Goal: Contribute content

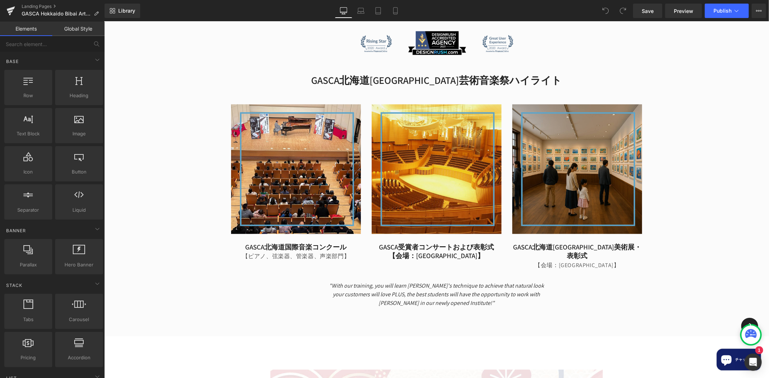
scroll to position [467, 0]
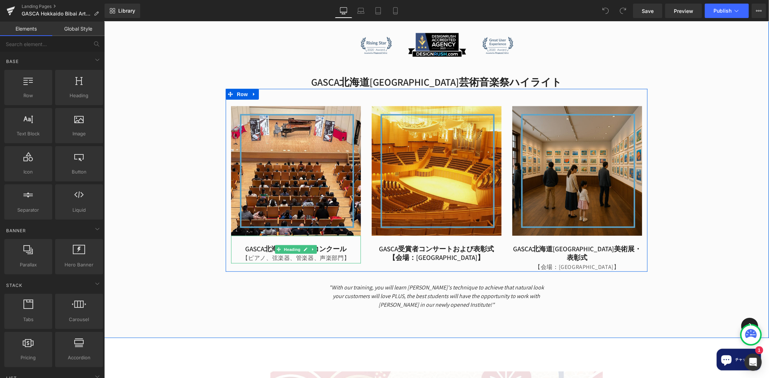
click at [248, 244] on h4 "GASCA北海道国際音楽コンクール" at bounding box center [296, 248] width 130 height 9
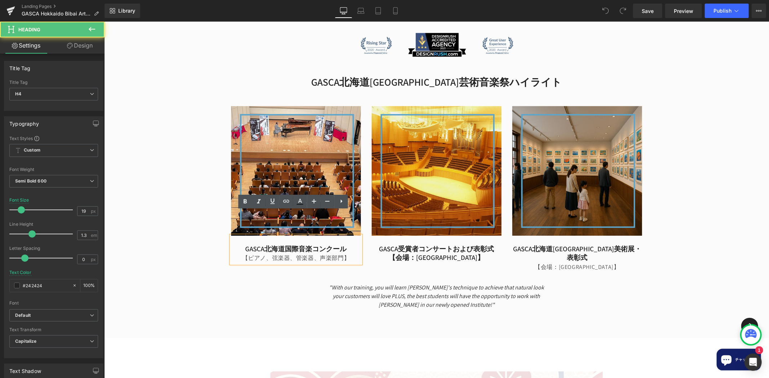
click at [241, 244] on h4 "GASCA北海道国際音楽コンクール" at bounding box center [296, 248] width 130 height 9
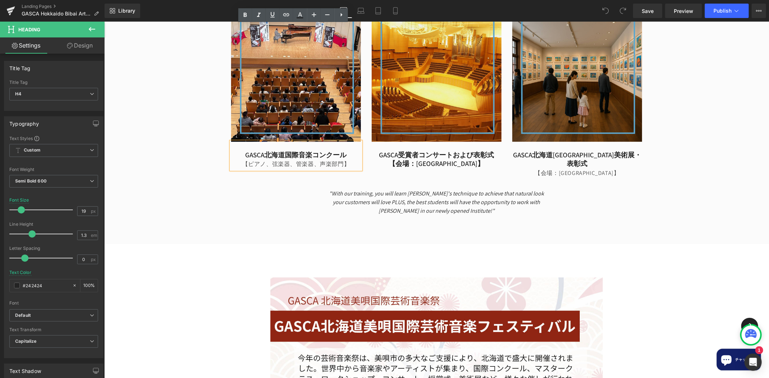
scroll to position [560, 0]
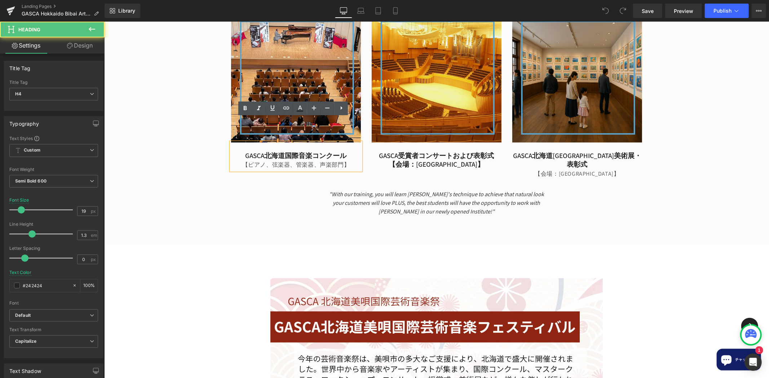
click at [240, 151] on h4 "GASCA北海道国際音楽コンクール" at bounding box center [296, 155] width 130 height 9
paste div
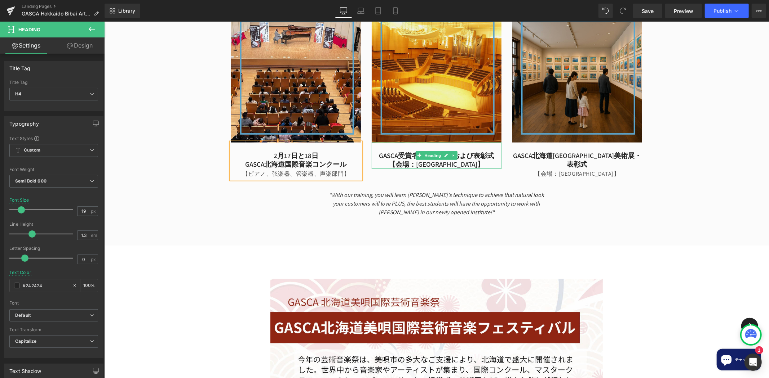
click at [378, 151] on h4 "GASCA受賞者コンサートおよび表彰式" at bounding box center [436, 155] width 130 height 9
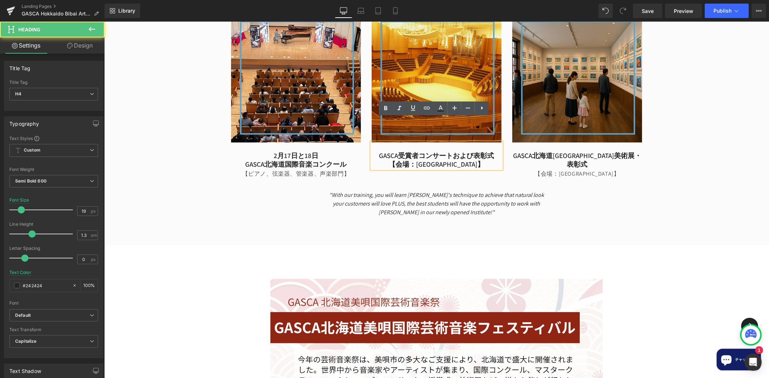
click at [372, 151] on h4 "GASCA受賞者コンサートおよび表彰式" at bounding box center [436, 155] width 130 height 9
click at [265, 151] on h4 "2月17日と18日" at bounding box center [296, 155] width 130 height 9
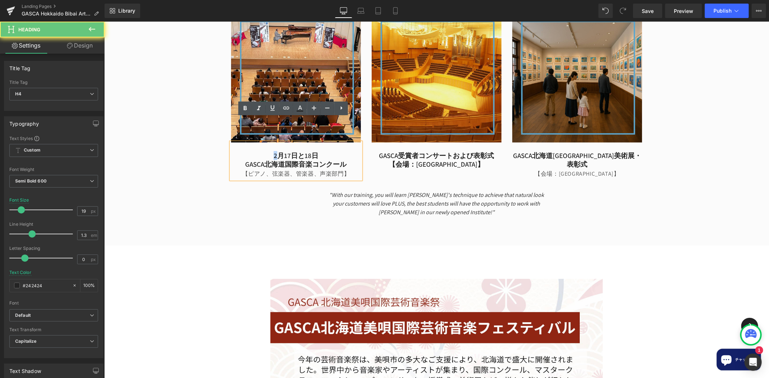
click at [265, 151] on h4 "2月17日と18日" at bounding box center [296, 155] width 130 height 9
click at [264, 151] on h4 "2月17日と18日" at bounding box center [296, 155] width 130 height 9
copy h4 "2月17日と18日"
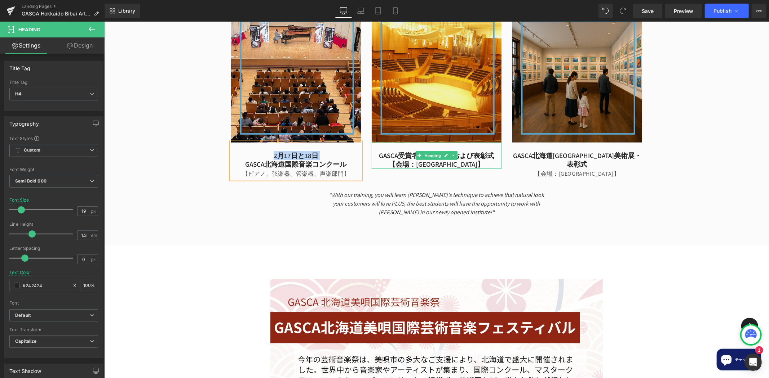
click at [374, 151] on h4 "GASCA受賞者コンサートおよび表彰式" at bounding box center [436, 155] width 130 height 9
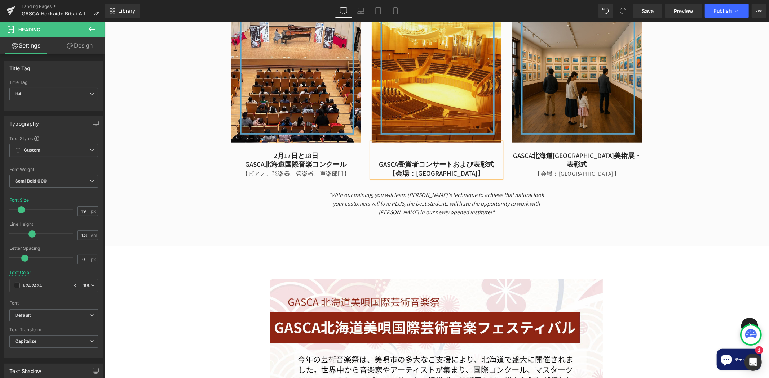
click at [412, 151] on h4 at bounding box center [436, 155] width 130 height 9
drag, startPoint x: 419, startPoint y: 131, endPoint x: 448, endPoint y: 130, distance: 28.5
click at [448, 151] on h4 "2月17日と18日" at bounding box center [436, 155] width 130 height 9
click at [532, 169] on h4 "【会場：[GEOGRAPHIC_DATA]】" at bounding box center [577, 174] width 130 height 10
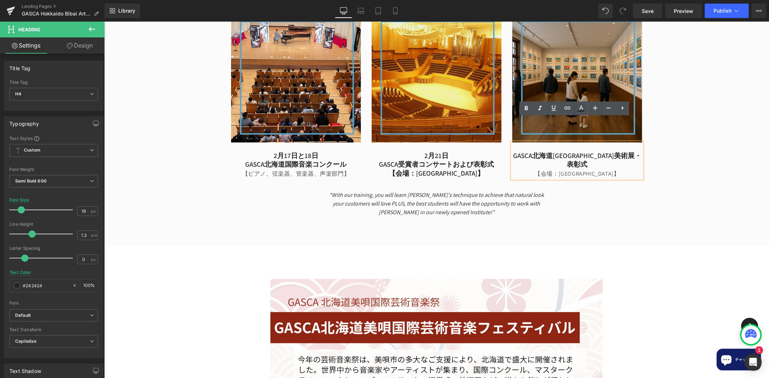
click at [518, 151] on h4 "GASCA北海道[GEOGRAPHIC_DATA]美術展・表彰式" at bounding box center [577, 160] width 130 height 18
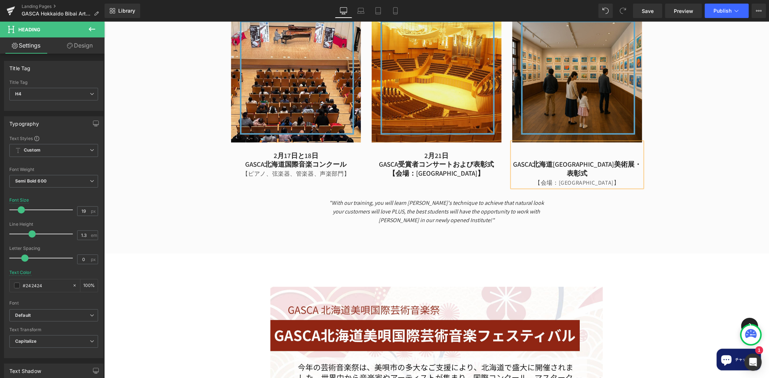
click at [560, 151] on h4 at bounding box center [577, 155] width 130 height 9
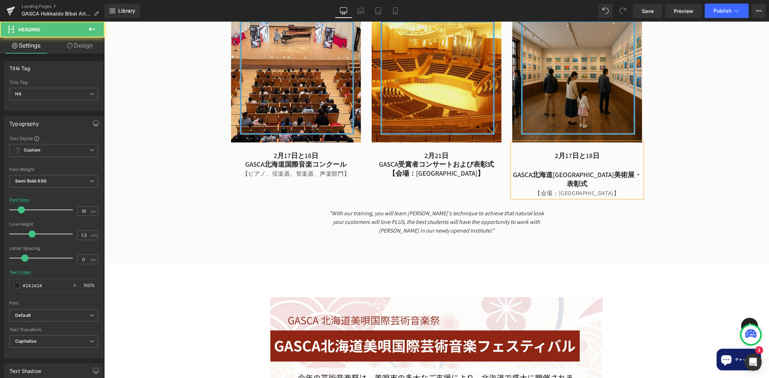
click at [564, 151] on h4 "2月17日と18日" at bounding box center [577, 155] width 130 height 9
drag, startPoint x: 559, startPoint y: 134, endPoint x: 591, endPoint y: 132, distance: 32.1
click at [591, 151] on h4 "2月17日と18日" at bounding box center [577, 155] width 130 height 9
click at [601, 151] on h4 "[DATE]" at bounding box center [577, 155] width 130 height 9
drag, startPoint x: 582, startPoint y: 128, endPoint x: 560, endPoint y: 130, distance: 21.4
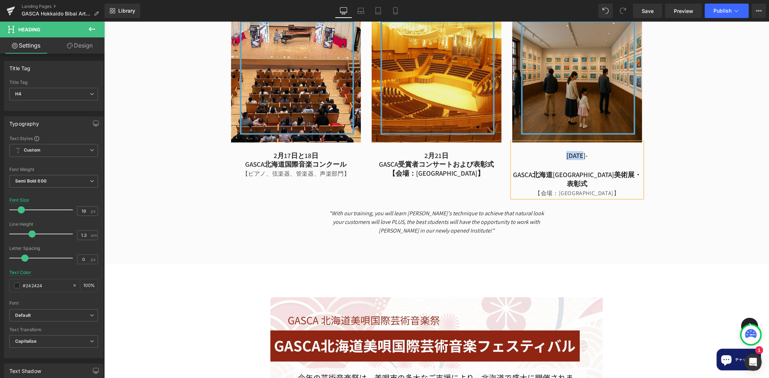
click at [560, 151] on h4 "[DATE]-" at bounding box center [577, 155] width 130 height 9
copy h4 "[DATE]"
click at [618, 151] on h4 "[DATE]-" at bounding box center [577, 155] width 130 height 9
click at [579, 151] on h4 "[DATE]-[DATE]" at bounding box center [577, 155] width 130 height 9
drag, startPoint x: 591, startPoint y: 130, endPoint x: 587, endPoint y: 132, distance: 4.0
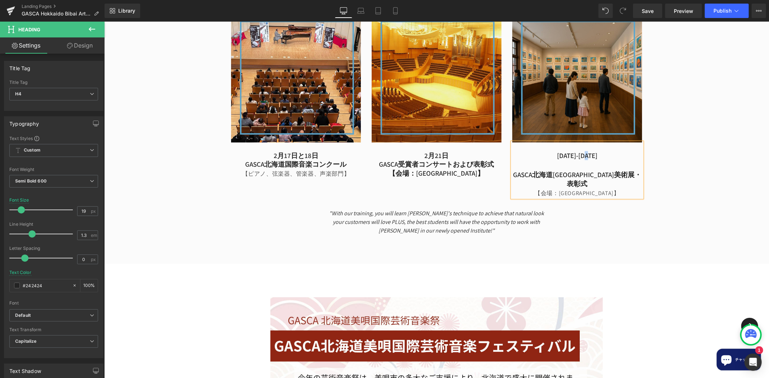
click at [587, 151] on h4 "[DATE]-[DATE]" at bounding box center [577, 155] width 130 height 9
click at [582, 160] on div at bounding box center [577, 165] width 130 height 10
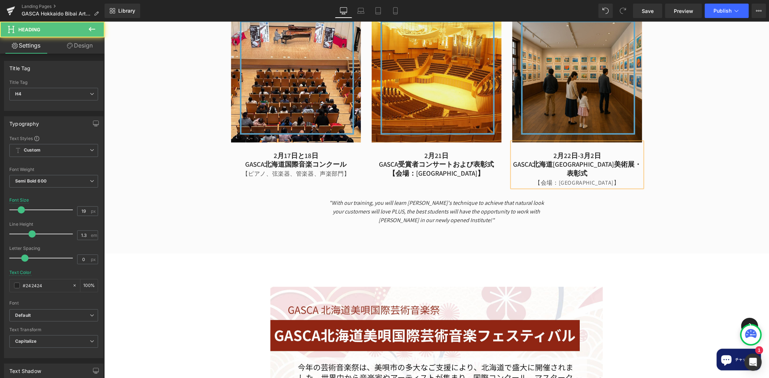
click at [618, 160] on h4 "GASCA北海道[GEOGRAPHIC_DATA]美術展・表彰式" at bounding box center [577, 169] width 130 height 18
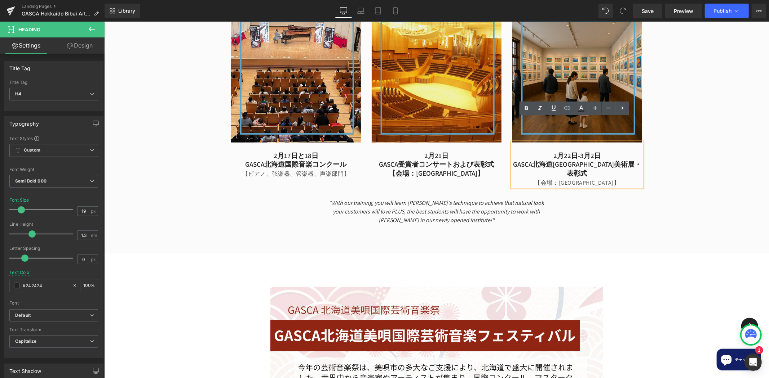
click at [617, 178] on h4 "【会場：[GEOGRAPHIC_DATA]】" at bounding box center [577, 183] width 130 height 10
click at [688, 138] on div "GASCA 北海道美唄市芸術と音楽のフェスティバル Heading The Global Arts Sports and Culture Associatio…" at bounding box center [436, 25] width 664 height 406
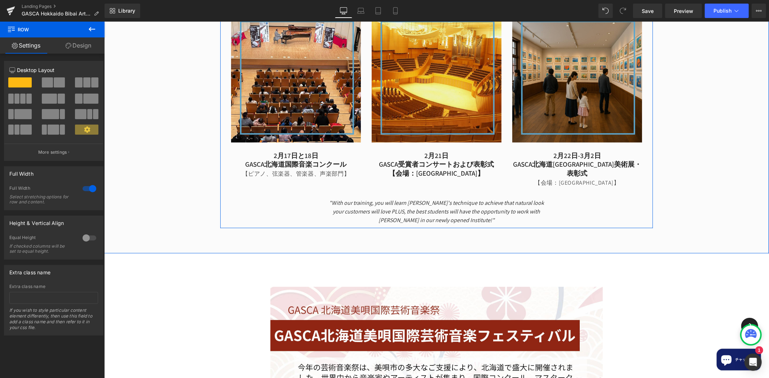
click at [560, 179] on span "【会場：[GEOGRAPHIC_DATA]】" at bounding box center [576, 183] width 85 height 8
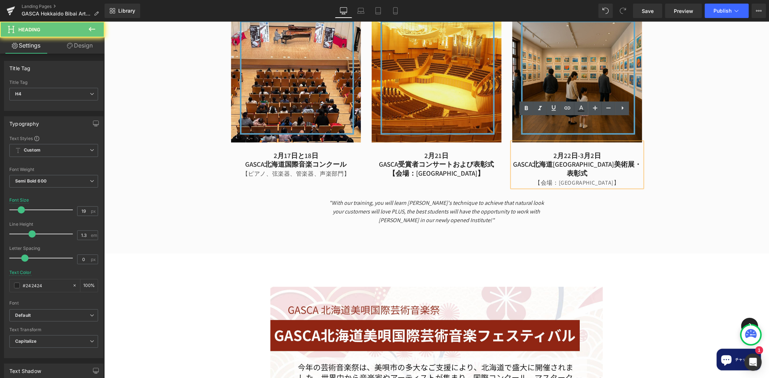
click at [542, 154] on div "[DATE]-[DATE] GASCA[GEOGRAPHIC_DATA]美術展・表彰式 【会場：[GEOGRAPHIC_DATA]】" at bounding box center [577, 164] width 130 height 45
drag, startPoint x: 563, startPoint y: 147, endPoint x: 559, endPoint y: 149, distance: 4.6
click at [564, 179] on span "【会場：[GEOGRAPHIC_DATA]】" at bounding box center [576, 183] width 85 height 8
drag, startPoint x: 559, startPoint y: 149, endPoint x: 608, endPoint y: 148, distance: 48.7
click at [608, 179] on span "【会場：[GEOGRAPHIC_DATA]】" at bounding box center [576, 183] width 85 height 8
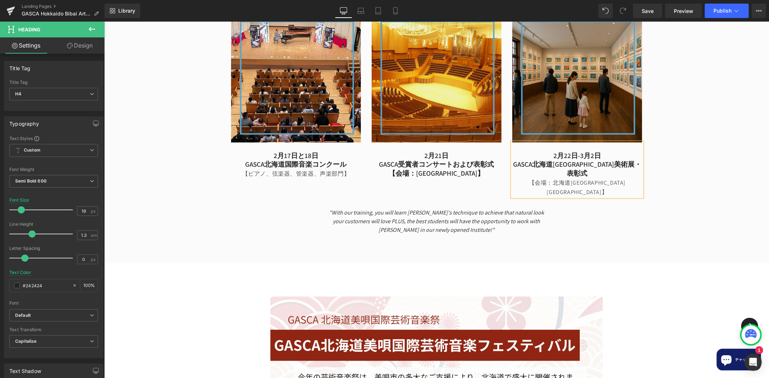
click at [701, 153] on div "GASCA 北海道美唄市芸術と音楽のフェスティバル Heading The Global Arts Sports and Culture Associatio…" at bounding box center [436, 30] width 664 height 416
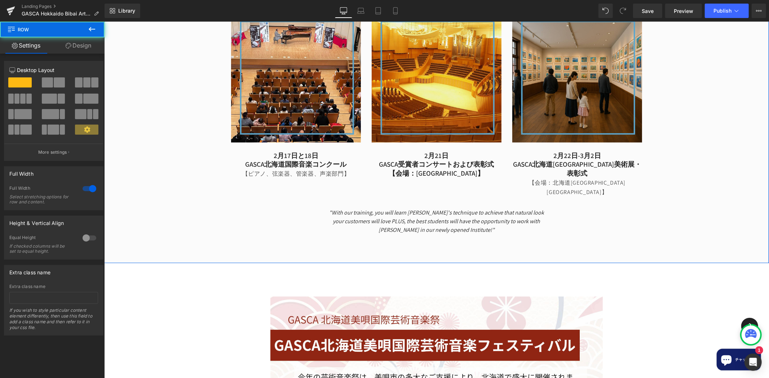
click at [658, 135] on div "GASCA 北海道美唄市芸術と音楽のフェスティバル Heading The Global Arts Sports and Culture Associatio…" at bounding box center [436, 30] width 664 height 416
click at [621, 160] on h4 "GASCA北海道[GEOGRAPHIC_DATA]美術展・表彰式" at bounding box center [577, 169] width 130 height 18
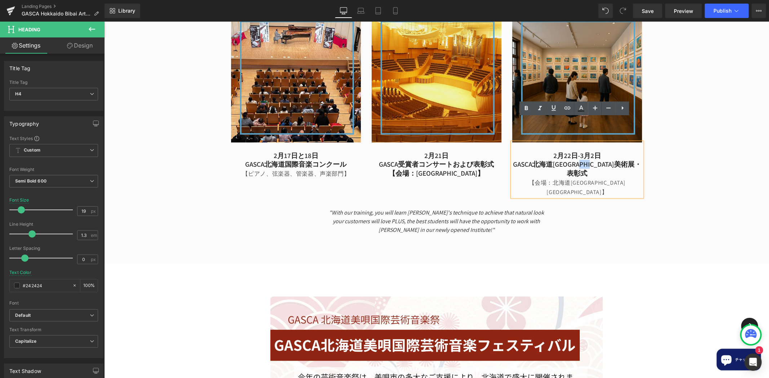
drag, startPoint x: 606, startPoint y: 138, endPoint x: 626, endPoint y: 135, distance: 20.7
click at [626, 160] on h4 "GASCA北海道[GEOGRAPHIC_DATA]美術展・表彰式" at bounding box center [577, 169] width 130 height 18
click at [633, 160] on h4 "GASCA北海道[GEOGRAPHIC_DATA]美術展・表彰式" at bounding box center [577, 169] width 130 height 18
drag, startPoint x: 629, startPoint y: 138, endPoint x: 603, endPoint y: 138, distance: 26.0
click at [603, 160] on h4 "GASCA北海道[GEOGRAPHIC_DATA]美術展・表彰式" at bounding box center [577, 169] width 130 height 18
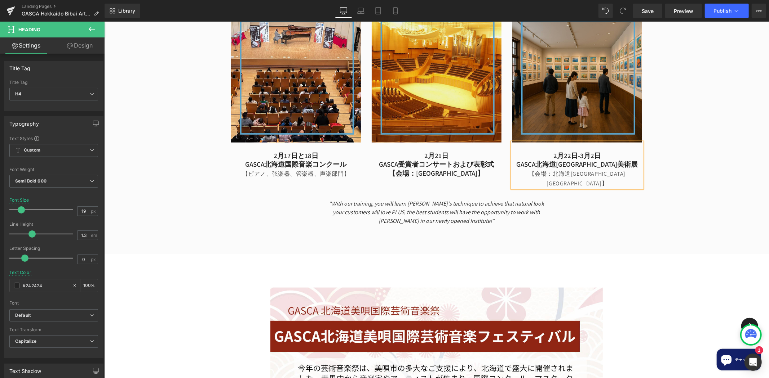
click at [668, 135] on div "GASCA 北海道美唄市芸術と音楽のフェスティバル Heading The Global Arts Sports and Culture Associatio…" at bounding box center [436, 25] width 664 height 407
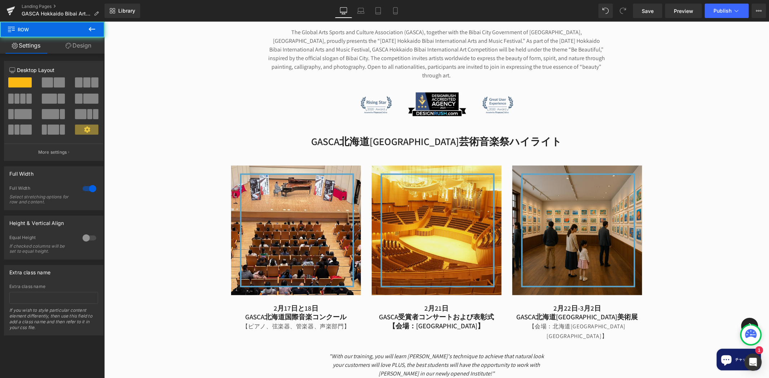
scroll to position [373, 0]
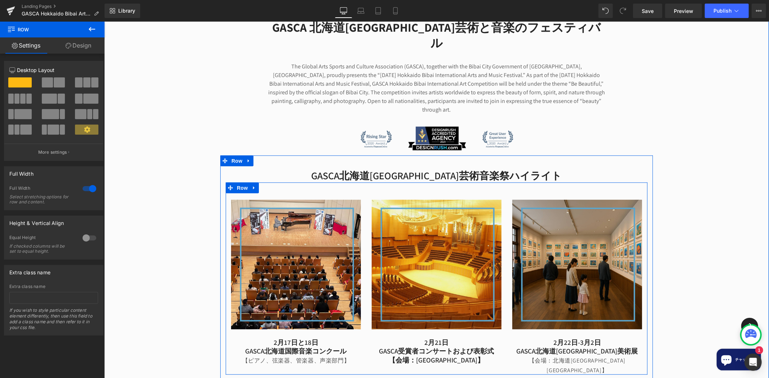
click at [253, 186] on icon at bounding box center [253, 187] width 1 height 3
click at [261, 185] on icon at bounding box center [263, 187] width 5 height 5
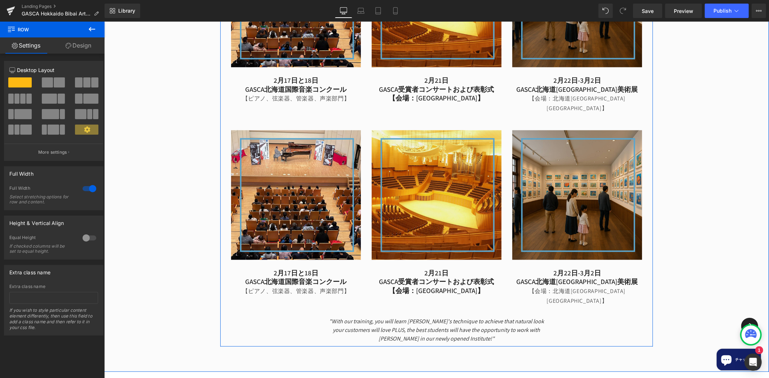
scroll to position [665, 0]
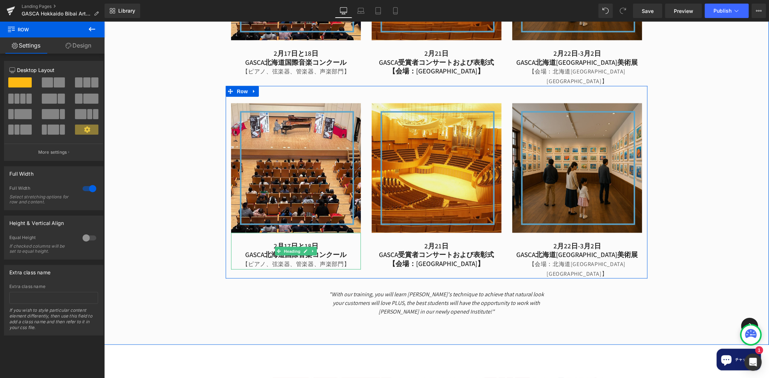
click at [249, 241] on h4 "2月17日と18日" at bounding box center [296, 245] width 130 height 9
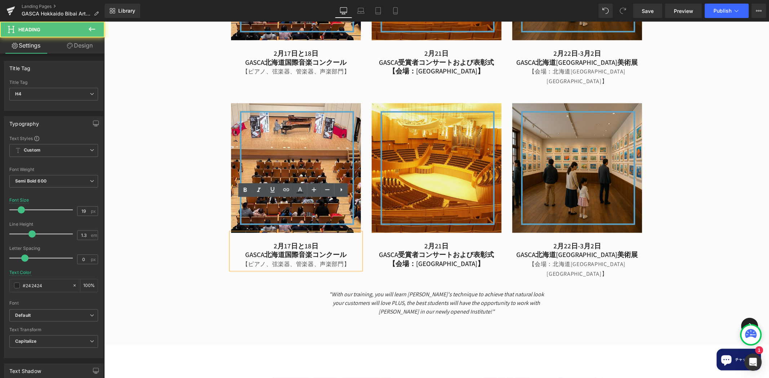
click at [261, 241] on h4 "2月17日と18日" at bounding box center [296, 245] width 130 height 9
click at [254, 259] on div "【ピアノ、弦楽器、管楽器、声楽部門】" at bounding box center [296, 264] width 130 height 10
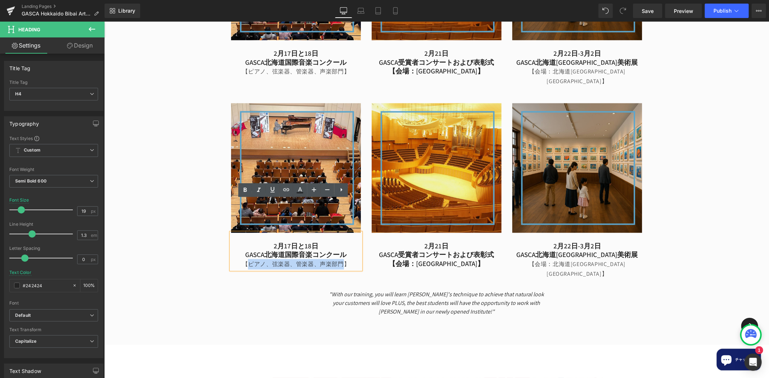
drag, startPoint x: 246, startPoint y: 230, endPoint x: 337, endPoint y: 227, distance: 90.5
click at [337, 259] on div "【ピアノ、弦楽器、管楽器、声楽部門】" at bounding box center [296, 264] width 130 height 10
paste div
click at [320, 250] on h4 "GASCA北海道国際音楽コンクール" at bounding box center [296, 254] width 130 height 9
click at [322, 250] on h4 "GASCA北海道国際音楽コンクール" at bounding box center [296, 254] width 130 height 9
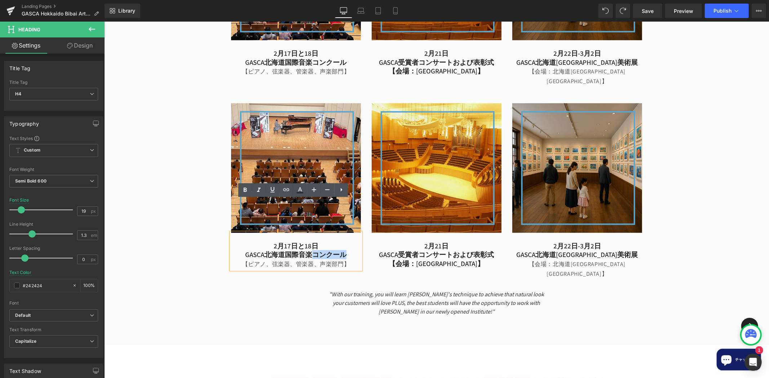
click at [575, 58] on span "Heading" at bounding box center [572, 62] width 19 height 9
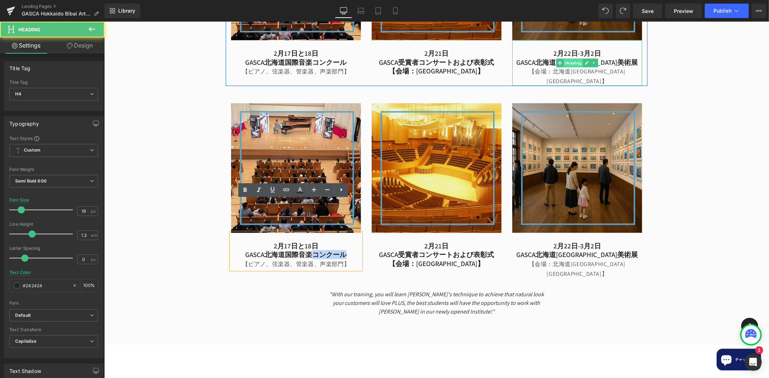
click at [575, 58] on span "Heading" at bounding box center [572, 62] width 19 height 9
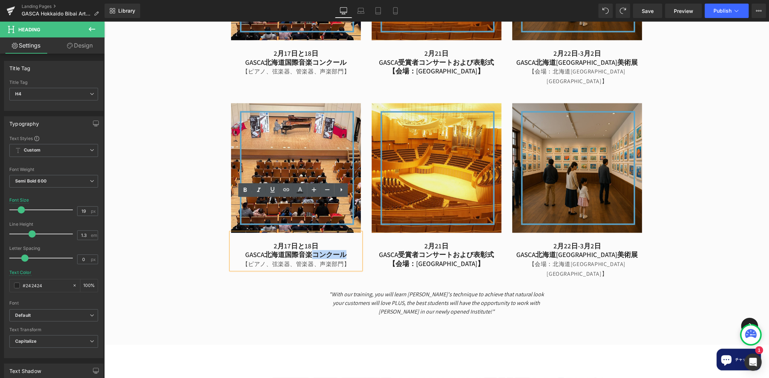
click at [327, 250] on h4 "GASCA北海道国際音楽コンクール" at bounding box center [296, 254] width 130 height 9
click at [328, 250] on h4 "GASCA北海道国際音楽コンクール" at bounding box center [296, 254] width 130 height 9
click at [334, 250] on h4 "GASCA北海道国際音楽コンクール" at bounding box center [296, 254] width 130 height 9
click at [331, 250] on h4 "GASCA北海道国際音楽コンクール" at bounding box center [296, 254] width 130 height 9
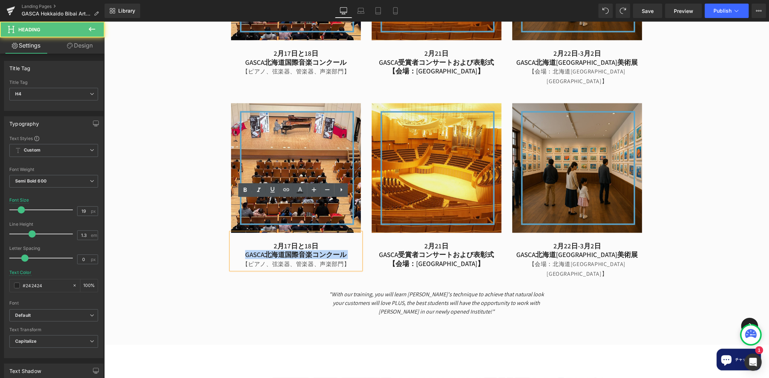
click at [331, 250] on h4 "GASCA北海道国際音楽コンクール" at bounding box center [296, 254] width 130 height 9
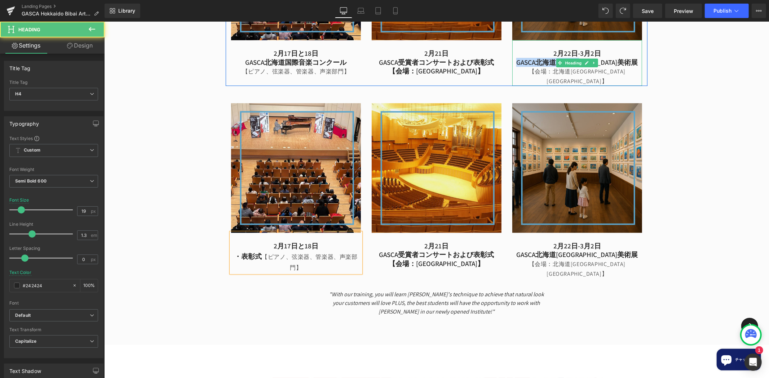
drag, startPoint x: 534, startPoint y: 38, endPoint x: 620, endPoint y: 38, distance: 86.1
click at [620, 58] on h4 "GASCA北海道[GEOGRAPHIC_DATA]美術展" at bounding box center [577, 62] width 130 height 9
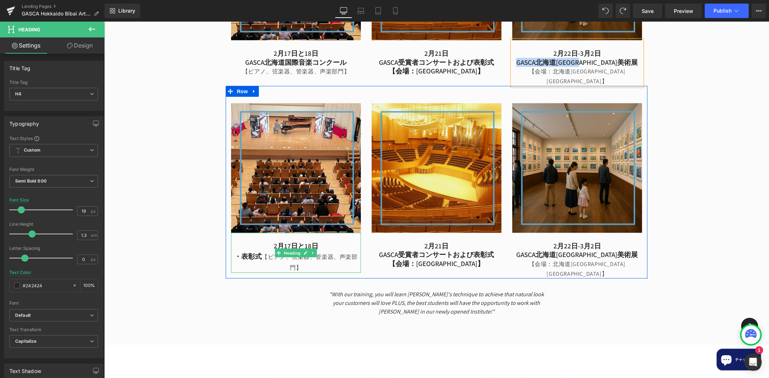
click at [236, 252] on b "・表彰式" at bounding box center [247, 256] width 27 height 9
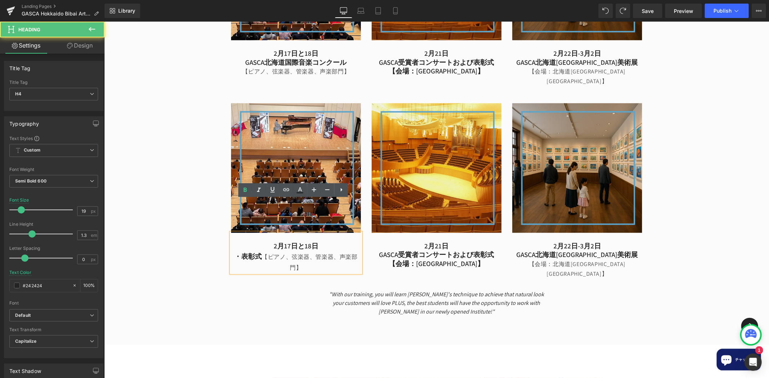
click at [231, 250] on div "・表彰式 【ピアノ、弦楽器、管楽器、声楽部門】" at bounding box center [296, 261] width 130 height 23
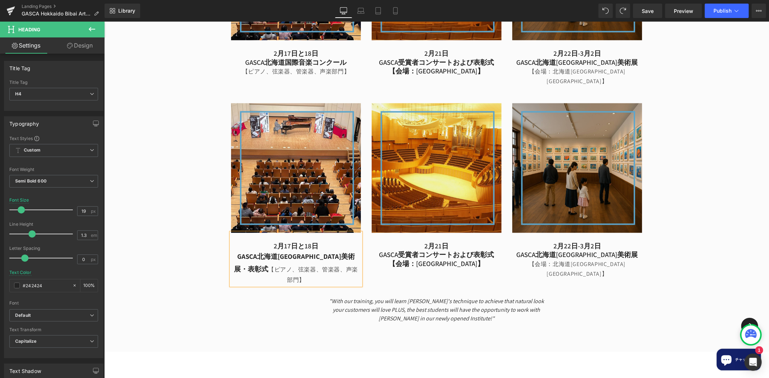
click at [337, 252] on b "GASCA北海道[GEOGRAPHIC_DATA]美術展・表彰式" at bounding box center [293, 262] width 121 height 21
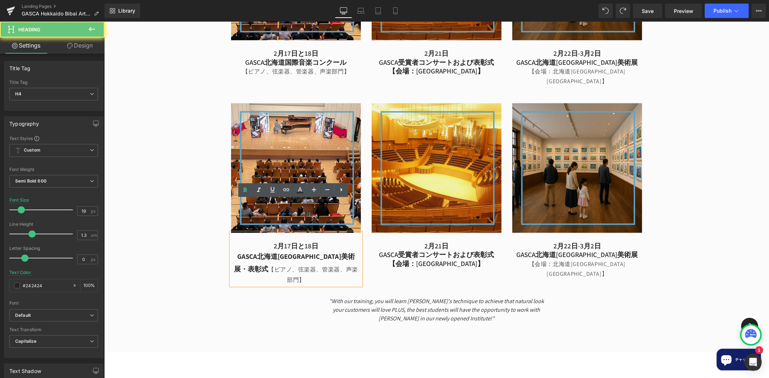
click at [339, 250] on div "GASCA北海道美唄市美術展・表彰式 【ピアノ、弦楽器、管楽器、声楽部門】" at bounding box center [296, 267] width 130 height 35
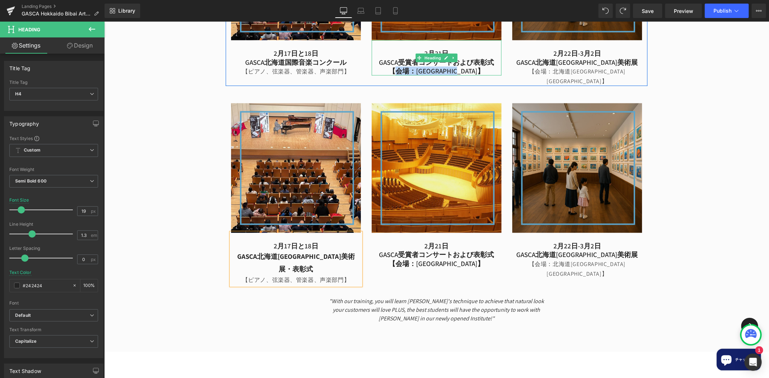
drag, startPoint x: 400, startPoint y: 45, endPoint x: 468, endPoint y: 45, distance: 68.8
click at [468, 66] on h4 "【会場：[GEOGRAPHIC_DATA]】" at bounding box center [436, 70] width 130 height 9
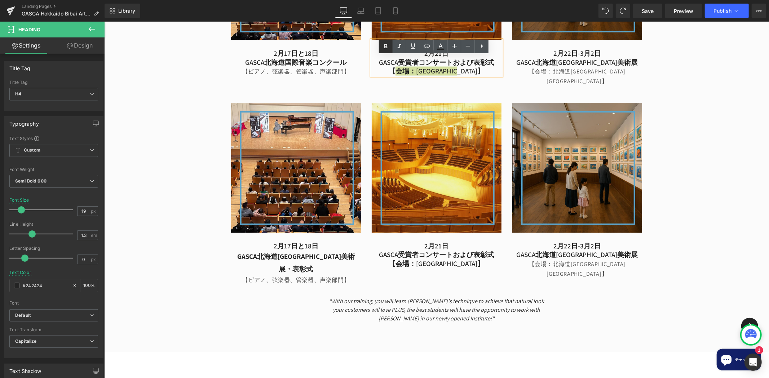
click at [383, 44] on icon at bounding box center [385, 46] width 9 height 9
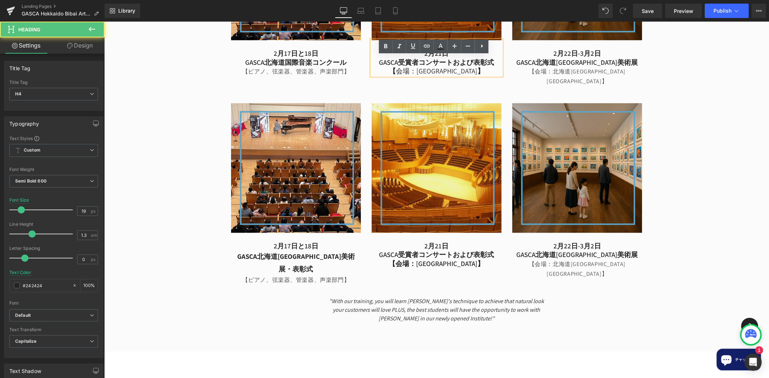
click at [491, 58] on h4 "GASCA受賞者コンサートおよび表彰式" at bounding box center [436, 62] width 130 height 9
drag, startPoint x: 591, startPoint y: 69, endPoint x: 495, endPoint y: 46, distance: 99.3
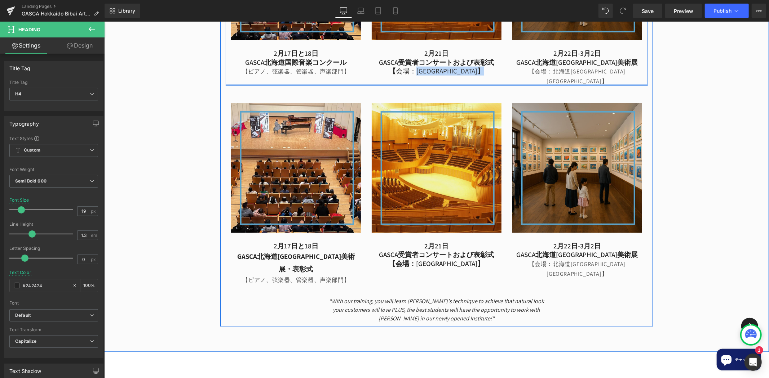
drag, startPoint x: 445, startPoint y: 49, endPoint x: 417, endPoint y: 51, distance: 28.1
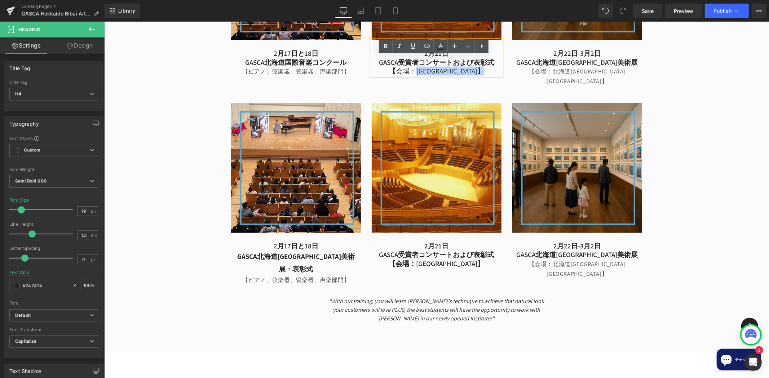
click at [348, 66] on div "【ピアノ、弦楽器、管楽器、声楽部門】" at bounding box center [296, 71] width 130 height 10
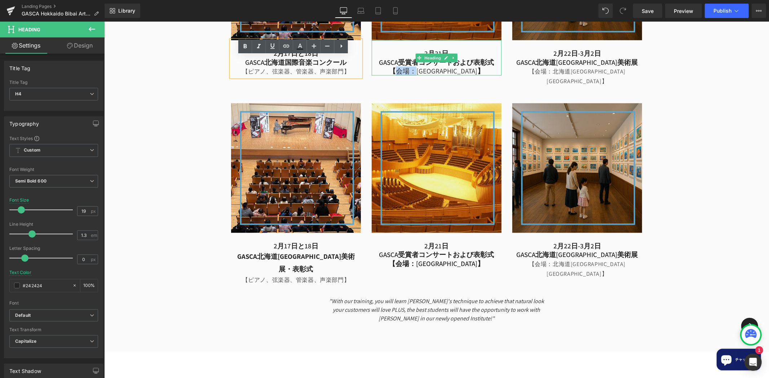
drag, startPoint x: 395, startPoint y: 43, endPoint x: 415, endPoint y: 45, distance: 20.3
click at [415, 66] on h4 "【 会場：[GEOGRAPHIC_DATA] 】" at bounding box center [436, 70] width 130 height 9
copy span "会場："
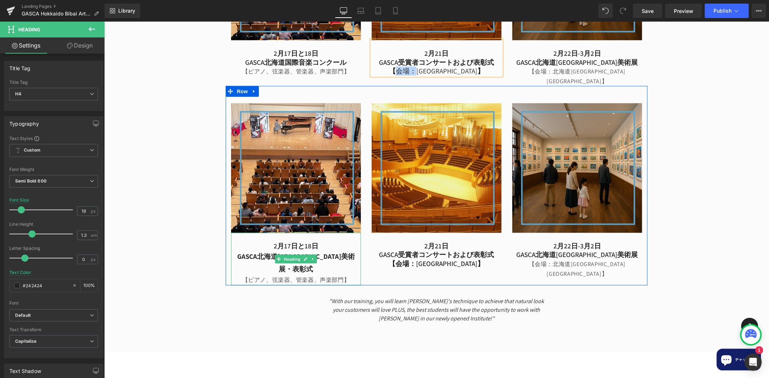
click at [258, 275] on div "【ピアノ、弦楽器、管楽器、声楽部門】" at bounding box center [296, 280] width 130 height 10
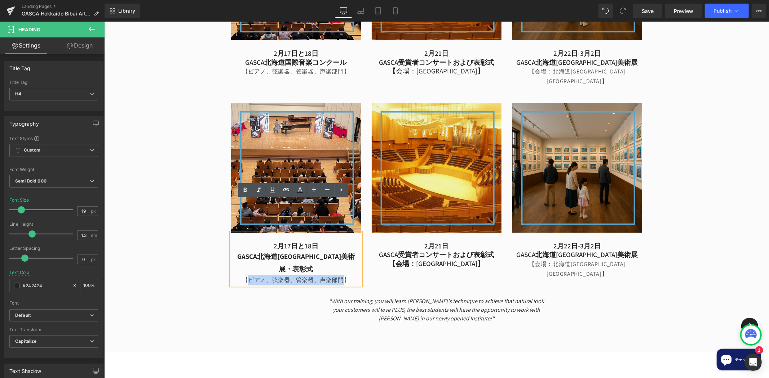
drag, startPoint x: 245, startPoint y: 231, endPoint x: 339, endPoint y: 235, distance: 93.4
click at [339, 275] on div "【ピアノ、弦楽器、管楽器、声楽部門】" at bounding box center [296, 280] width 130 height 10
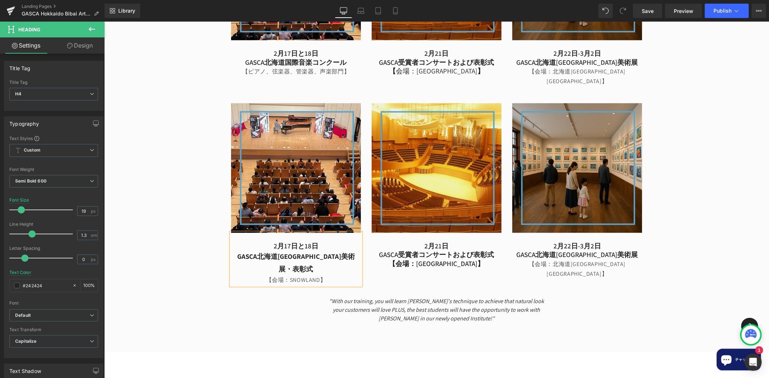
click at [174, 101] on div "GASCA 北海道美唄市芸術と音楽のフェスティバル Heading The Global Arts Sports and Culture Associatio…" at bounding box center [436, 23] width 664 height 607
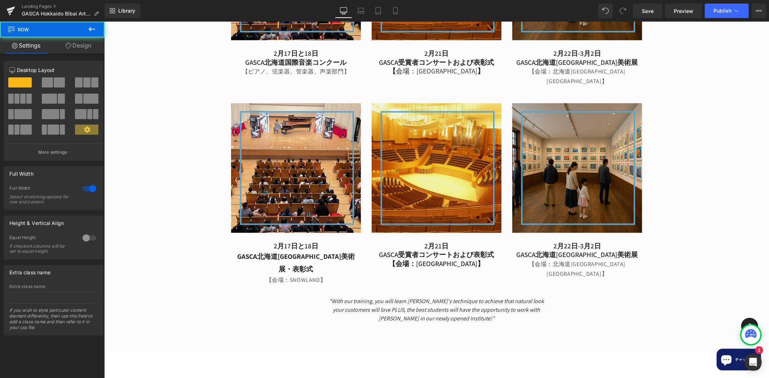
click at [92, 26] on icon at bounding box center [92, 29] width 9 height 9
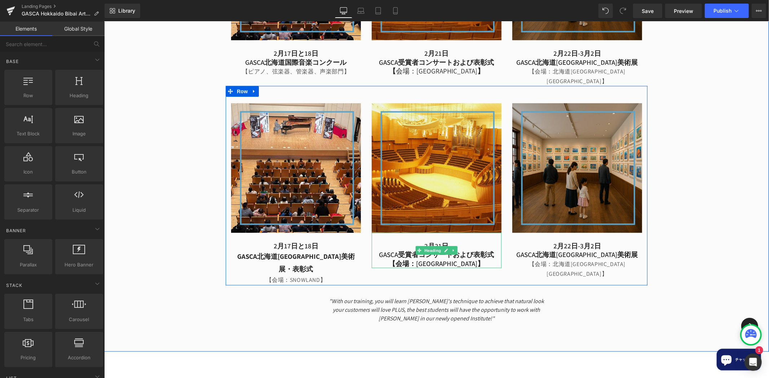
click at [468, 250] on h4 "GASCA受賞者コンサートおよび表彰式" at bounding box center [436, 254] width 130 height 9
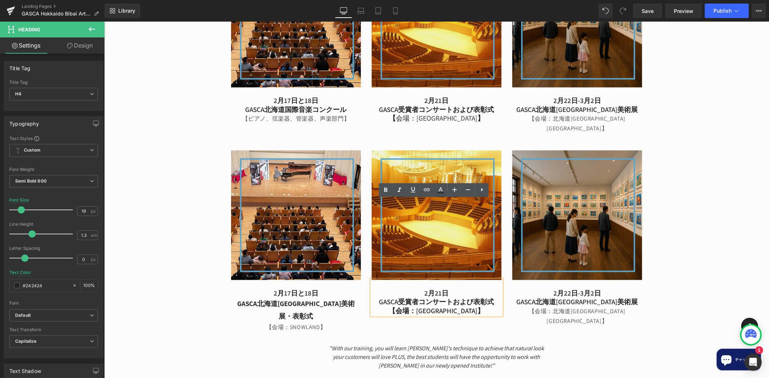
scroll to position [571, 0]
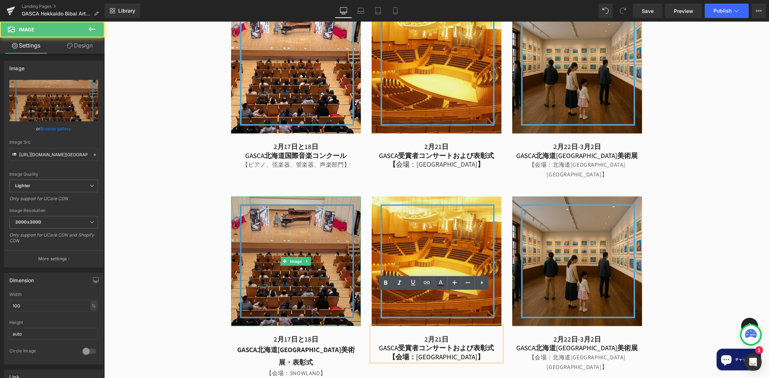
click at [320, 267] on img at bounding box center [296, 261] width 130 height 130
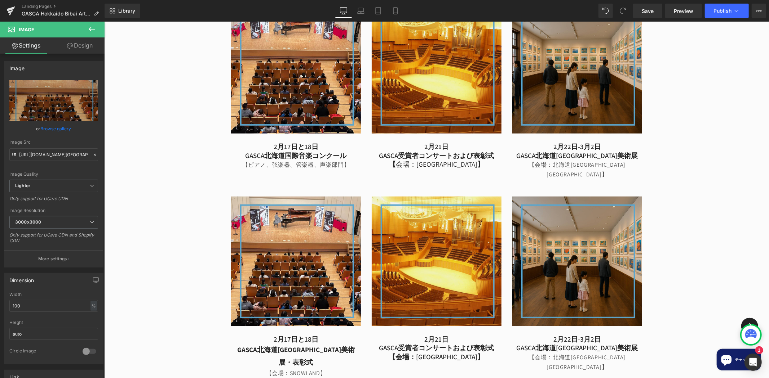
click at [94, 30] on icon at bounding box center [92, 29] width 9 height 9
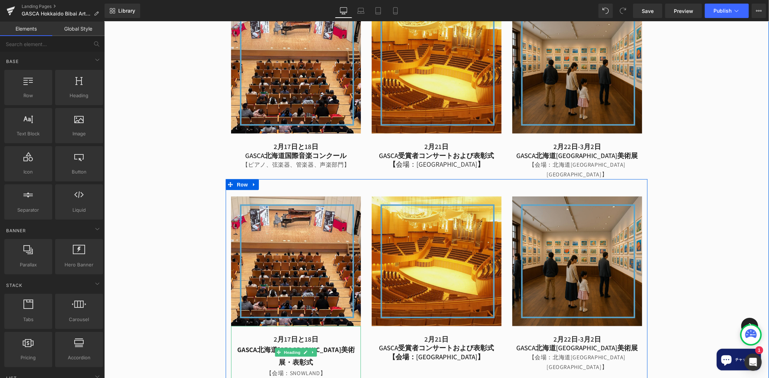
click at [285, 335] on h4 "2月17日と18日" at bounding box center [296, 339] width 130 height 9
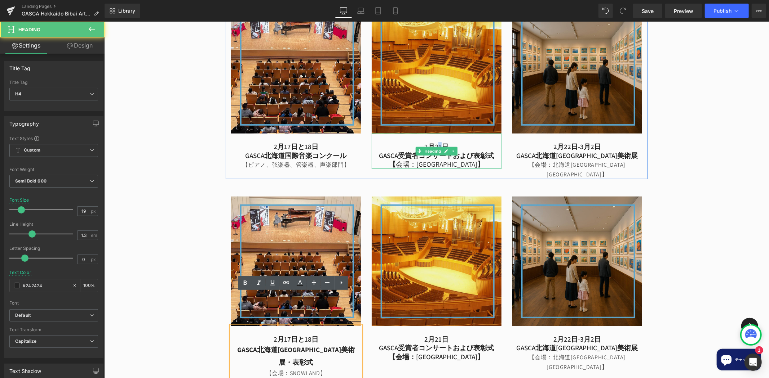
drag, startPoint x: 440, startPoint y: 120, endPoint x: 435, endPoint y: 120, distance: 5.0
click at [435, 142] on h4 "2月21日" at bounding box center [436, 146] width 130 height 9
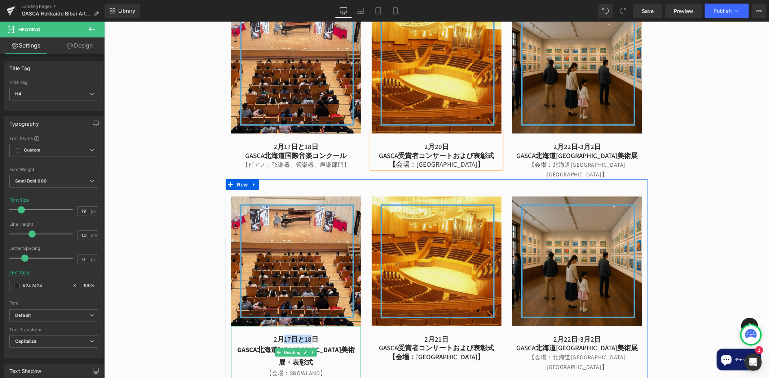
drag, startPoint x: 281, startPoint y: 307, endPoint x: 308, endPoint y: 301, distance: 28.1
click at [308, 326] on div "[DATE]と18日 GASCA北海道[GEOGRAPHIC_DATA]美術展・表彰式 【会場：[GEOGRAPHIC_DATA]】" at bounding box center [296, 352] width 130 height 53
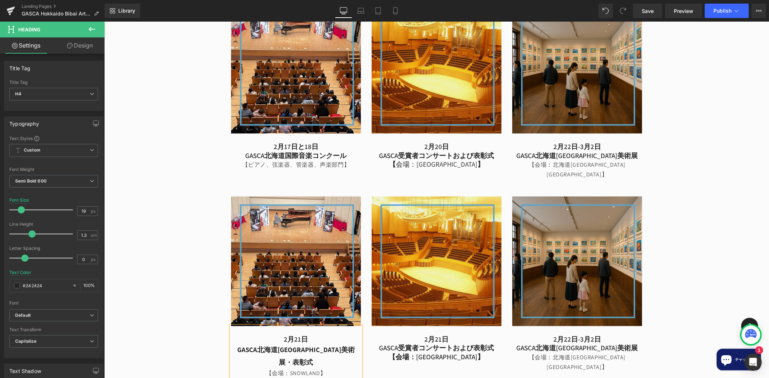
click at [182, 231] on div "GASCA 北海道美唄市芸術と音楽のフェスティバル Heading The Global Arts Sports and Culture Associatio…" at bounding box center [436, 116] width 664 height 607
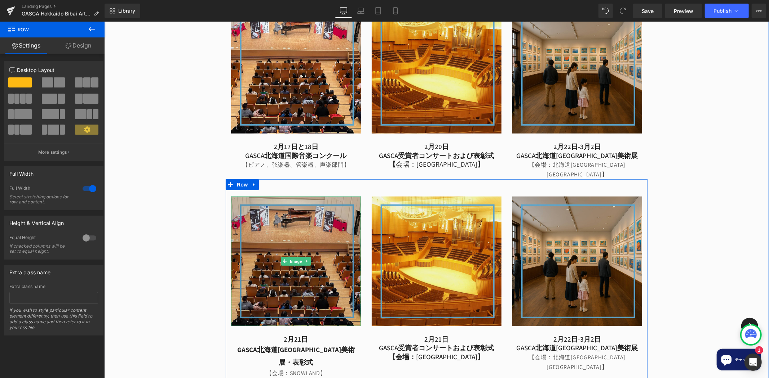
click at [241, 248] on img at bounding box center [296, 261] width 130 height 130
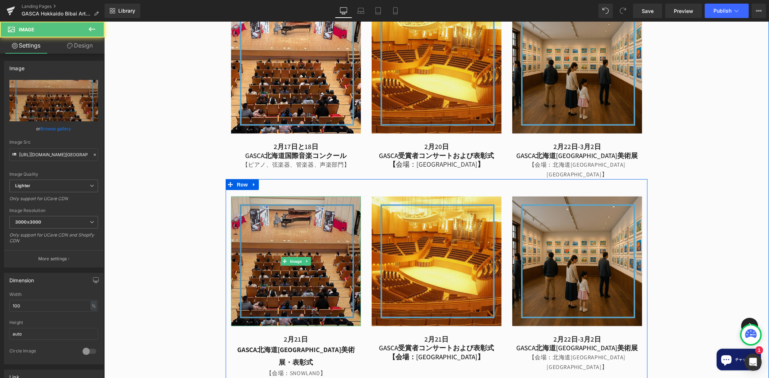
click at [322, 205] on img at bounding box center [296, 261] width 130 height 130
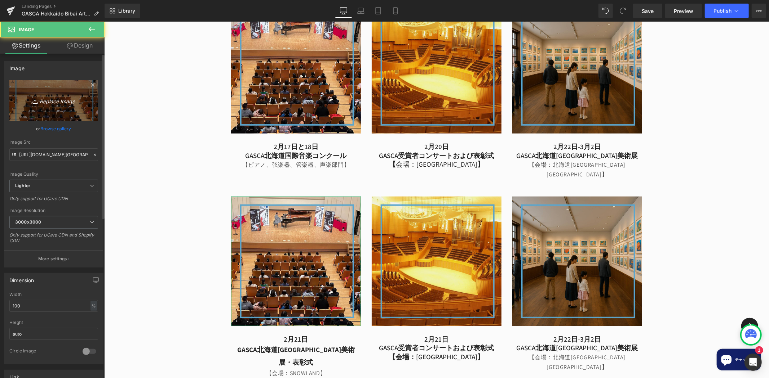
click at [49, 98] on icon "Replace Image" at bounding box center [54, 100] width 58 height 9
type input "C:\fakepath\Hokkaido Music Competition [DATE] x [DATE] .png"
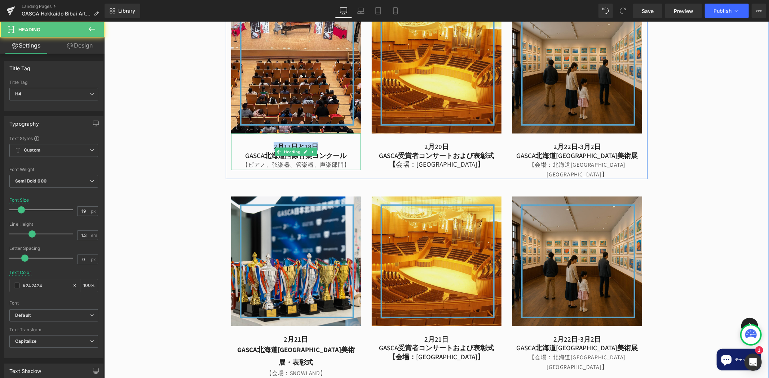
drag, startPoint x: 263, startPoint y: 118, endPoint x: 319, endPoint y: 119, distance: 55.9
click at [319, 142] on h4 "2月17日と18日" at bounding box center [296, 146] width 130 height 9
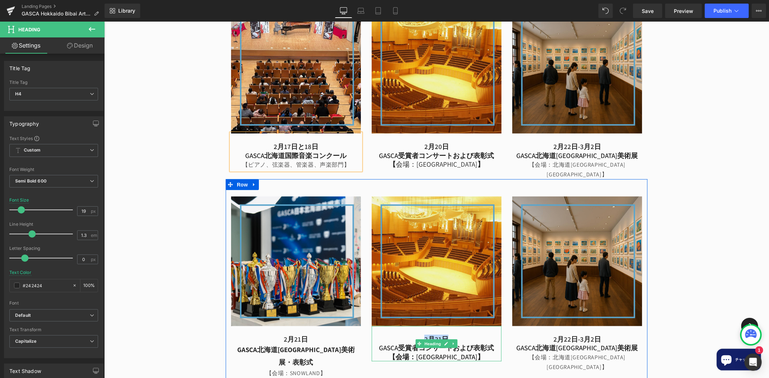
drag, startPoint x: 415, startPoint y: 305, endPoint x: 459, endPoint y: 305, distance: 43.2
click at [459, 335] on h4 "2月21日" at bounding box center [436, 339] width 130 height 9
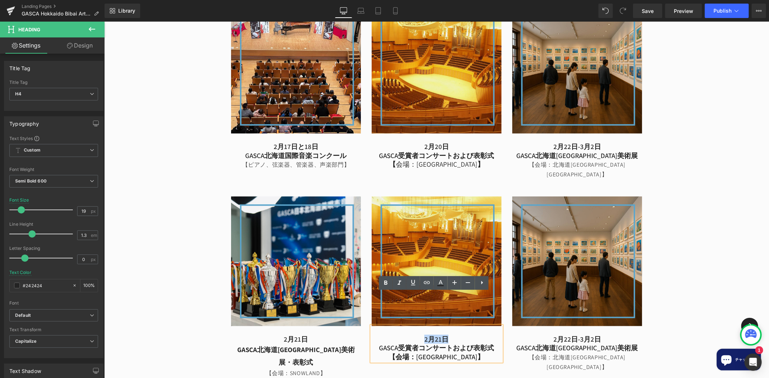
paste div
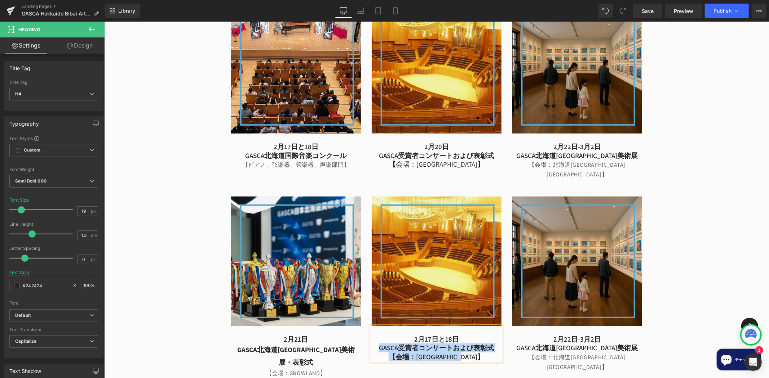
drag, startPoint x: 375, startPoint y: 315, endPoint x: 485, endPoint y: 329, distance: 111.1
click at [485, 329] on div "[DATE]と18日 GASCA受賞者コンサートおよび表彰式 【会場：[GEOGRAPHIC_DATA]】" at bounding box center [436, 343] width 130 height 35
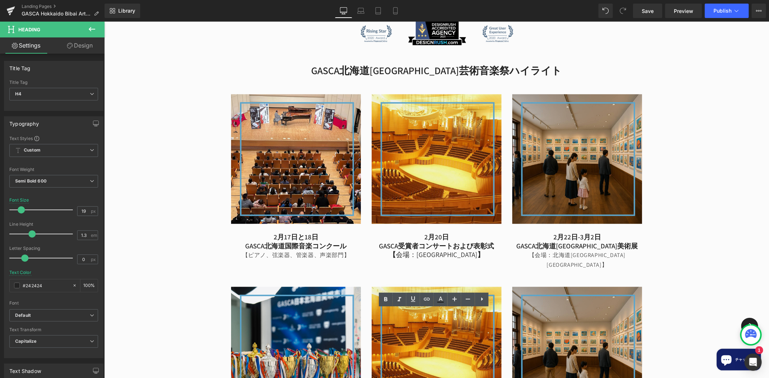
scroll to position [478, 0]
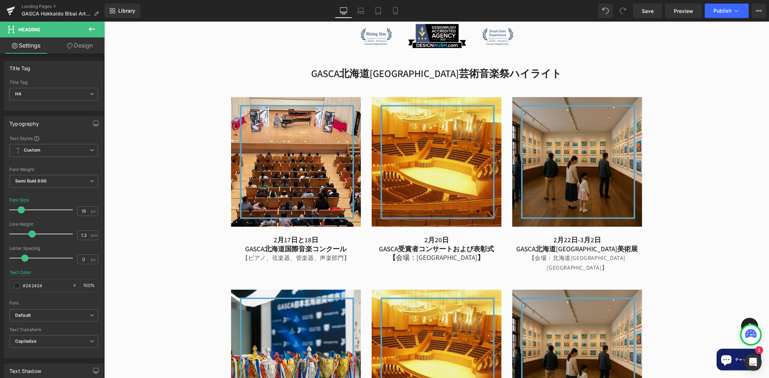
click at [97, 30] on button at bounding box center [91, 30] width 25 height 16
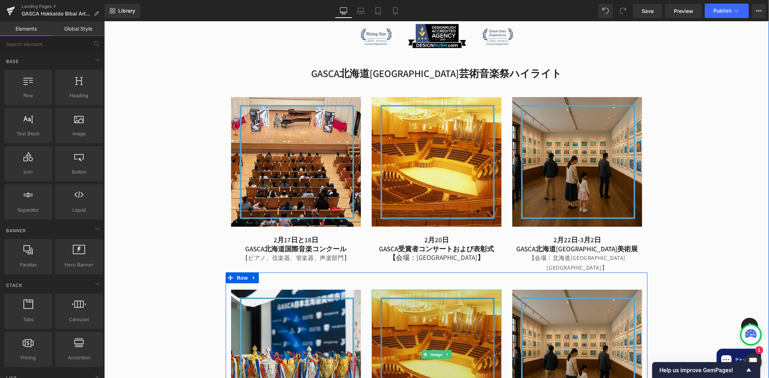
click at [421, 299] on img at bounding box center [436, 355] width 130 height 130
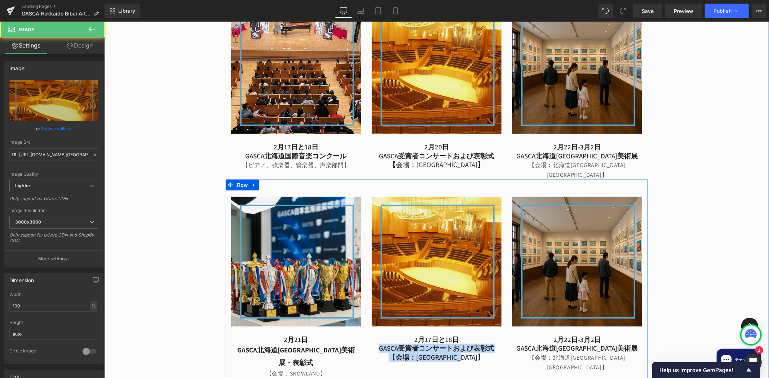
scroll to position [571, 0]
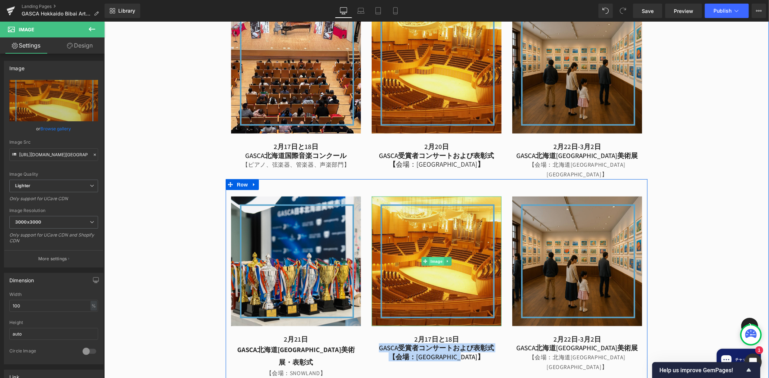
click at [436, 257] on span "Image" at bounding box center [435, 261] width 15 height 9
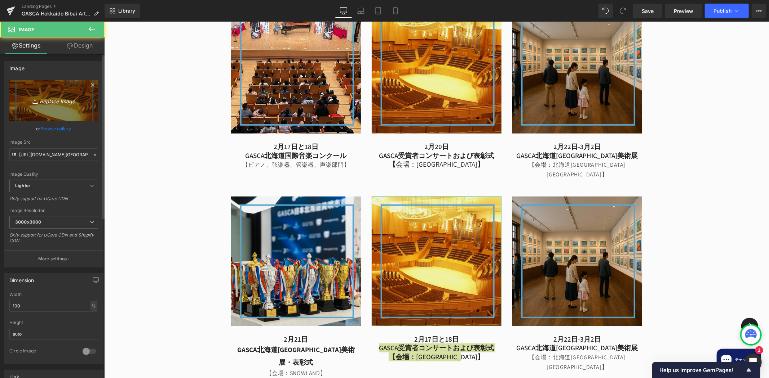
click at [37, 93] on link "Replace Image" at bounding box center [53, 100] width 89 height 41
type input "C:\fakepath\Hokkaido Music Competition [DATE] x [DATE] (1).png"
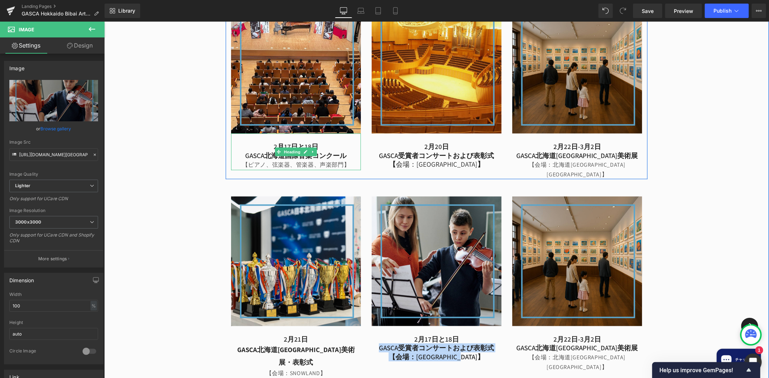
click at [285, 160] on div "【ピアノ、弦楽器、管楽器、声楽部門】" at bounding box center [296, 165] width 130 height 10
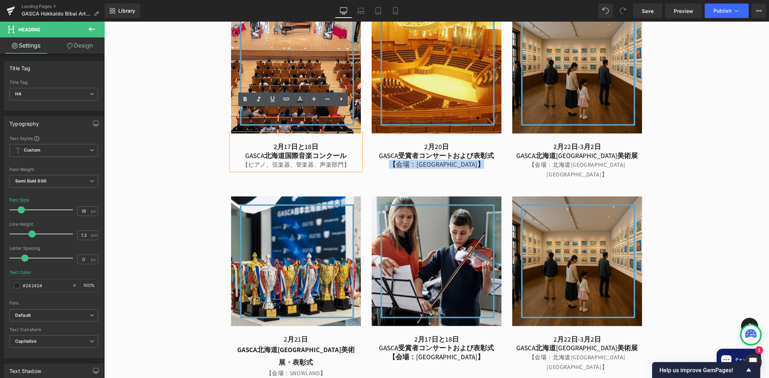
drag, startPoint x: 391, startPoint y: 141, endPoint x: 477, endPoint y: 145, distance: 85.5
click at [477, 145] on div "Image [DATE]と18日 GASCA北海道国際音楽コンクール 【ピアノ、弦楽器、管楽器、声楽部門】 Heading Image [DATE] GASC…" at bounding box center [436, 82] width 422 height 193
copy h4 "【 会場：[GEOGRAPHIC_DATA] 】"
click at [328, 160] on div "【ピアノ、弦楽器、管楽器、声楽部門】" at bounding box center [296, 165] width 130 height 10
click at [349, 160] on div "【ピアノ、弦楽器、管楽器、声楽部門】" at bounding box center [296, 165] width 130 height 10
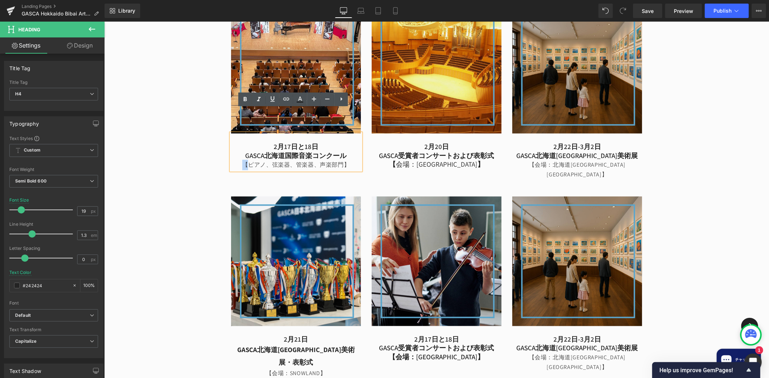
click at [241, 160] on div "【ピアノ、弦楽器、管楽器、声楽部門】" at bounding box center [296, 165] width 130 height 10
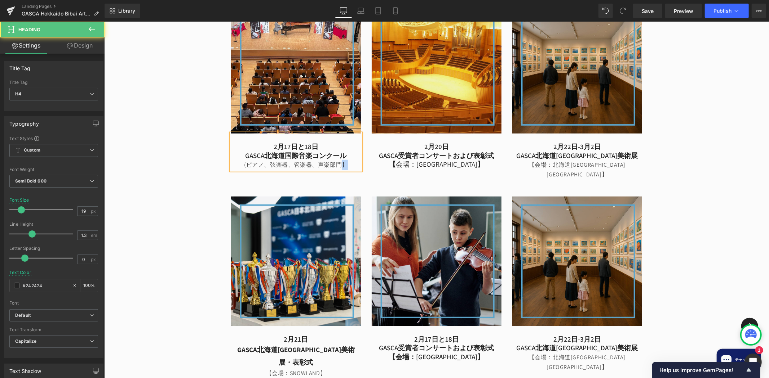
drag, startPoint x: 344, startPoint y: 143, endPoint x: 339, endPoint y: 144, distance: 4.7
click at [339, 160] on div "(ピアノ、弦楽器、管楽器、声楽部門】" at bounding box center [296, 165] width 130 height 10
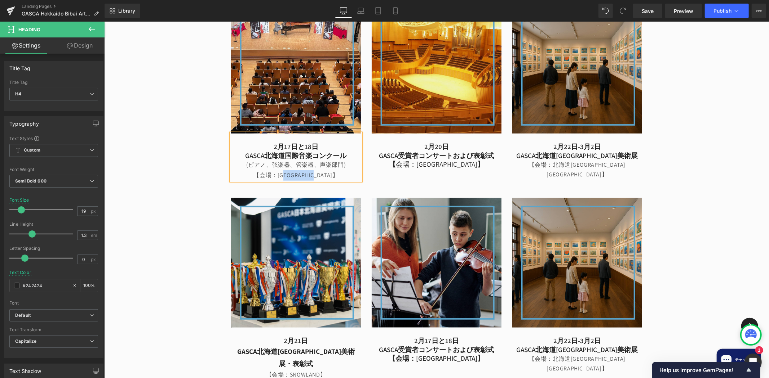
drag, startPoint x: 323, startPoint y: 150, endPoint x: 292, endPoint y: 152, distance: 30.7
click at [292, 170] on div "【会場：[GEOGRAPHIC_DATA]】" at bounding box center [296, 175] width 130 height 10
click at [712, 155] on div "GASCA 北海道美唄市芸術と音楽のフェスティバル Heading The Global Arts Sports and Culture Associatio…" at bounding box center [436, 117] width 664 height 608
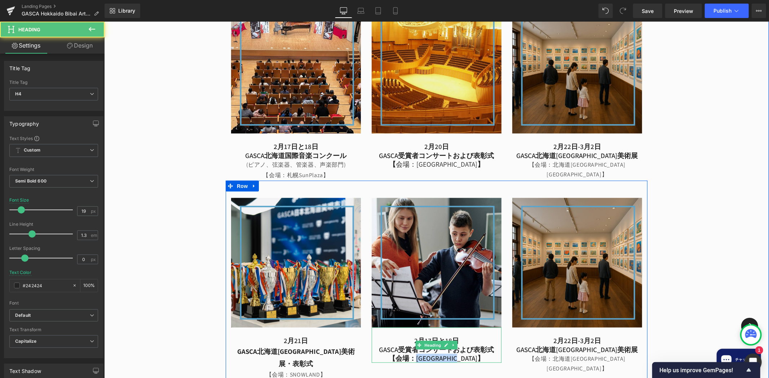
drag, startPoint x: 418, startPoint y: 335, endPoint x: 470, endPoint y: 334, distance: 51.5
click at [470, 354] on h4 "【会場：[GEOGRAPHIC_DATA]】" at bounding box center [436, 358] width 130 height 9
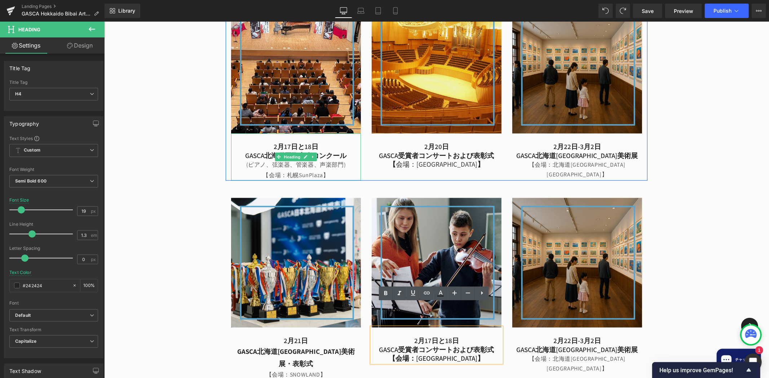
click at [275, 170] on div "【会場：札幌SunPlaza】" at bounding box center [296, 175] width 130 height 10
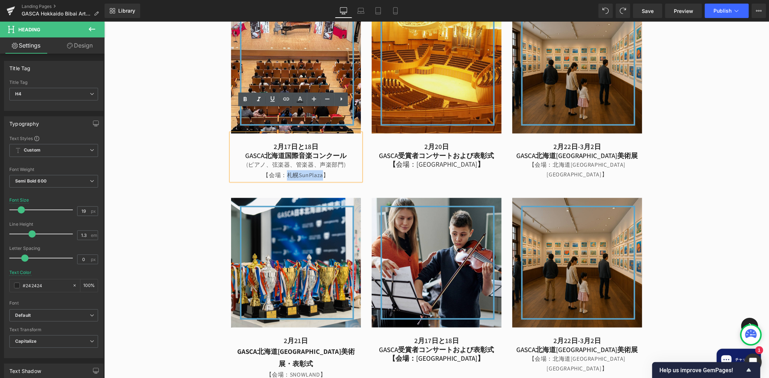
drag, startPoint x: 284, startPoint y: 149, endPoint x: 321, endPoint y: 153, distance: 36.6
click at [321, 170] on div "【会場：札幌SunPlaza】" at bounding box center [296, 175] width 130 height 10
copy div "[GEOGRAPHIC_DATA]"
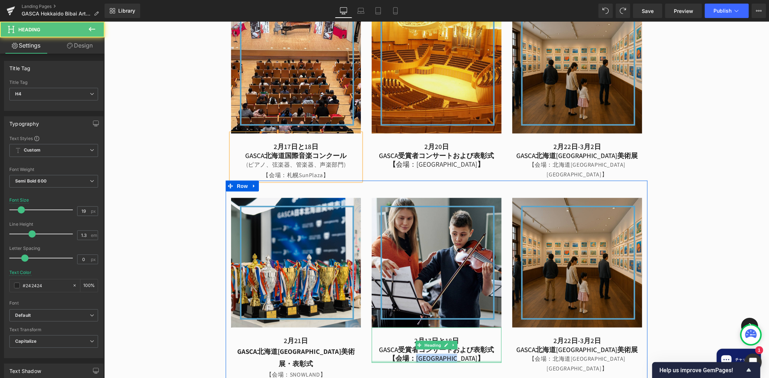
drag, startPoint x: 433, startPoint y: 335, endPoint x: 467, endPoint y: 337, distance: 33.9
click at [467, 337] on div "[DATE]と18日 GASCA受賞者コンサートおよび表彰式 【会場：[GEOGRAPHIC_DATA]】 Heading" at bounding box center [436, 345] width 130 height 35
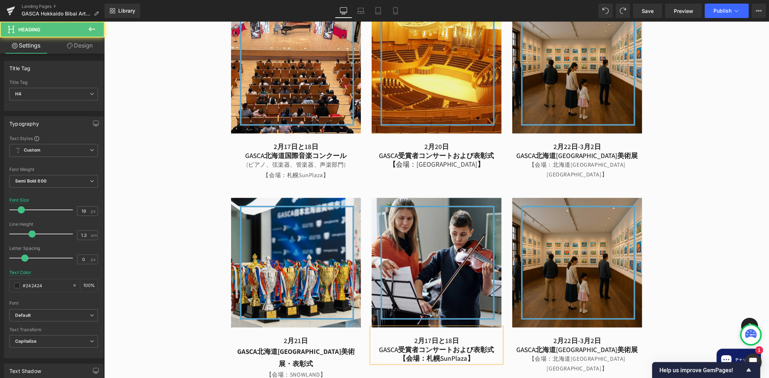
click at [498, 331] on div "[DATE]と18日 GASCA受賞者コンサートおよび表彰式 【会場：[GEOGRAPHIC_DATA]】" at bounding box center [436, 345] width 130 height 35
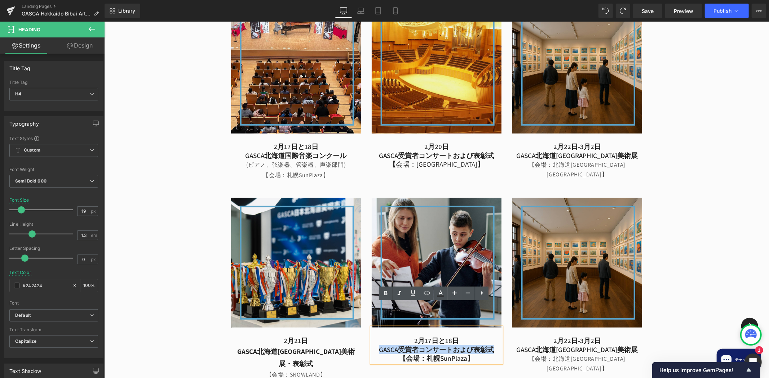
drag, startPoint x: 492, startPoint y: 328, endPoint x: 377, endPoint y: 325, distance: 115.4
click at [377, 345] on h4 "GASCA受賞者コンサートおよび表彰式" at bounding box center [436, 349] width 130 height 9
click at [443, 345] on h4 "GASCA受賞者コンサートおよび表彰式" at bounding box center [436, 349] width 130 height 9
drag, startPoint x: 367, startPoint y: 326, endPoint x: 472, endPoint y: 330, distance: 105.7
click at [472, 330] on div "[DATE]と18日 GASCA受賞者コンサートおよび表彰式 【会場：[GEOGRAPHIC_DATA]】" at bounding box center [436, 345] width 130 height 35
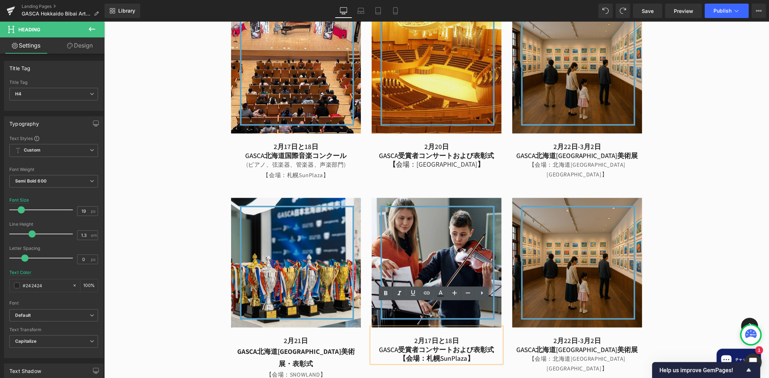
click at [490, 345] on h4 "GASCA受賞者コンサートおよび表彰式" at bounding box center [436, 349] width 130 height 9
drag, startPoint x: 493, startPoint y: 326, endPoint x: 376, endPoint y: 322, distance: 117.5
click at [376, 345] on h4 "GASCA受賞者コンサートおよび表彰式" at bounding box center [436, 349] width 130 height 9
click at [678, 275] on div "GASCA 北海道美唄市芸術と音楽のフェスティバル Heading The Global Arts Sports and Culture Associatio…" at bounding box center [436, 117] width 664 height 608
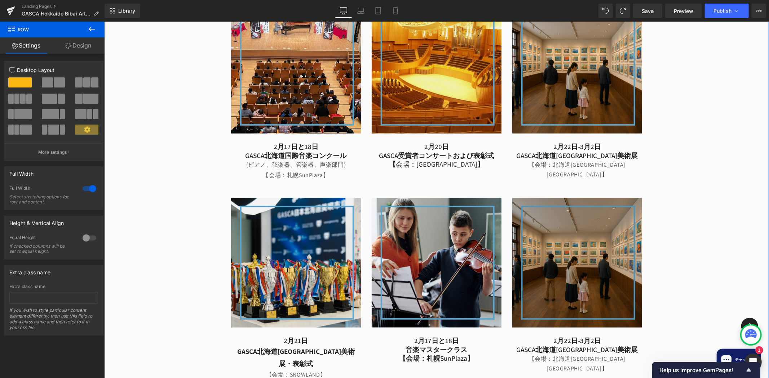
click at [596, 214] on img at bounding box center [577, 263] width 130 height 130
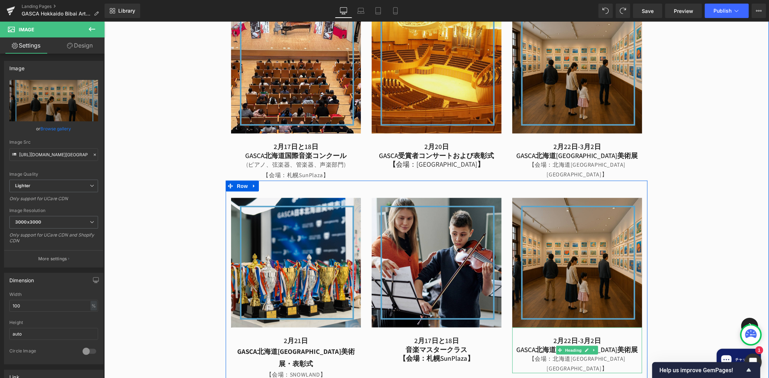
click at [546, 354] on h4 "【会場：北海道[GEOGRAPHIC_DATA][GEOGRAPHIC_DATA]】" at bounding box center [577, 363] width 130 height 19
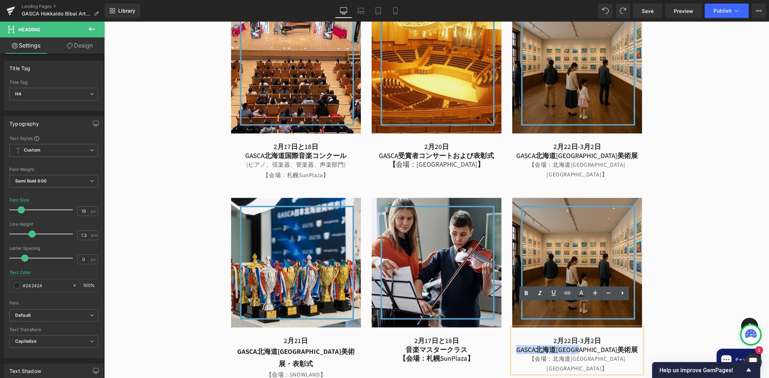
drag, startPoint x: 533, startPoint y: 329, endPoint x: 618, endPoint y: 325, distance: 85.1
click at [618, 345] on h4 "GASCA北海道[GEOGRAPHIC_DATA]美術展" at bounding box center [577, 349] width 130 height 9
paste div
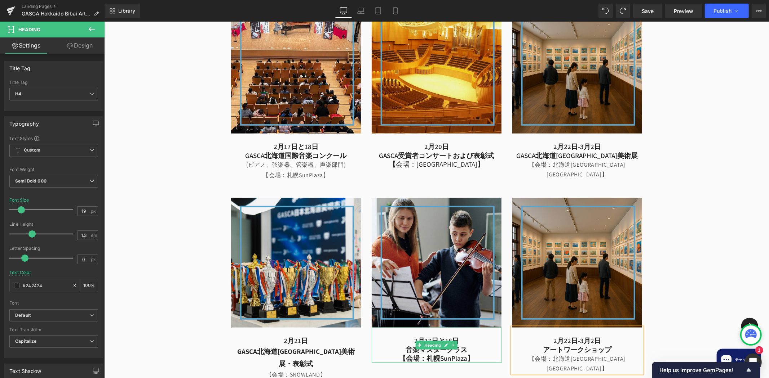
click at [456, 354] on h4 "【会場：札幌SunPlaza】" at bounding box center [436, 358] width 130 height 9
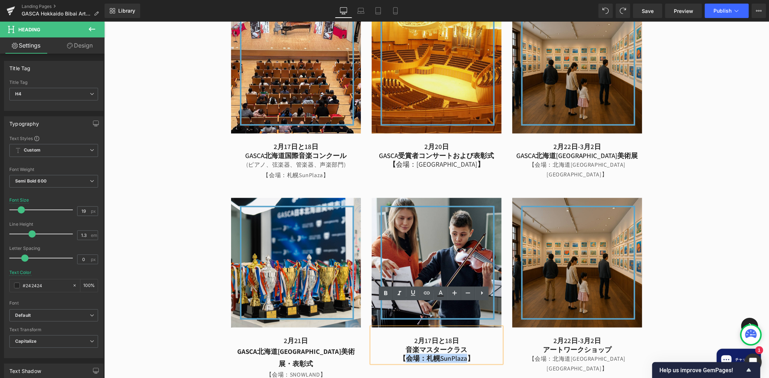
drag, startPoint x: 463, startPoint y: 333, endPoint x: 400, endPoint y: 337, distance: 63.2
click at [400, 354] on h4 "【会場：札幌SunPlaza】" at bounding box center [436, 358] width 130 height 9
copy h4 "会場：[GEOGRAPHIC_DATA]"
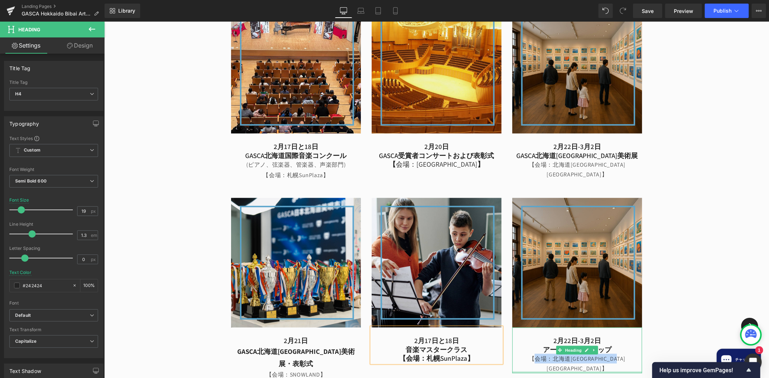
drag, startPoint x: 512, startPoint y: 335, endPoint x: 637, endPoint y: 339, distance: 124.7
click at [636, 339] on div "Image [DATE] GASCA北海道[GEOGRAPHIC_DATA]美術展・表彰式 【会場：SNOWLAND】 Heading Image [DATE…" at bounding box center [436, 281] width 422 height 200
click at [678, 332] on div "GASCA 北海道美唄市芸術と音楽のフェスティバル Heading The Global Arts Sports and Culture Associatio…" at bounding box center [436, 117] width 664 height 608
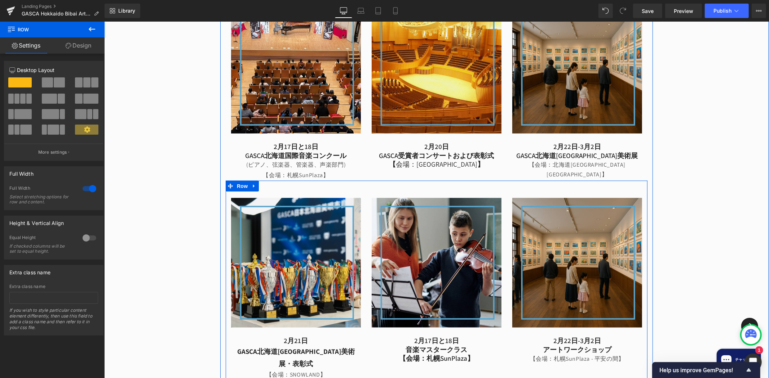
click at [486, 340] on div "Image [DATE] GASCA北海道[GEOGRAPHIC_DATA]美術展・表彰式 【会場：SNOWLAND】 Heading Image [DATE…" at bounding box center [436, 281] width 422 height 200
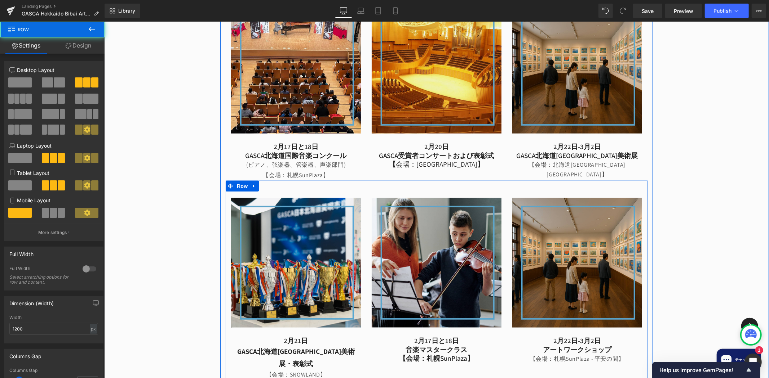
click at [479, 354] on h4 "【会場：札幌SunPlaza】" at bounding box center [436, 358] width 130 height 9
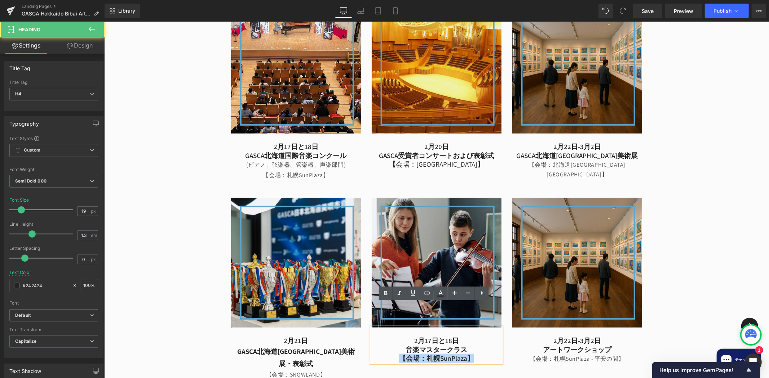
drag, startPoint x: 396, startPoint y: 333, endPoint x: 481, endPoint y: 336, distance: 85.1
click at [481, 354] on h4 "【会場：札幌SunPlaza】" at bounding box center [436, 358] width 130 height 9
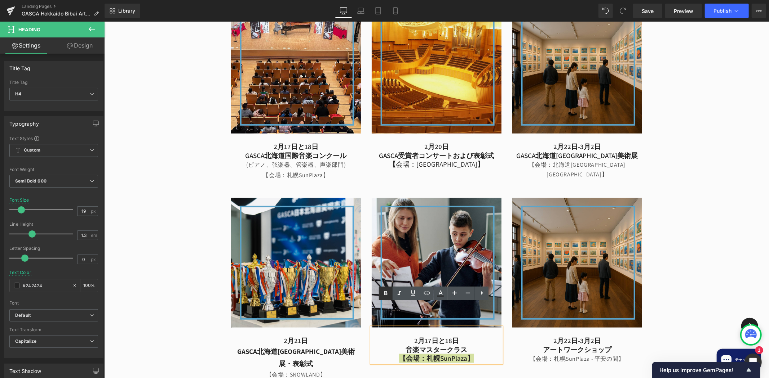
click at [387, 297] on icon at bounding box center [385, 293] width 9 height 9
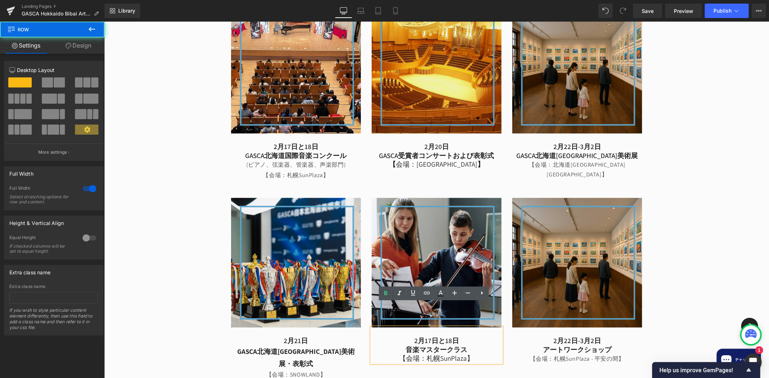
click at [664, 293] on div "GASCA 北海道美唄市芸術と音楽のフェスティバル Heading The Global Arts Sports and Culture Associatio…" at bounding box center [436, 117] width 664 height 608
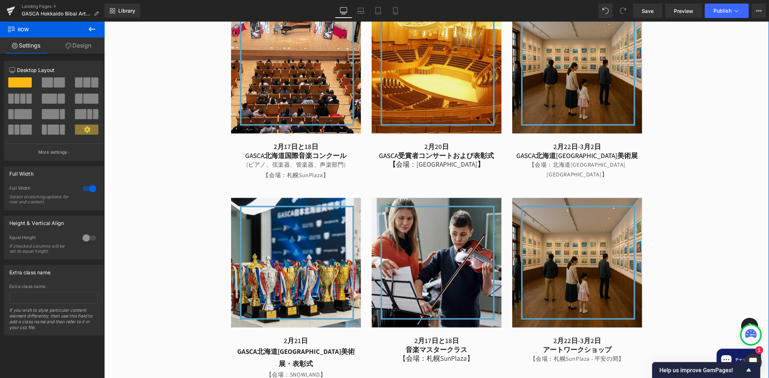
click at [668, 285] on div "GASCA 北海道美唄市芸術と音楽のフェスティバル Heading The Global Arts Sports and Culture Associatio…" at bounding box center [436, 117] width 664 height 608
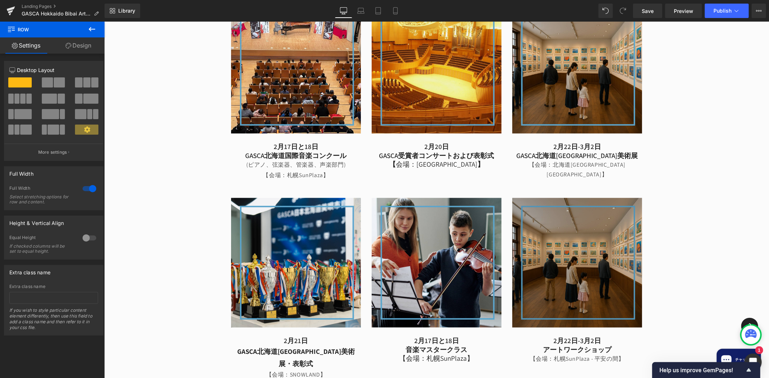
click at [596, 226] on img at bounding box center [577, 263] width 130 height 130
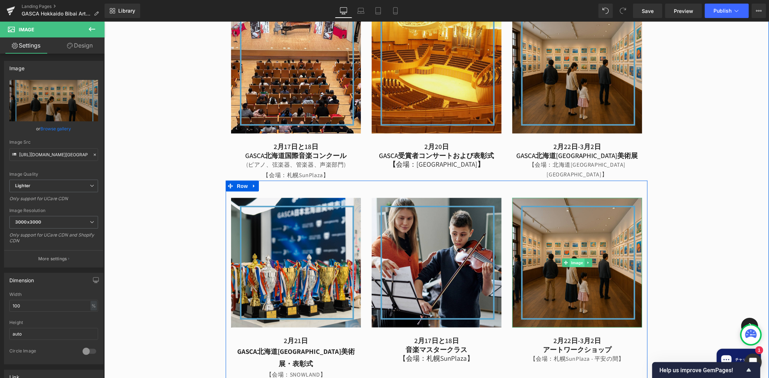
click at [573, 258] on span "Image" at bounding box center [576, 262] width 15 height 9
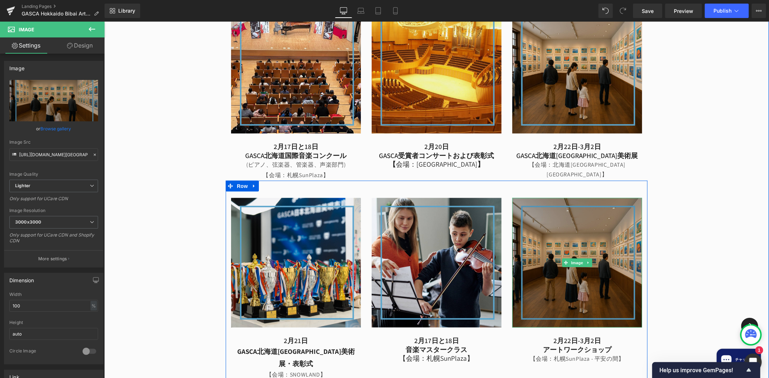
click at [573, 209] on img at bounding box center [577, 263] width 130 height 130
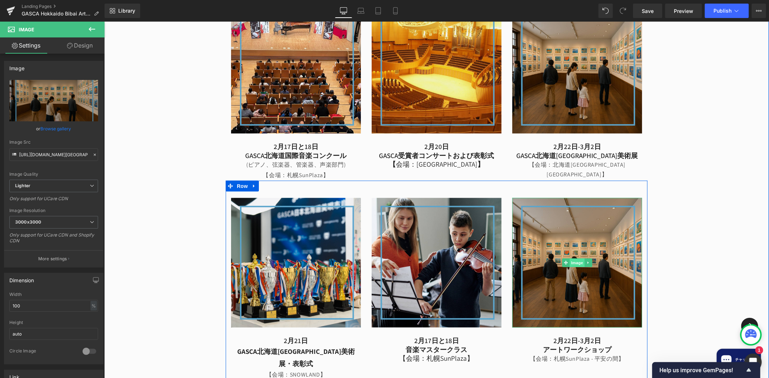
click at [573, 258] on span "Image" at bounding box center [576, 262] width 15 height 9
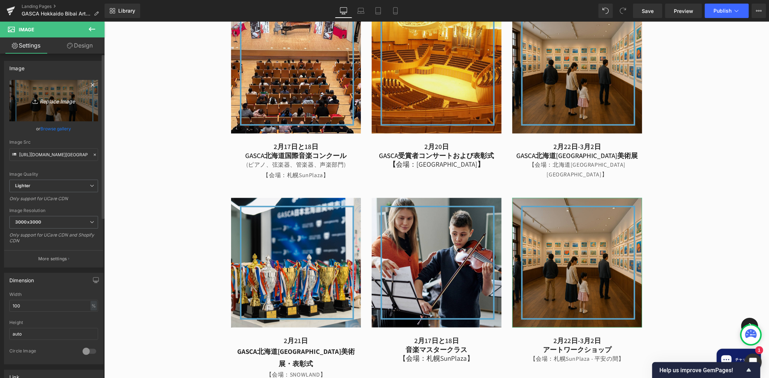
click at [62, 104] on icon "Replace Image" at bounding box center [54, 100] width 58 height 9
type input "C:\fakepath\Hokkaido Music Competition [DATE] x [DATE] (2).png"
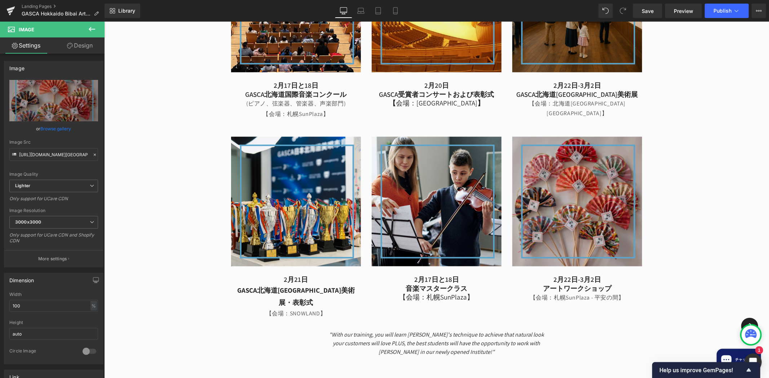
scroll to position [758, 0]
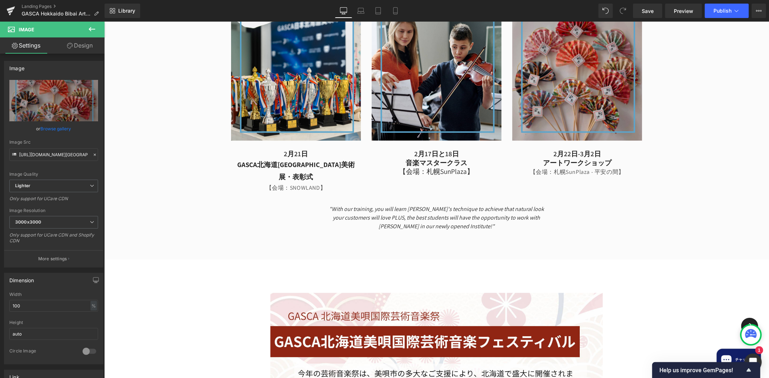
click at [95, 29] on icon at bounding box center [92, 29] width 9 height 9
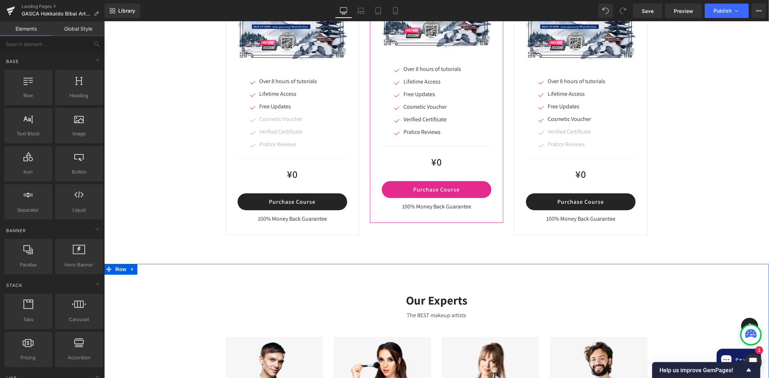
scroll to position [2253, 0]
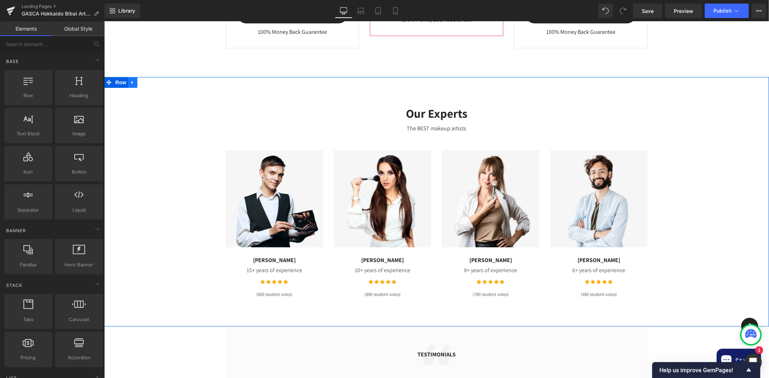
click at [131, 81] on icon at bounding box center [131, 82] width 1 height 3
click at [147, 77] on link at bounding box center [150, 82] width 9 height 11
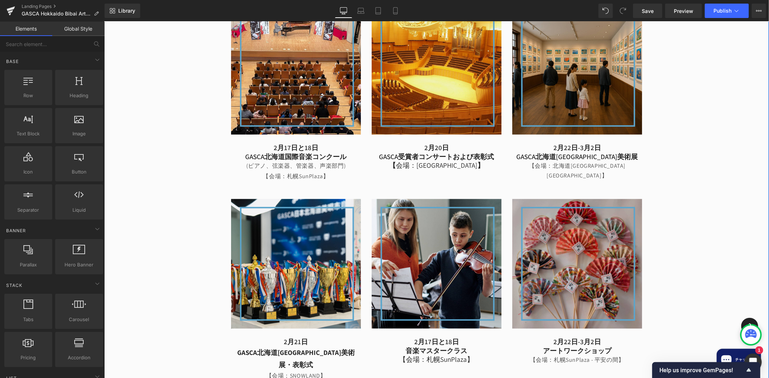
scroll to position [571, 0]
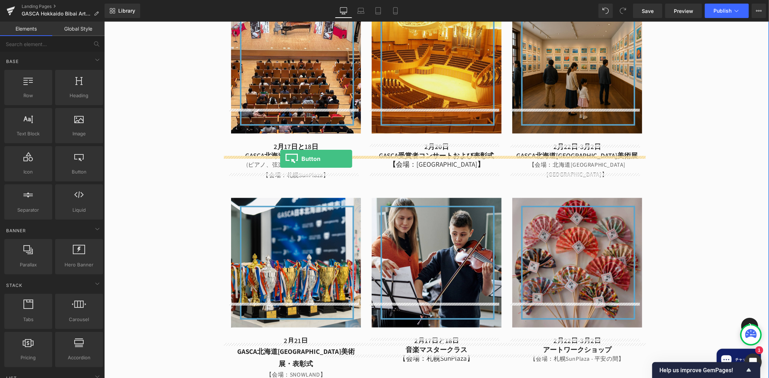
drag, startPoint x: 183, startPoint y: 188, endPoint x: 280, endPoint y: 159, distance: 101.0
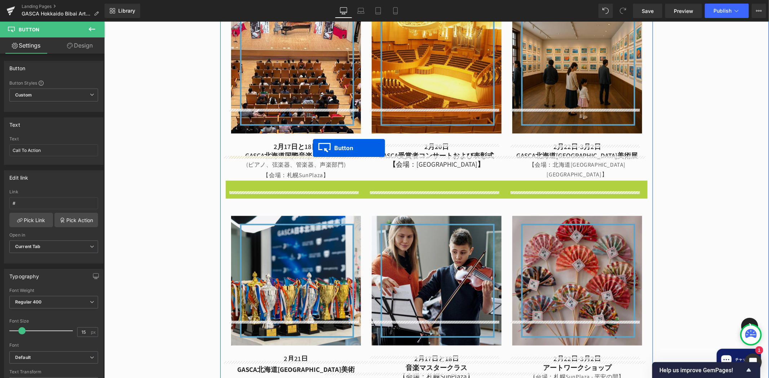
drag, startPoint x: 421, startPoint y: 168, endPoint x: 312, endPoint y: 148, distance: 110.2
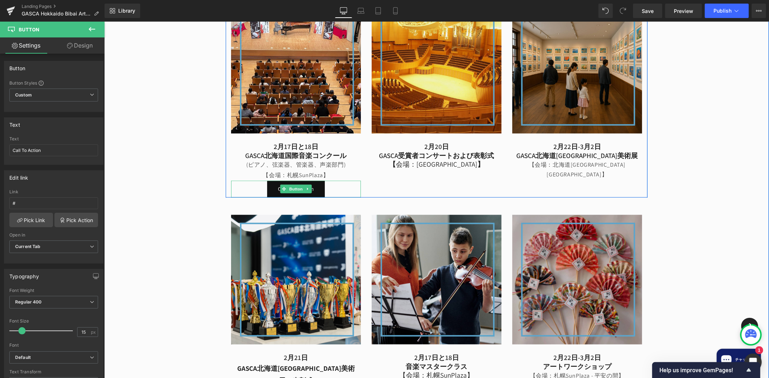
click at [306, 187] on icon at bounding box center [308, 189] width 4 height 4
click at [300, 184] on link at bounding box center [304, 188] width 8 height 9
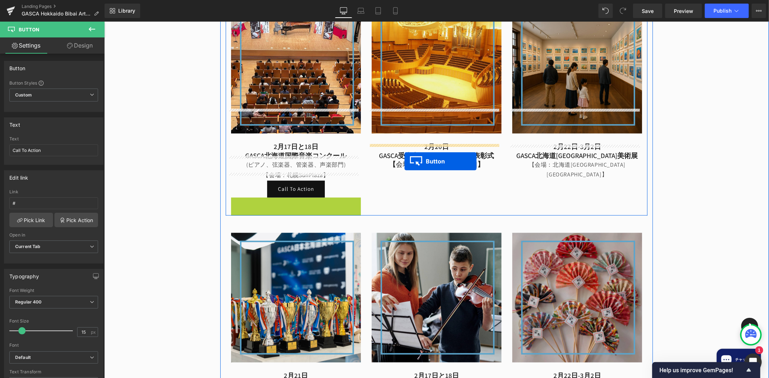
drag, startPoint x: 281, startPoint y: 182, endPoint x: 404, endPoint y: 161, distance: 124.3
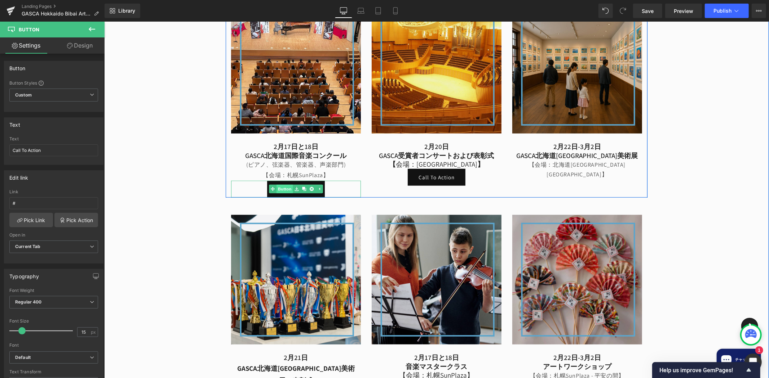
click at [282, 184] on link "Button" at bounding box center [280, 188] width 24 height 9
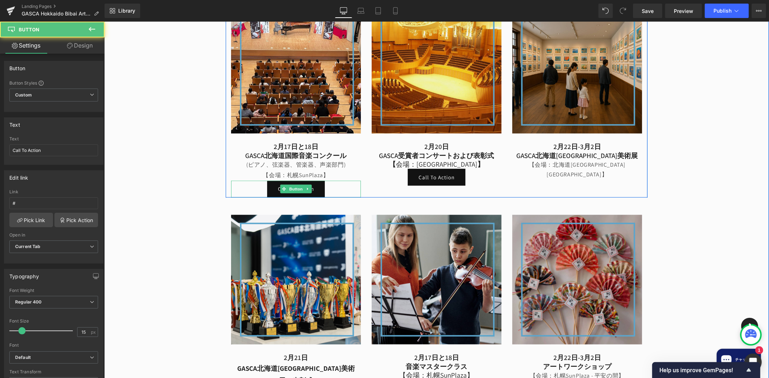
click at [262, 181] on div "Call To Action" at bounding box center [296, 189] width 130 height 17
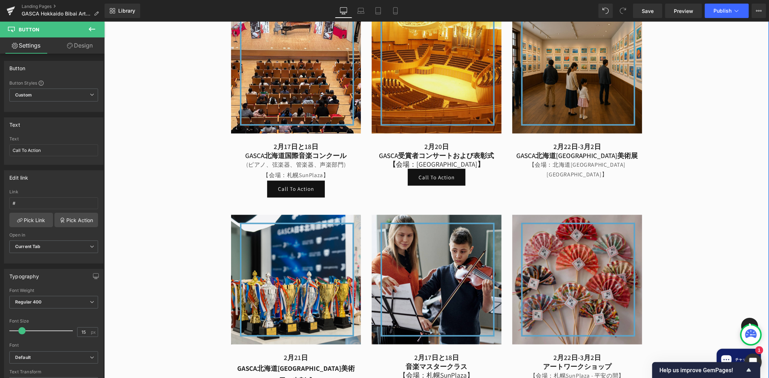
click at [679, 148] on div "GASCA 北海道美唄市芸術と音楽のフェスティバル Heading The Global Arts Sports and Culture Associatio…" at bounding box center [436, 125] width 664 height 625
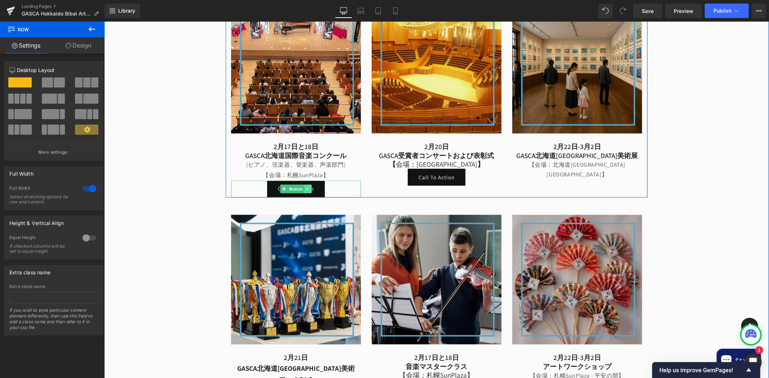
click at [306, 187] on icon at bounding box center [308, 189] width 4 height 4
click at [477, 160] on h4 "【 会場：[GEOGRAPHIC_DATA] 】" at bounding box center [436, 164] width 130 height 9
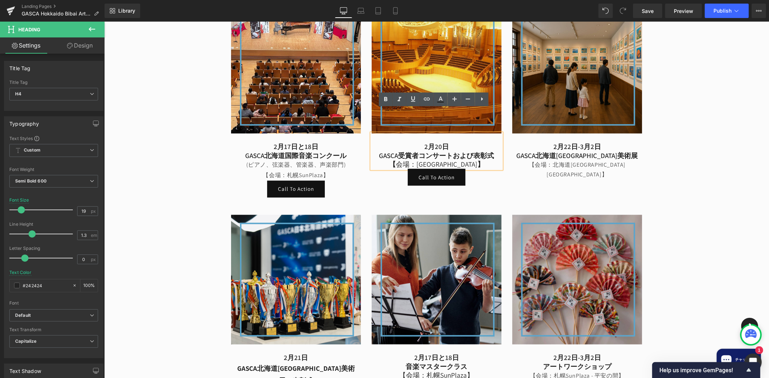
click at [387, 160] on h4 "【 会場：[GEOGRAPHIC_DATA] 】" at bounding box center [436, 164] width 130 height 9
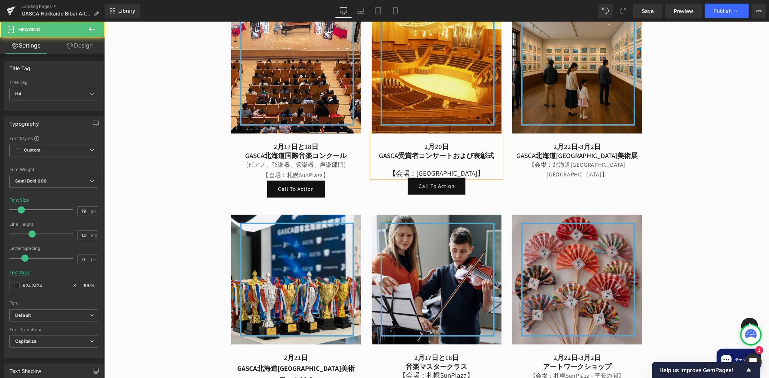
click at [417, 160] on h4 at bounding box center [436, 164] width 130 height 9
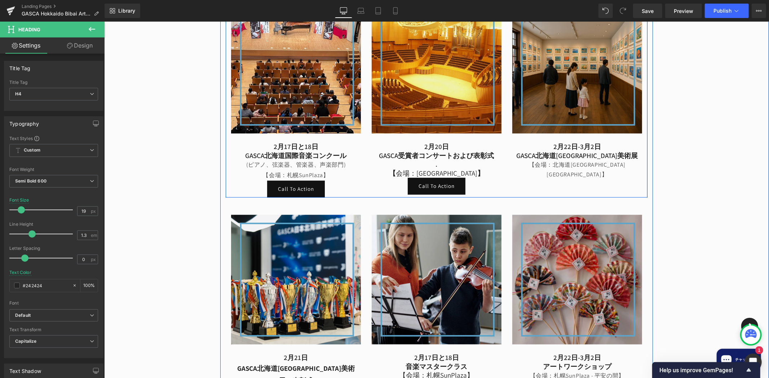
click at [530, 160] on div "Image [DATE]と18日 GASCA北海道国際音楽コンクール (ピアノ、弦楽器、管楽器、声楽部門) 【会場：[GEOGRAPHIC_DATA]】 He…" at bounding box center [436, 91] width 422 height 211
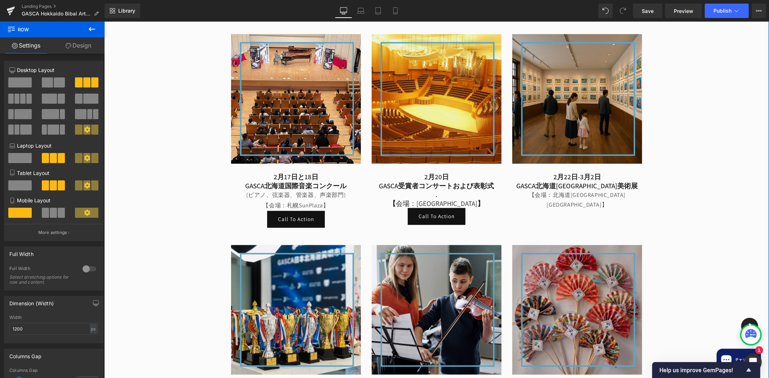
scroll to position [478, 0]
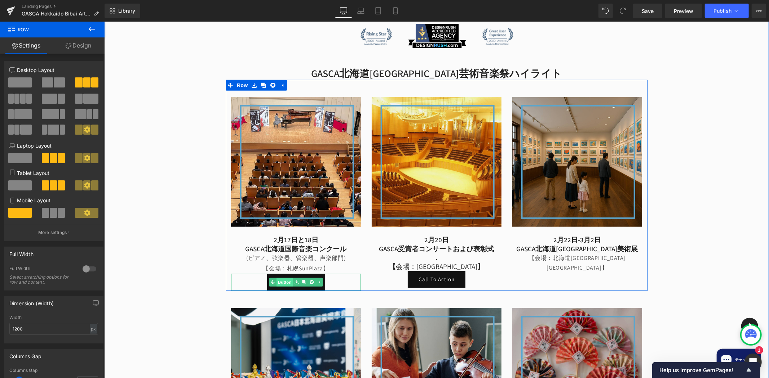
click at [282, 278] on link "Button" at bounding box center [280, 282] width 24 height 9
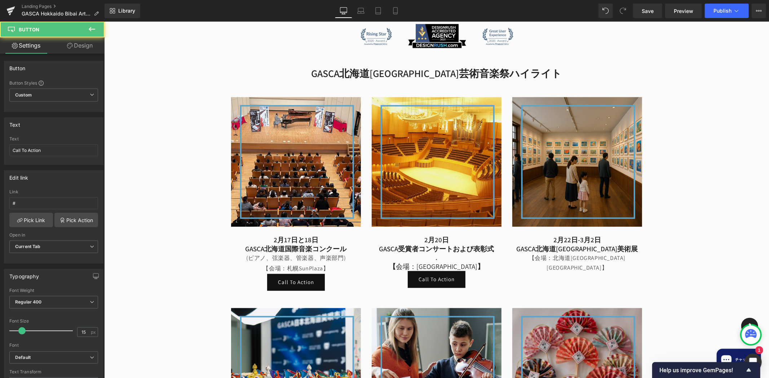
click at [91, 28] on icon at bounding box center [92, 29] width 9 height 9
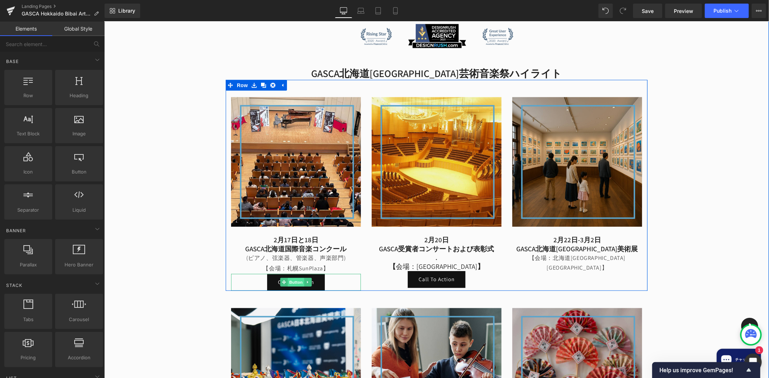
click at [291, 278] on span "Button" at bounding box center [295, 282] width 17 height 9
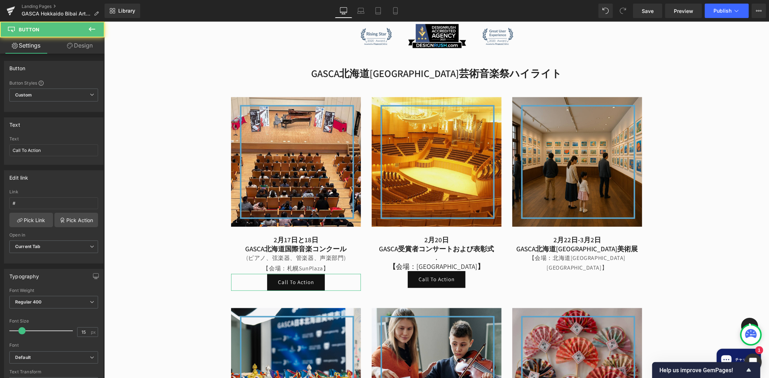
click at [84, 53] on link "Design" at bounding box center [80, 45] width 52 height 16
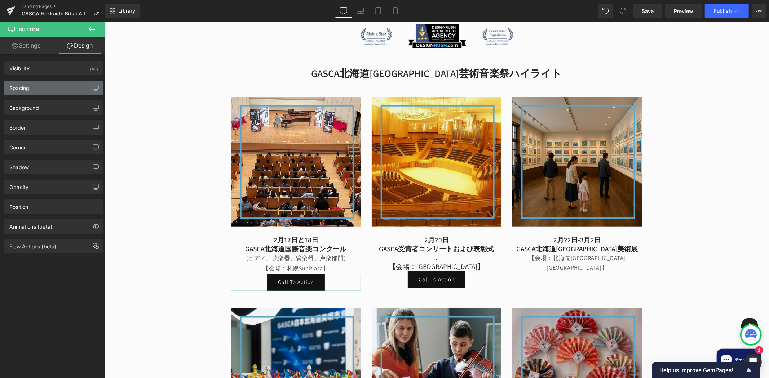
click at [49, 81] on div "Spacing" at bounding box center [53, 88] width 99 height 14
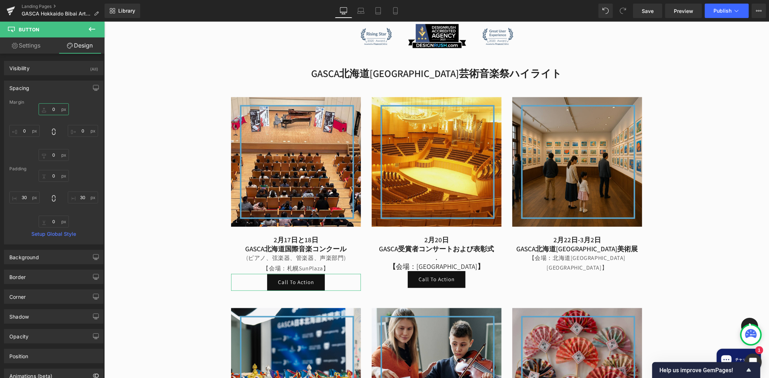
click at [49, 105] on input "0" at bounding box center [54, 109] width 30 height 12
click at [52, 107] on input "0" at bounding box center [54, 109] width 30 height 12
drag, startPoint x: 52, startPoint y: 107, endPoint x: 55, endPoint y: 106, distance: 4.2
click at [55, 106] on input "0" at bounding box center [54, 109] width 30 height 12
type input "10"
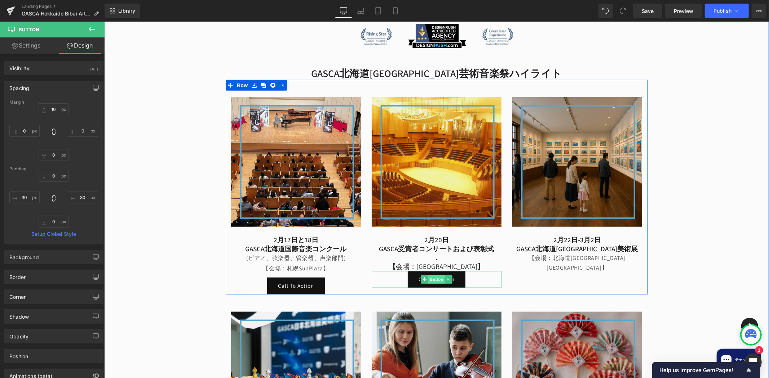
click at [435, 275] on span "Button" at bounding box center [436, 279] width 17 height 9
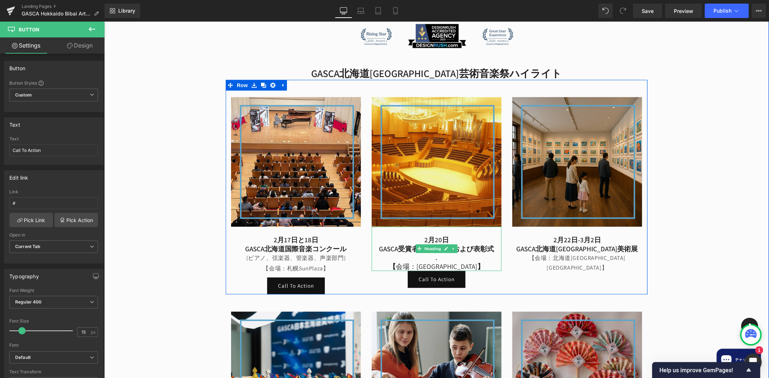
click at [433, 262] on span "会場：[GEOGRAPHIC_DATA]" at bounding box center [435, 266] width 81 height 9
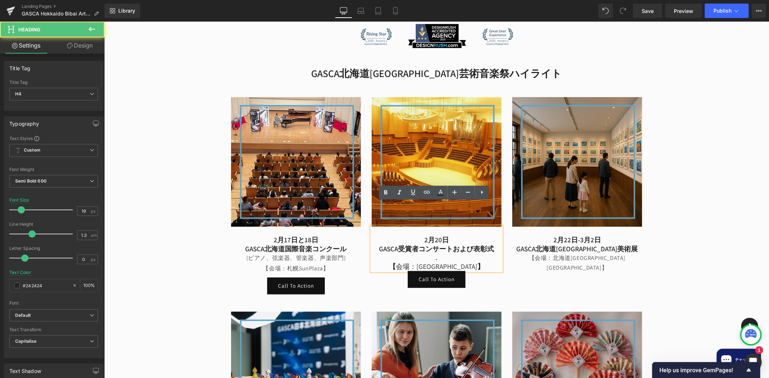
click at [422, 275] on span at bounding box center [424, 279] width 8 height 9
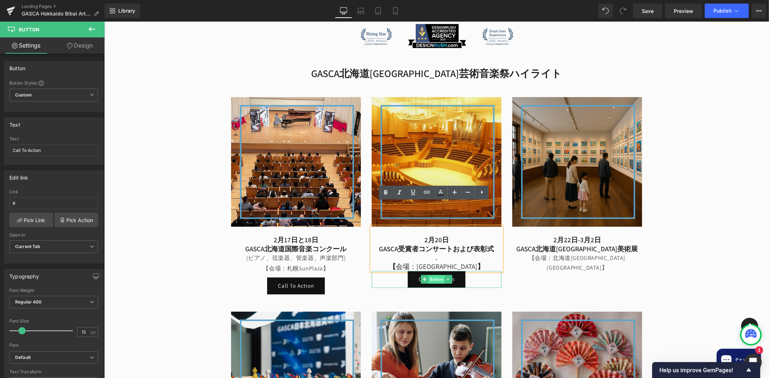
click at [428, 275] on span "Button" at bounding box center [436, 279] width 17 height 9
click at [71, 47] on icon at bounding box center [70, 46] width 6 height 6
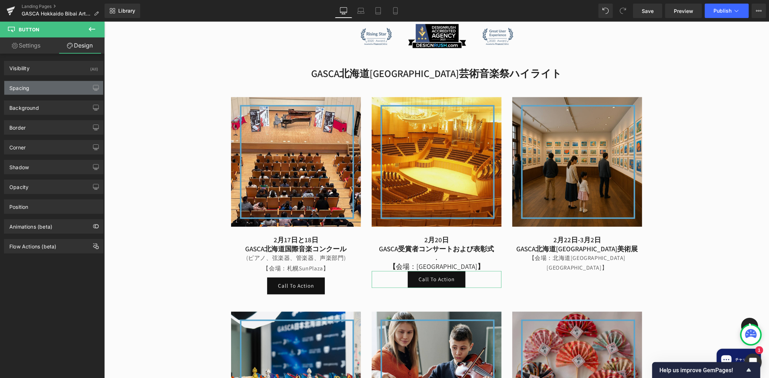
click at [59, 88] on div "Spacing" at bounding box center [53, 88] width 99 height 14
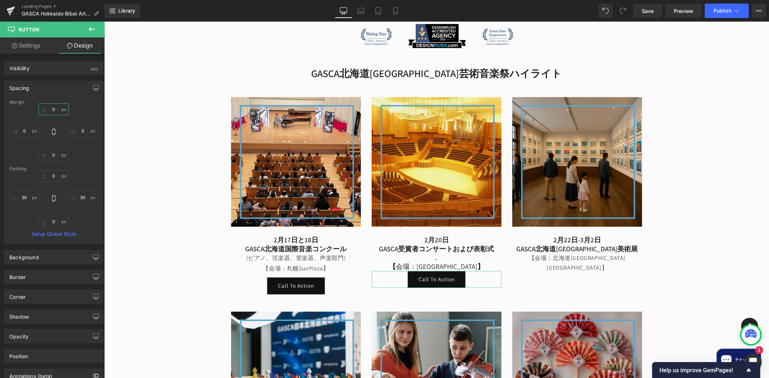
click at [52, 107] on input "0" at bounding box center [54, 109] width 30 height 12
type input "10"
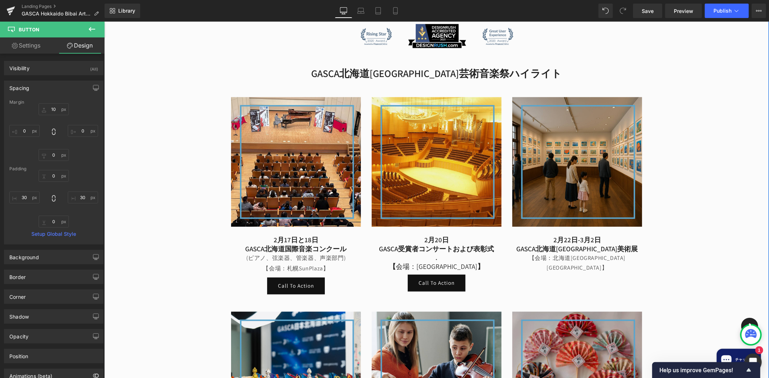
click at [683, 249] on div "GASCA 北海道美唄市芸術と音楽のフェスティバル Heading The Global Arts Sports and Culture Associatio…" at bounding box center [436, 220] width 664 height 629
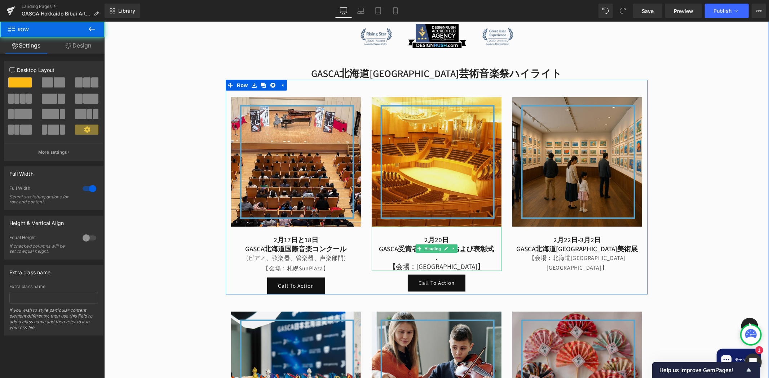
click at [445, 253] on h4 "." at bounding box center [436, 257] width 130 height 9
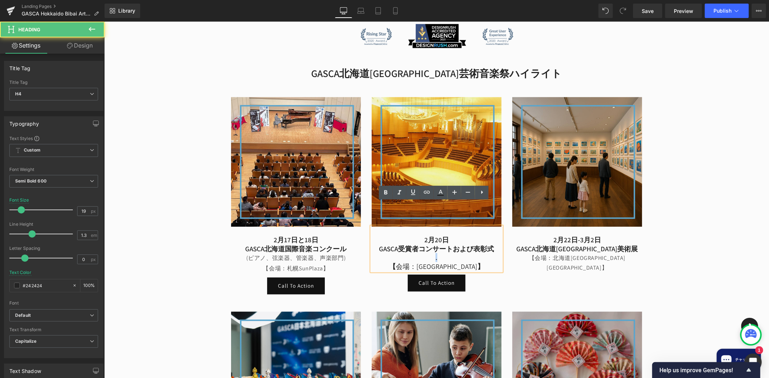
click at [432, 253] on h4 "." at bounding box center [436, 257] width 130 height 9
click at [440, 193] on icon at bounding box center [440, 192] width 9 height 9
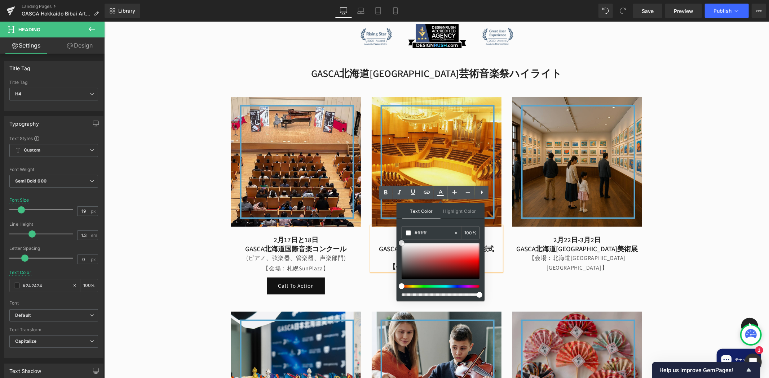
drag, startPoint x: 506, startPoint y: 268, endPoint x: 393, endPoint y: 237, distance: 117.4
click at [582, 254] on div "Image [DATE]と18日 GASCA北海道国際音楽コンクール (ピアノ、弦楽器、管楽器、声楽部門) 【会場：[GEOGRAPHIC_DATA]】 He…" at bounding box center [436, 187] width 422 height 215
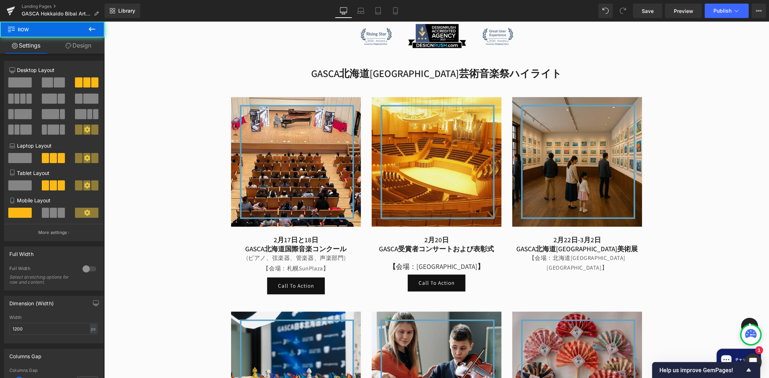
click at [715, 231] on div "GASCA 北海道美唄市芸術と音楽のフェスティバル Heading The Global Arts Sports and Culture Associatio…" at bounding box center [436, 220] width 664 height 629
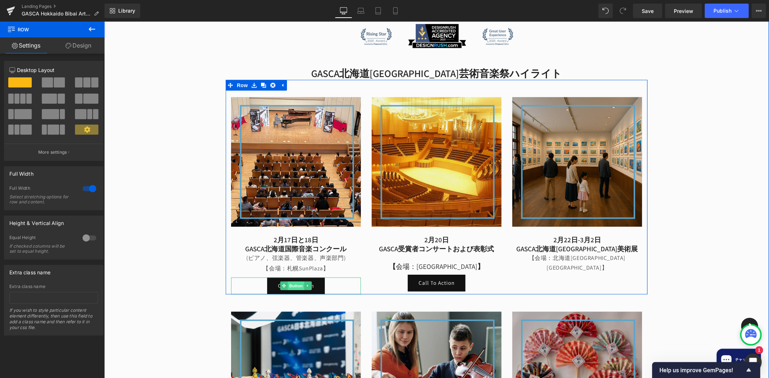
click at [292, 281] on span "Button" at bounding box center [295, 285] width 17 height 9
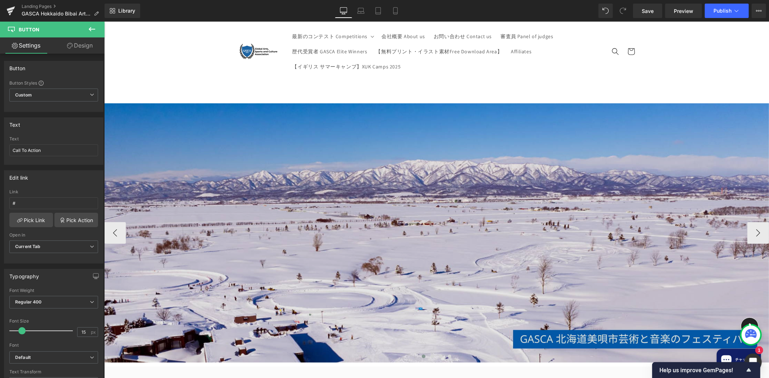
scroll to position [280, 0]
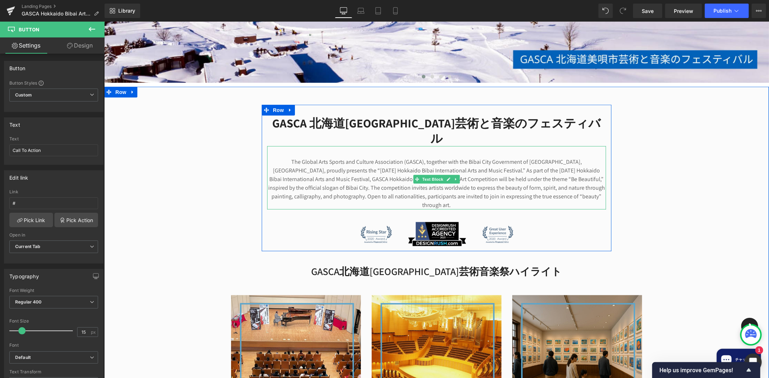
click at [590, 157] on p "The Global Arts Sports and Culture Association (GASCA), together with the Bibai…" at bounding box center [436, 183] width 339 height 52
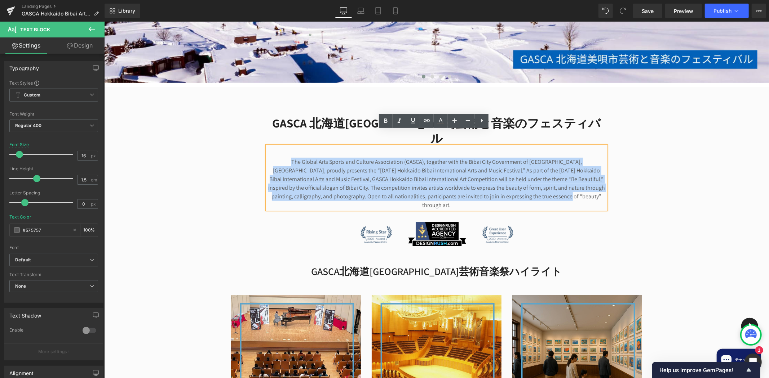
drag, startPoint x: 266, startPoint y: 143, endPoint x: 566, endPoint y: 188, distance: 303.9
click at [566, 188] on div "GASCA 北海道美唄市芸術と音楽のフェスティバル Heading The Global Arts Sports and Culture Associatio…" at bounding box center [436, 181] width 350 height 132
copy p "The Global Arts Sports and Culture Association (GASCA), together with the Bibai…"
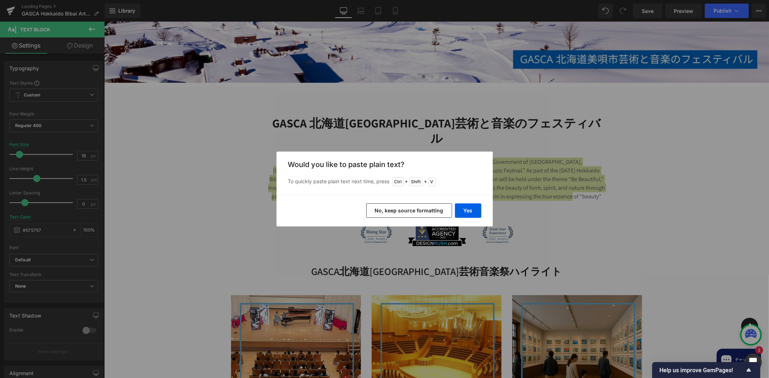
click at [405, 214] on button "No, keep source formatting" at bounding box center [409, 211] width 86 height 14
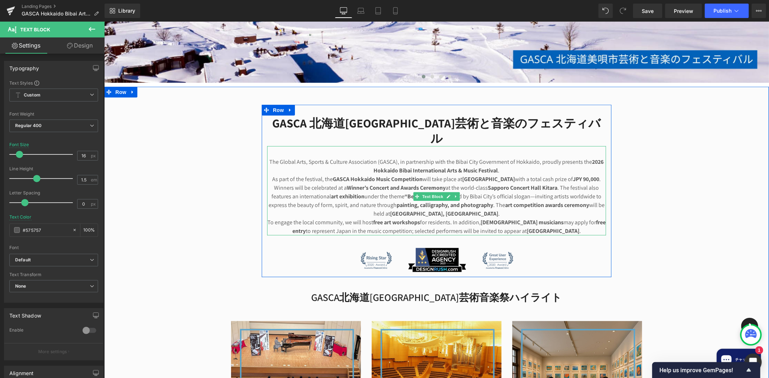
click at [507, 146] on div "The Global Arts, Sports & Culture Association (GASCA), in partnership with the …" at bounding box center [436, 190] width 339 height 89
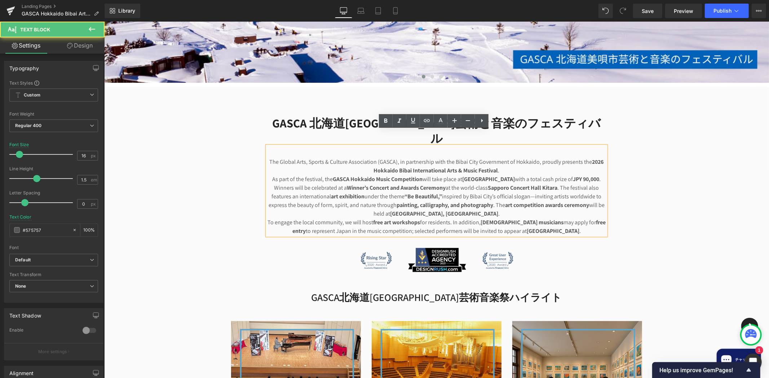
click at [525, 157] on p "The Global Arts, Sports & Culture Association (GASCA), in partnership with the …" at bounding box center [436, 165] width 339 height 17
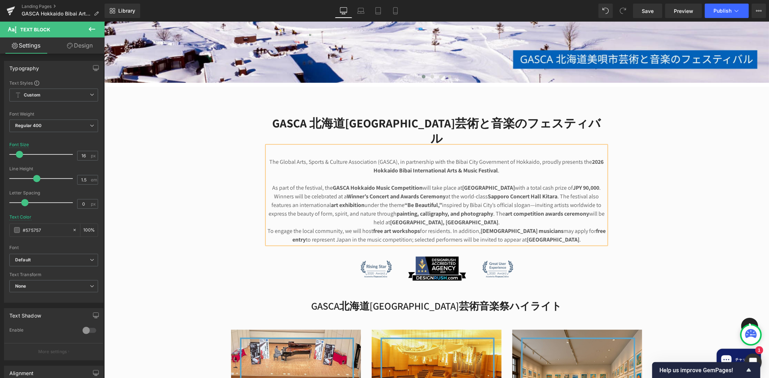
click at [508, 192] on p "As part of the festival, the GASCA Hokkaido Music Competition will take place a…" at bounding box center [436, 204] width 339 height 43
click at [529, 208] on p "As part of the festival, the GASCA Hokkaido Music Competition will take place a…" at bounding box center [436, 204] width 339 height 43
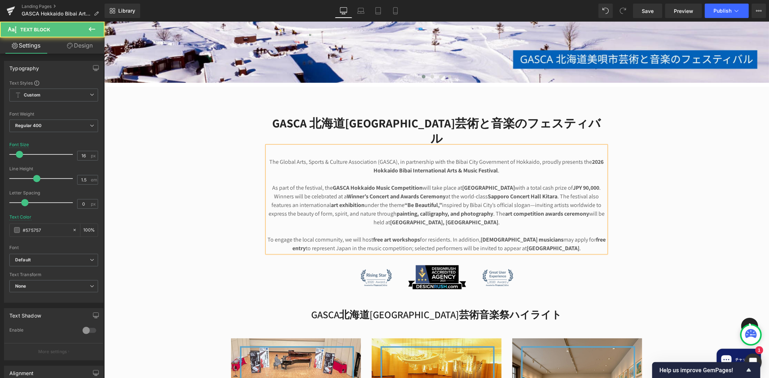
drag, startPoint x: 571, startPoint y: 224, endPoint x: 572, endPoint y: 239, distance: 15.2
click at [571, 236] on strong "free entry" at bounding box center [448, 244] width 313 height 16
drag, startPoint x: 572, startPoint y: 239, endPoint x: 583, endPoint y: 228, distance: 15.0
click at [573, 239] on div "GASCA 北海道美唄市芸術と音楽のフェスティバル Heading The Global Arts, Sports & Culture Association…" at bounding box center [436, 202] width 350 height 175
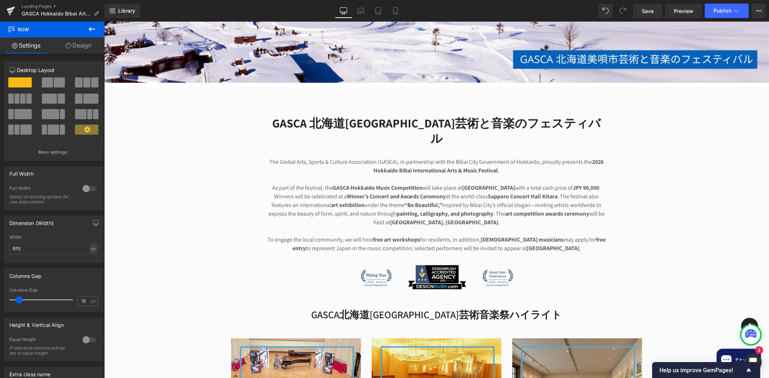
click at [583, 235] on p "To engage the local community, we will host free art workshops for residents. I…" at bounding box center [436, 243] width 339 height 17
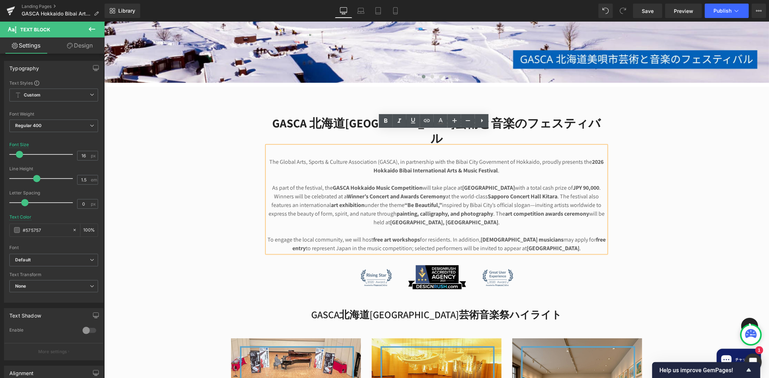
click at [572, 235] on p "To engage the local community, we will host free art workshops for residents. I…" at bounding box center [436, 243] width 339 height 17
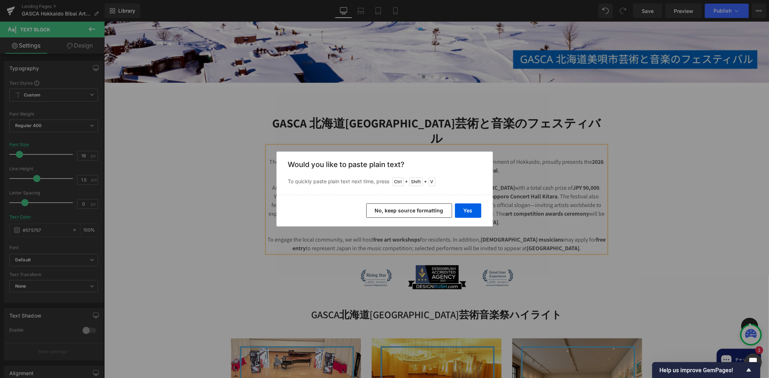
click at [429, 208] on button "No, keep source formatting" at bounding box center [409, 211] width 86 height 14
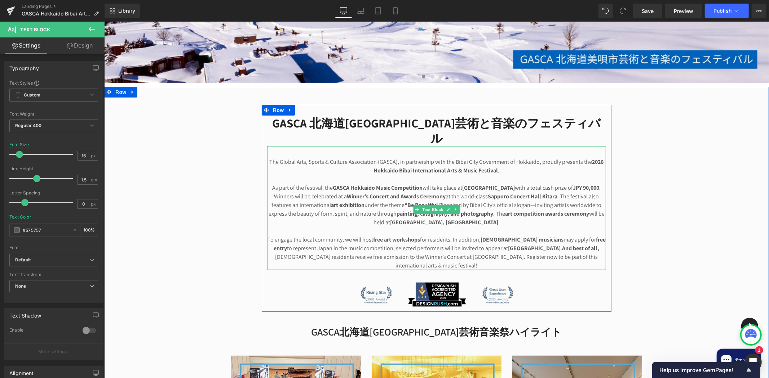
click at [562, 244] on strong "And best of all," at bounding box center [580, 248] width 37 height 8
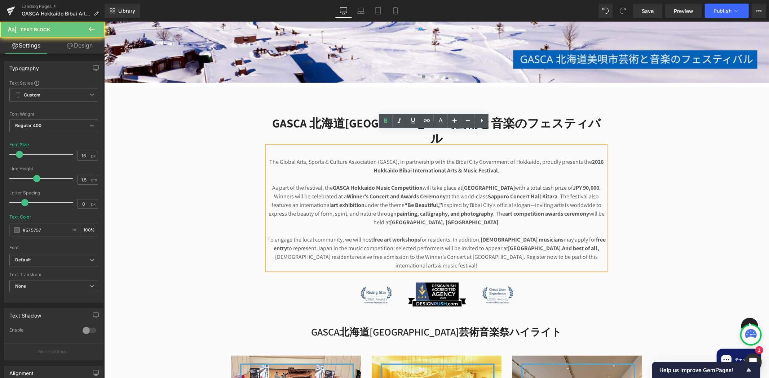
click at [512, 235] on p "To engage the local community, we will host free art workshops for residents. I…" at bounding box center [436, 252] width 339 height 35
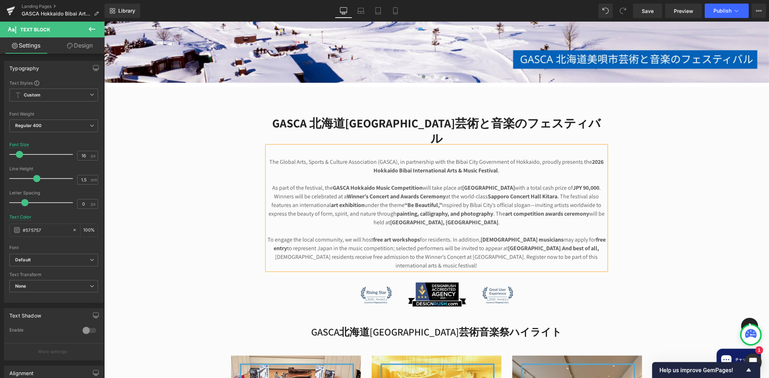
click at [557, 253] on span "[DEMOGRAPHIC_DATA] residents receive free admission to the Winner’s Concert at …" at bounding box center [436, 261] width 322 height 16
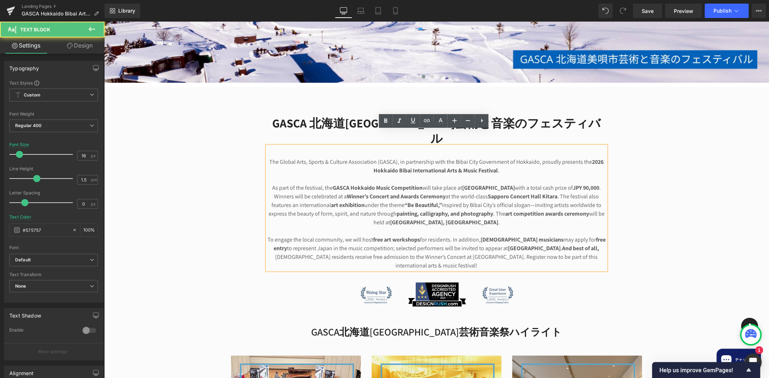
click at [571, 253] on span "[DEMOGRAPHIC_DATA] residents receive free admission to the Winner’s Concert at …" at bounding box center [436, 261] width 322 height 16
click at [267, 242] on div "The Global Arts, Sports & Culture Association (GASCA), in partnership with the …" at bounding box center [436, 208] width 339 height 124
click at [275, 253] on span "[DEMOGRAPHIC_DATA] residents receive free admission to the Winner’s Concert at …" at bounding box center [436, 261] width 322 height 16
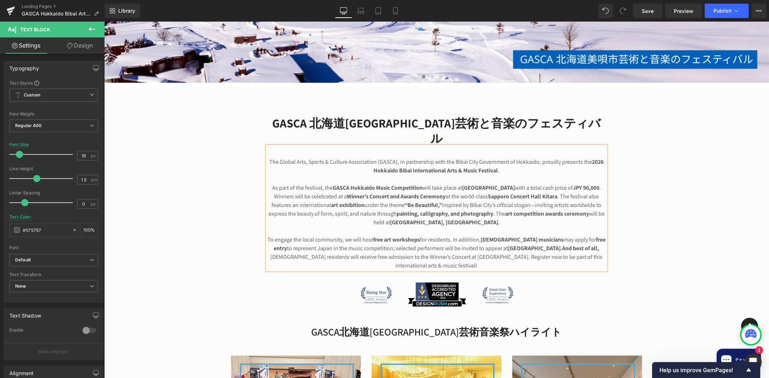
click at [464, 253] on span "[DEMOGRAPHIC_DATA] residents will receive free admission to the Winner’s Concer…" at bounding box center [436, 261] width 332 height 16
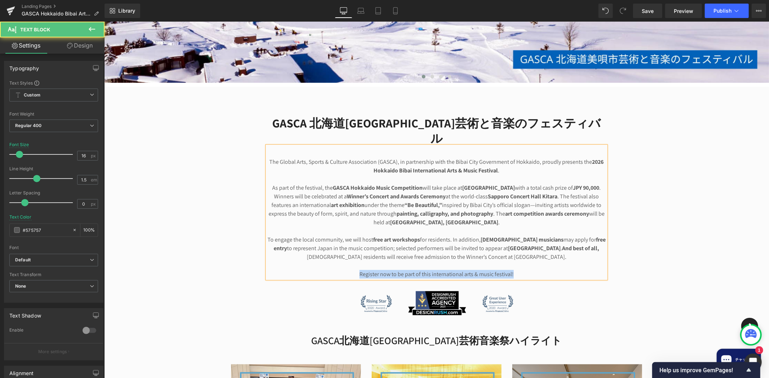
drag, startPoint x: 527, startPoint y: 259, endPoint x: 329, endPoint y: 255, distance: 197.9
click at [329, 270] on p "Register now to be part of this international arts & music festival!" at bounding box center [436, 274] width 339 height 9
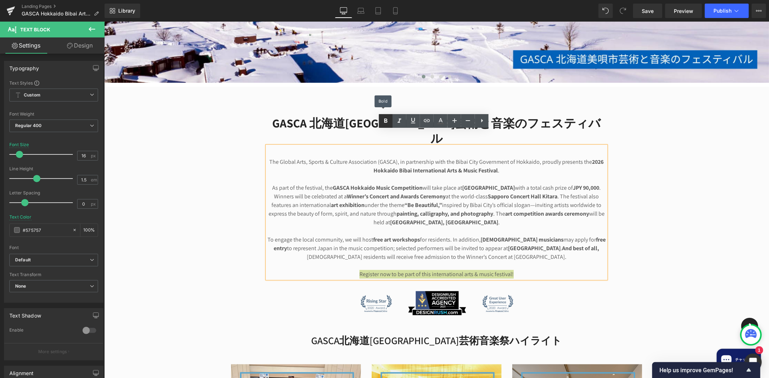
click at [383, 121] on icon at bounding box center [385, 121] width 9 height 9
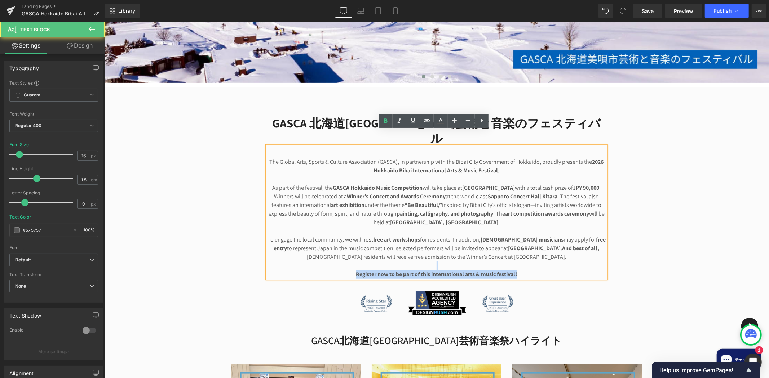
drag, startPoint x: 530, startPoint y: 259, endPoint x: 344, endPoint y: 253, distance: 185.7
click at [344, 253] on div "The Global Arts, Sports & Culture Association (GASCA), in partnership with the …" at bounding box center [436, 212] width 339 height 133
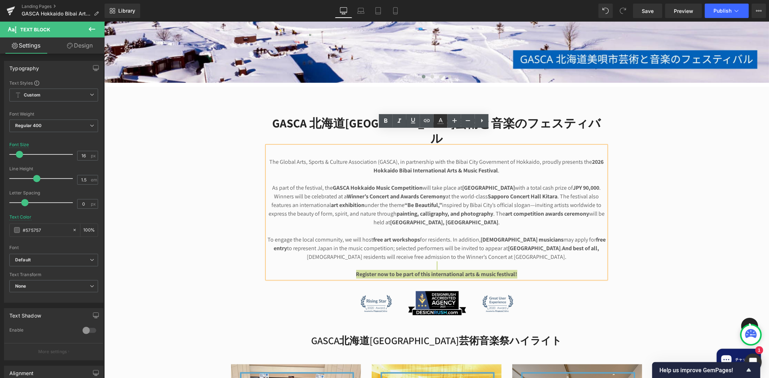
click at [442, 124] on icon at bounding box center [440, 123] width 6 height 1
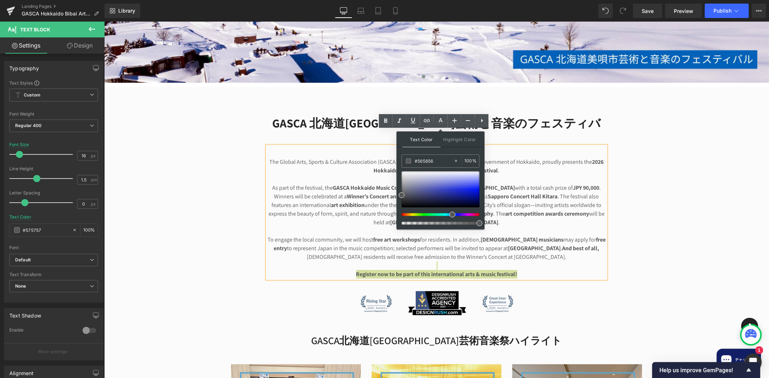
click at [449, 214] on div at bounding box center [438, 214] width 78 height 3
click at [480, 197] on div "Text Color Highlight Color #333333 #242424 100 % transparent 0 %" at bounding box center [440, 181] width 88 height 98
click at [474, 193] on div at bounding box center [440, 190] width 78 height 36
click at [476, 189] on div at bounding box center [440, 190] width 78 height 36
click at [478, 184] on div at bounding box center [440, 190] width 78 height 36
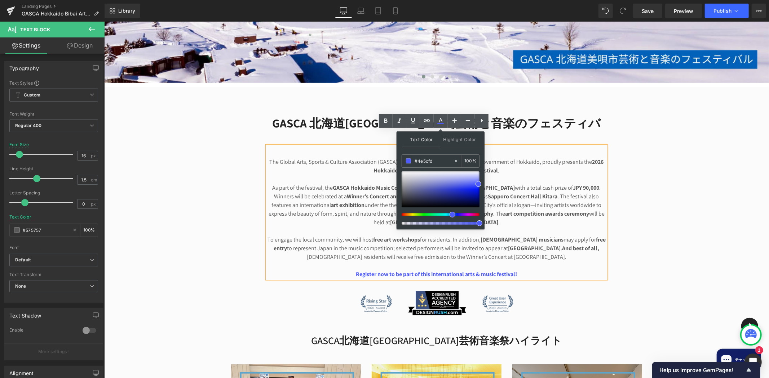
click at [564, 237] on p "To engage the local community, we will host free art workshops for residents. I…" at bounding box center [436, 248] width 339 height 26
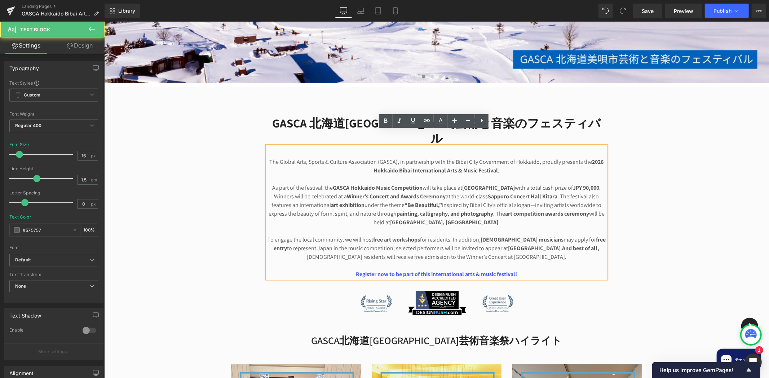
click at [551, 261] on p at bounding box center [436, 265] width 339 height 9
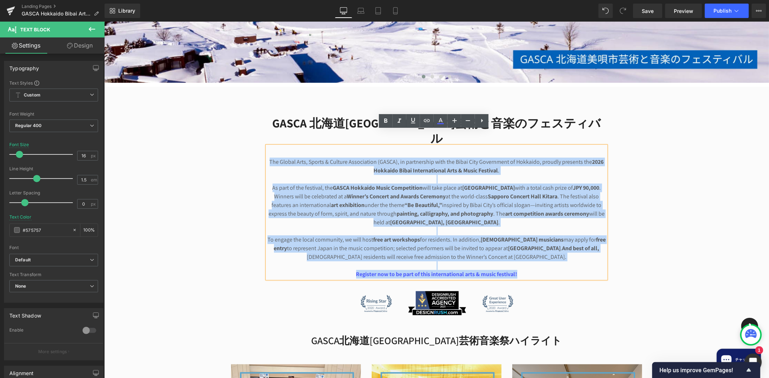
drag, startPoint x: 529, startPoint y: 260, endPoint x: 265, endPoint y: 148, distance: 287.0
click at [267, 148] on div "The Global Arts, Sports & Culture Association (GASCA), in partnership with the …" at bounding box center [436, 212] width 339 height 133
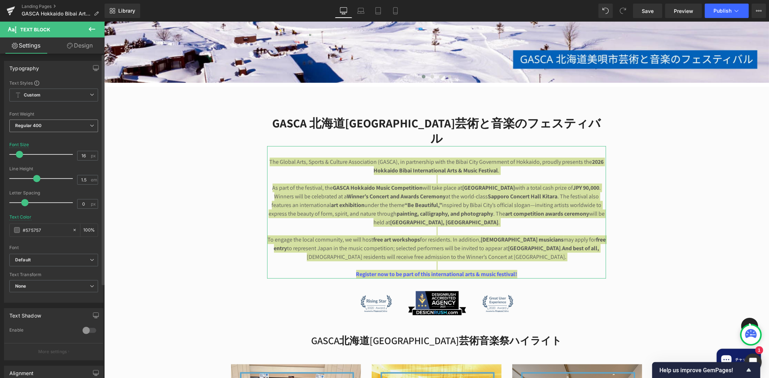
click at [59, 129] on span "Regular 400" at bounding box center [53, 126] width 89 height 13
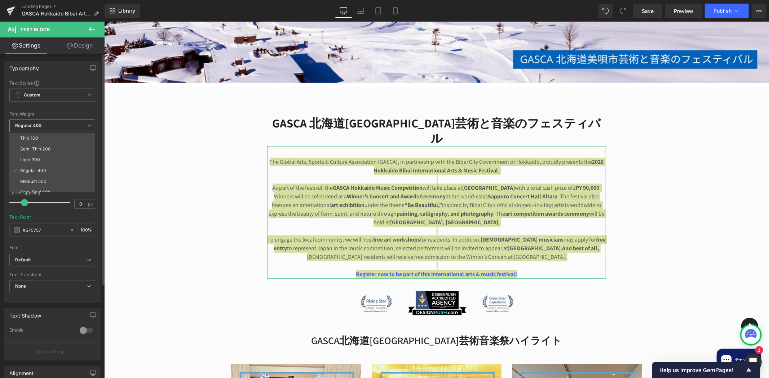
click at [64, 125] on span "Regular 400" at bounding box center [52, 126] width 86 height 13
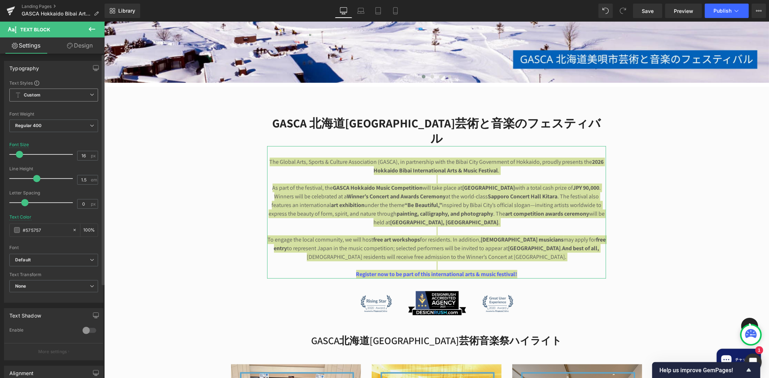
click at [84, 101] on span "Custom Setup Global Style" at bounding box center [53, 95] width 89 height 13
click at [91, 94] on icon at bounding box center [89, 95] width 4 height 4
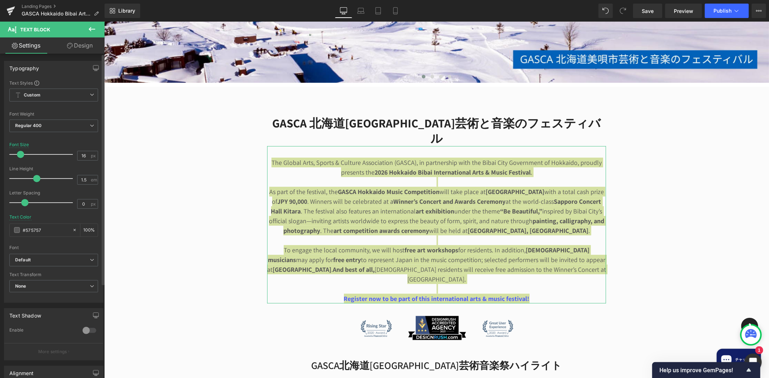
click at [18, 155] on span at bounding box center [20, 154] width 7 height 7
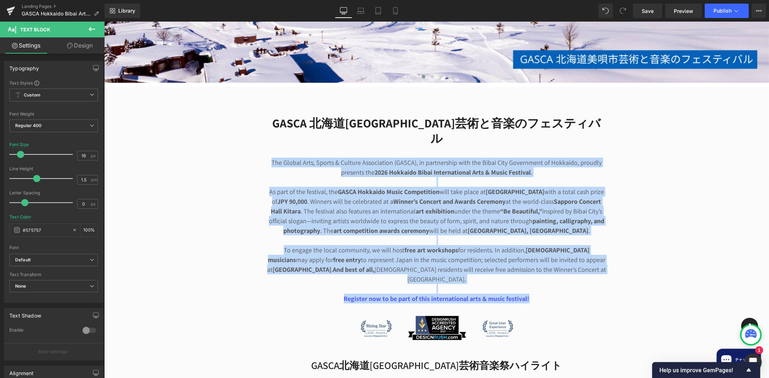
click at [604, 206] on div "GASCA 北海道美唄市芸術と音楽のフェスティバル Heading The Global Arts, Sports & Culture Association…" at bounding box center [436, 228] width 350 height 226
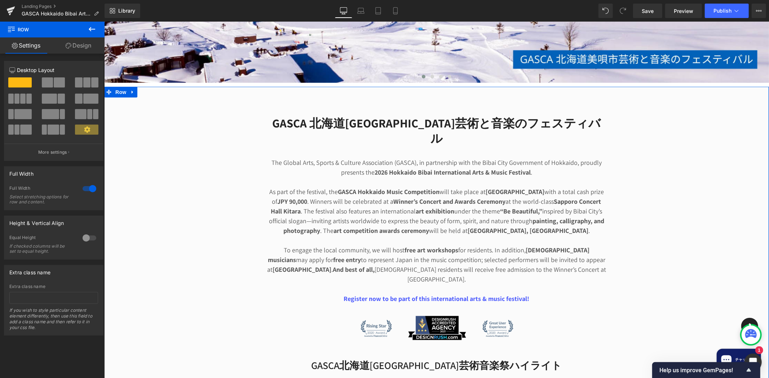
click at [569, 226] on strong "[GEOGRAPHIC_DATA], [GEOGRAPHIC_DATA]" at bounding box center [527, 230] width 121 height 8
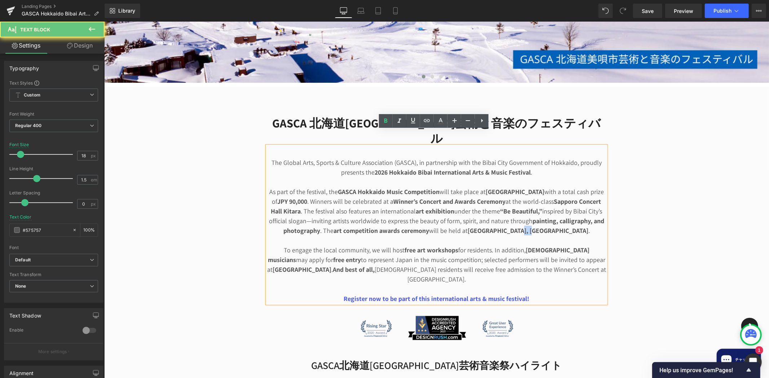
click at [569, 226] on strong "[GEOGRAPHIC_DATA], [GEOGRAPHIC_DATA]" at bounding box center [527, 230] width 121 height 8
click at [374, 265] on strong "And best of all," at bounding box center [353, 269] width 42 height 8
drag, startPoint x: 586, startPoint y: 253, endPoint x: 256, endPoint y: 147, distance: 346.4
copy div "Lor Ipsumd Sita, Consec & Adipisc Elitseddoei (TEMPO), in utlaboreetd magn ali …"
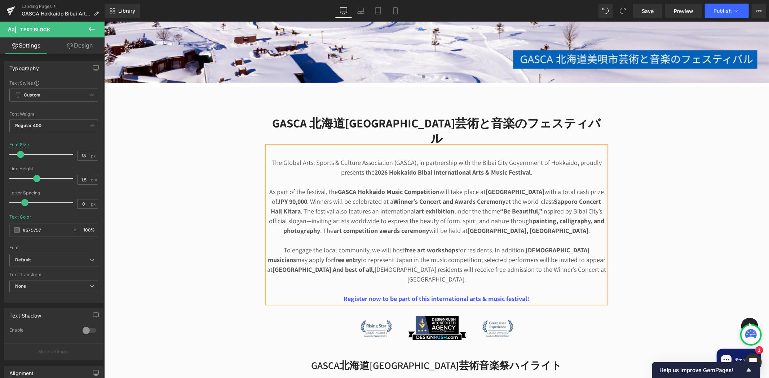
click at [538, 235] on p at bounding box center [436, 240] width 339 height 10
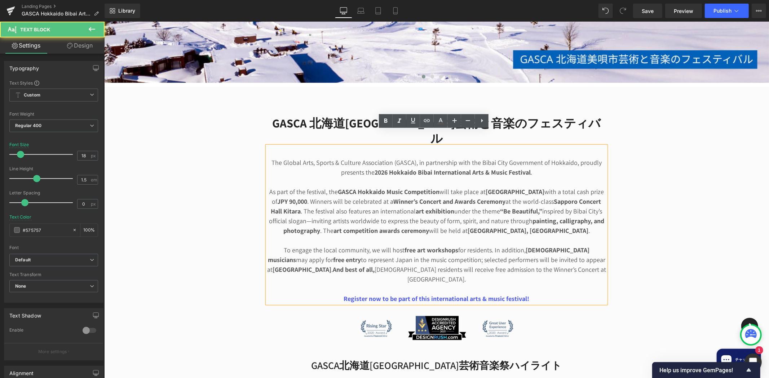
click at [267, 157] on p "The Global Arts, Sports & Culture Association (GASCA), in partnership with the …" at bounding box center [436, 166] width 339 height 19
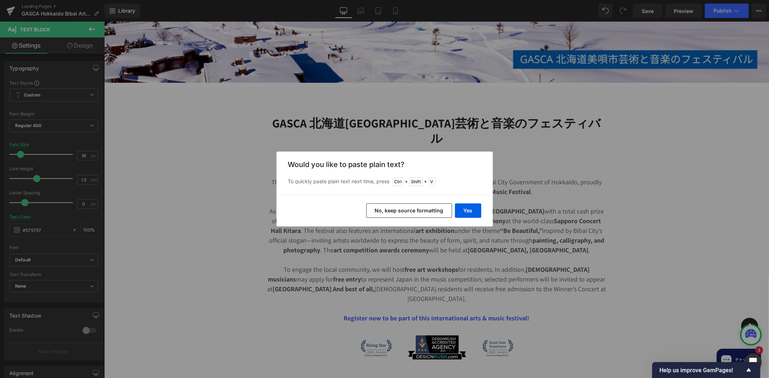
click at [433, 213] on button "No, keep source formatting" at bounding box center [409, 211] width 86 height 14
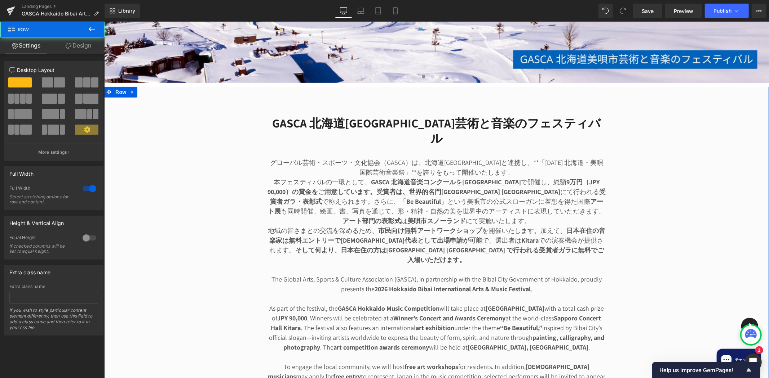
click at [589, 232] on p "地域の皆さまとの交流を深めるため、 市民向け無料アートワークショップ を開催いたします。加えて、 [DEMOGRAPHIC_DATA]在住の音楽家は無料エント…" at bounding box center [436, 245] width 339 height 39
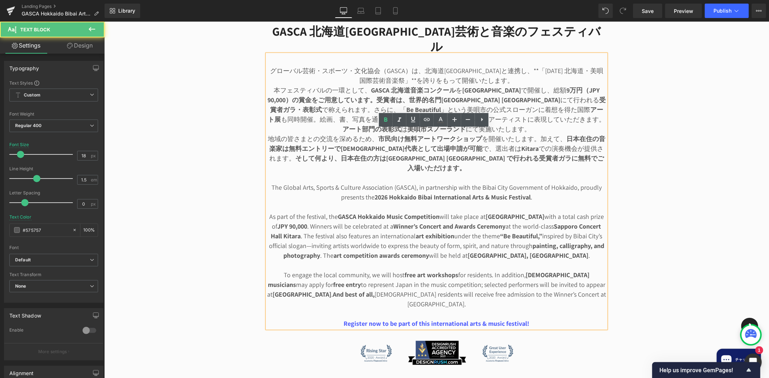
scroll to position [373, 0]
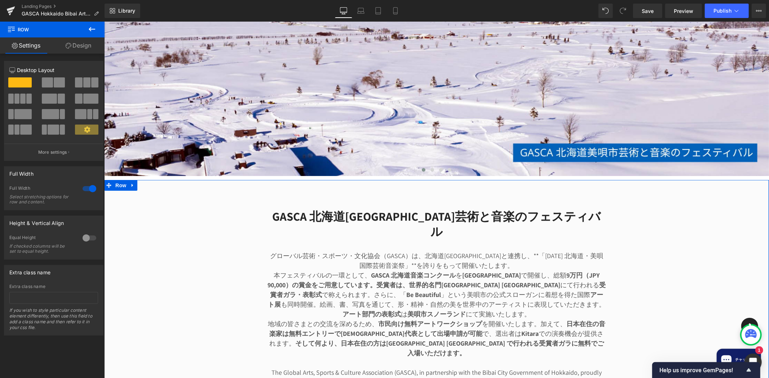
scroll to position [280, 0]
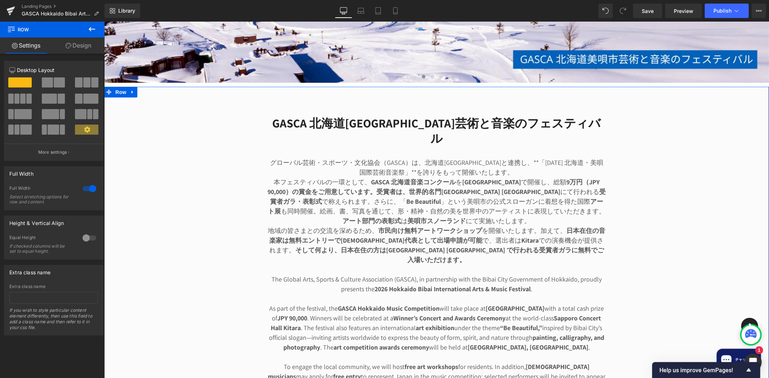
click at [565, 274] on p "The Global Arts, Sports & Culture Association (GASCA), in partnership with the …" at bounding box center [436, 283] width 339 height 19
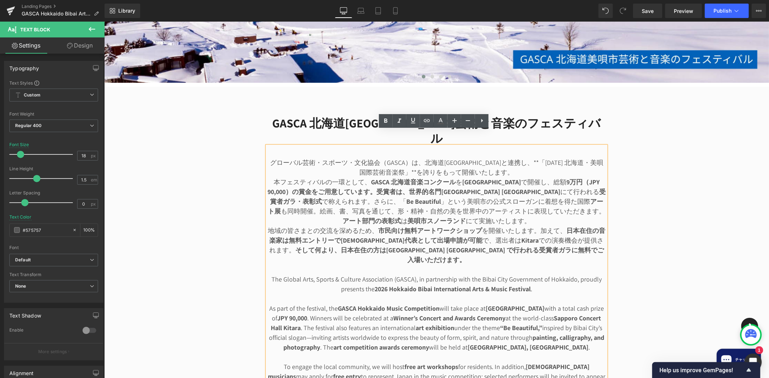
click at [590, 234] on p "地域の皆さまとの交流を深めるため、 市民向け無料アートワークショップ を開催いたします。加えて、 [DEMOGRAPHIC_DATA]在住の音楽家は無料エント…" at bounding box center [436, 245] width 339 height 39
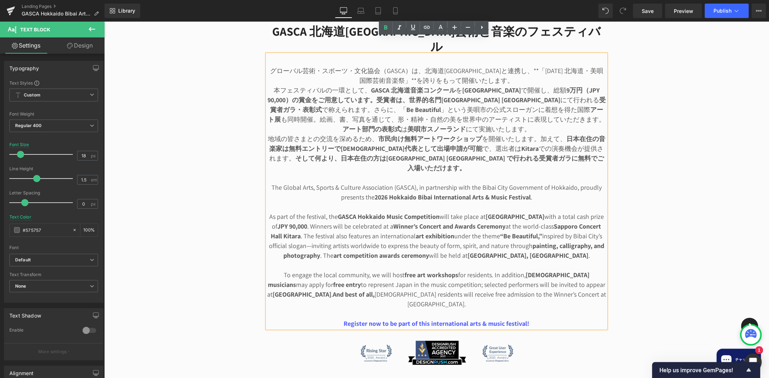
scroll to position [373, 0]
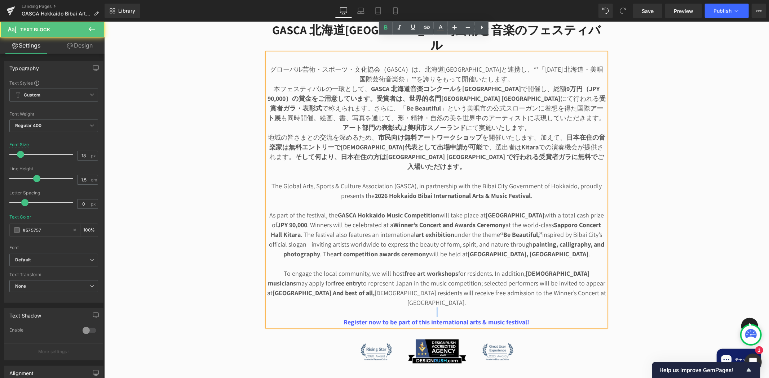
drag, startPoint x: 334, startPoint y: 281, endPoint x: 342, endPoint y: 282, distance: 8.1
click at [342, 282] on div "グローバル芸術・スポーツ・文化協会（GASCA）は、北海道[GEOGRAPHIC_DATA]と連携し、**「[DATE] 北海道・美唄 国際芸術音楽祭」**を…" at bounding box center [436, 190] width 339 height 274
click at [343, 318] on span "Register now to be part of this international arts & music festival!" at bounding box center [436, 322] width 186 height 8
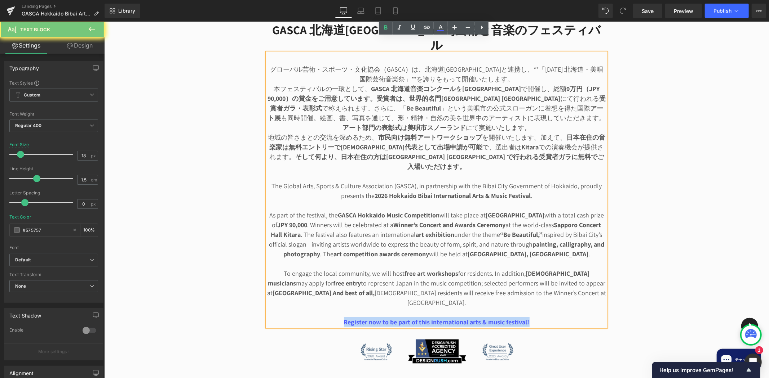
click at [343, 318] on span "Register now to be part of this international arts & music festival!" at bounding box center [436, 322] width 186 height 8
copy span "Register now to be part of this international arts & music festival!"
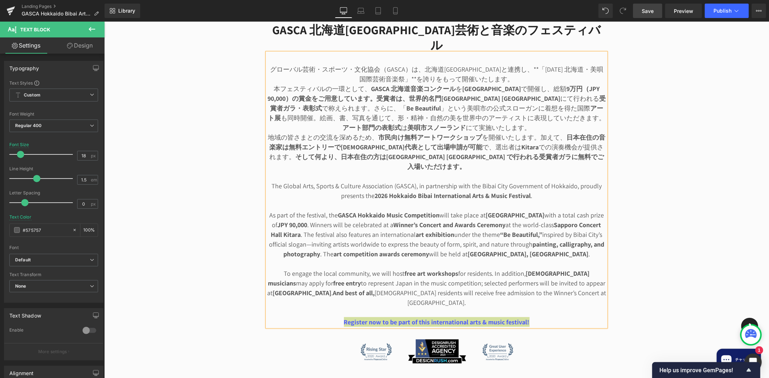
click at [646, 5] on link "Save" at bounding box center [647, 11] width 29 height 14
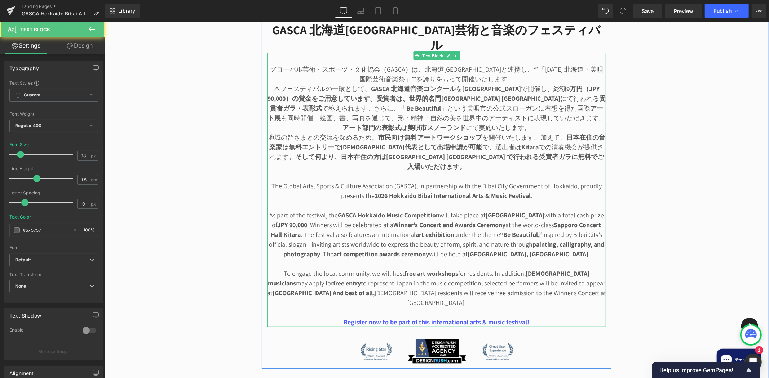
click at [482, 171] on p at bounding box center [436, 176] width 339 height 10
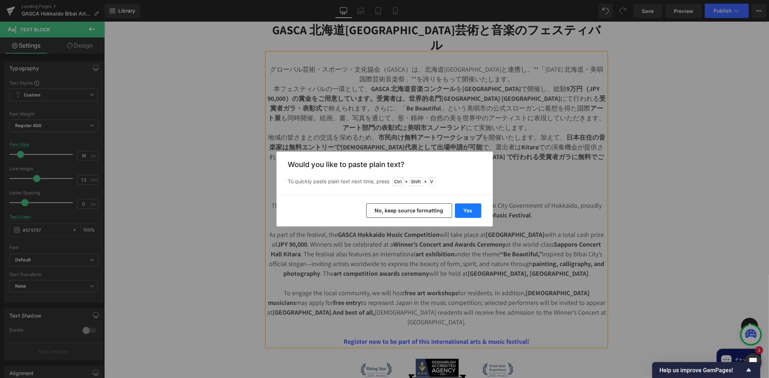
click at [462, 207] on button "Yes" at bounding box center [468, 211] width 26 height 14
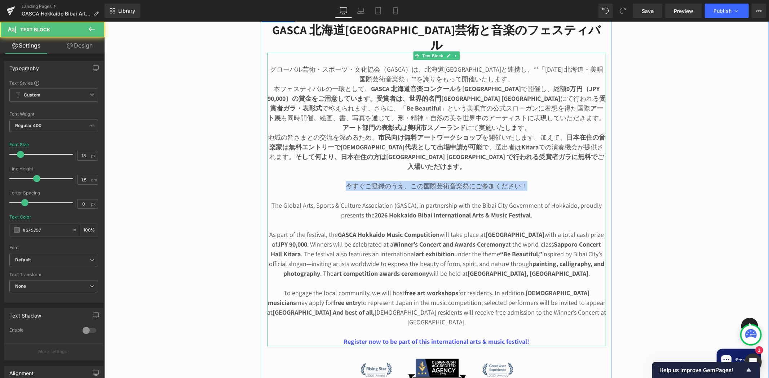
drag, startPoint x: 540, startPoint y: 162, endPoint x: 330, endPoint y: 159, distance: 210.4
click at [330, 181] on p "今すぐご登録のうえ、この国際芸術音楽祭にご参加ください！" at bounding box center [436, 186] width 339 height 10
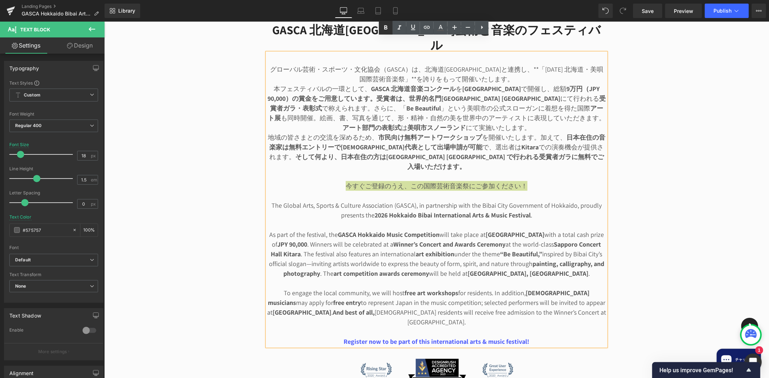
click at [386, 30] on icon at bounding box center [385, 27] width 9 height 9
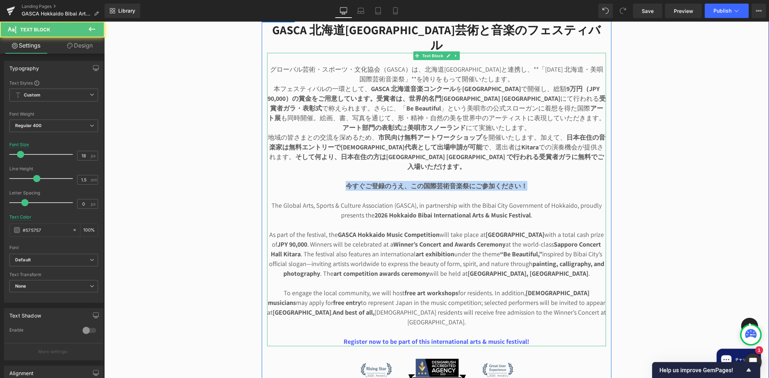
drag, startPoint x: 344, startPoint y: 162, endPoint x: 530, endPoint y: 160, distance: 186.3
click at [530, 181] on p "今すぐご登録のうえ、この国際芸術音楽祭にご参加ください！" at bounding box center [436, 186] width 339 height 10
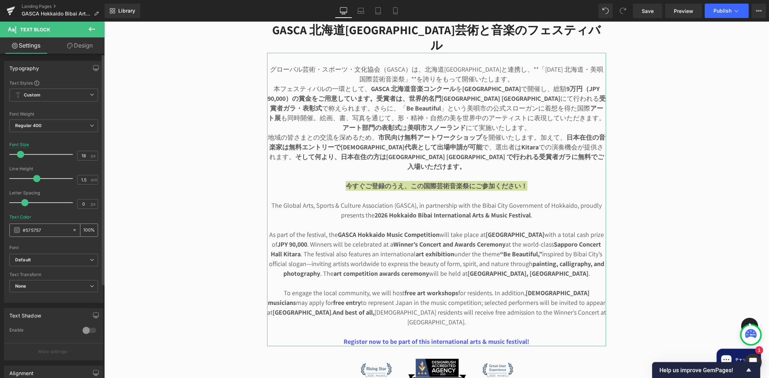
click at [19, 232] on span at bounding box center [17, 230] width 6 height 6
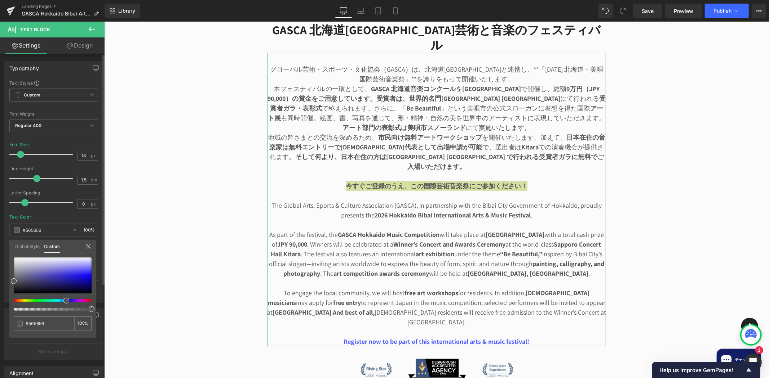
click at [63, 300] on div at bounding box center [50, 300] width 78 height 3
click at [86, 275] on div at bounding box center [53, 276] width 78 height 36
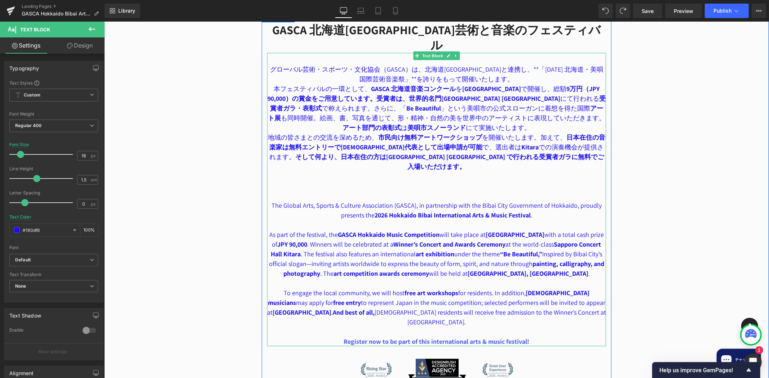
click at [354, 181] on p at bounding box center [436, 186] width 339 height 10
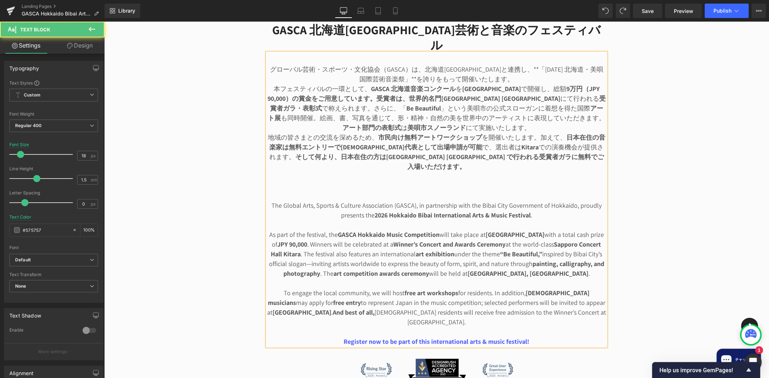
click at [351, 181] on p at bounding box center [436, 186] width 339 height 10
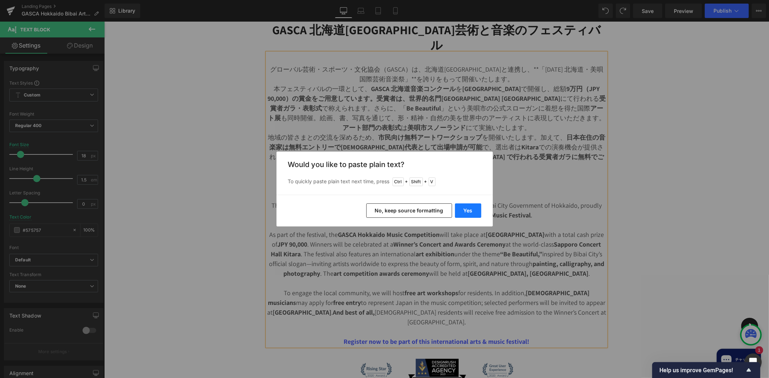
click at [462, 210] on button "Yes" at bounding box center [468, 211] width 26 height 14
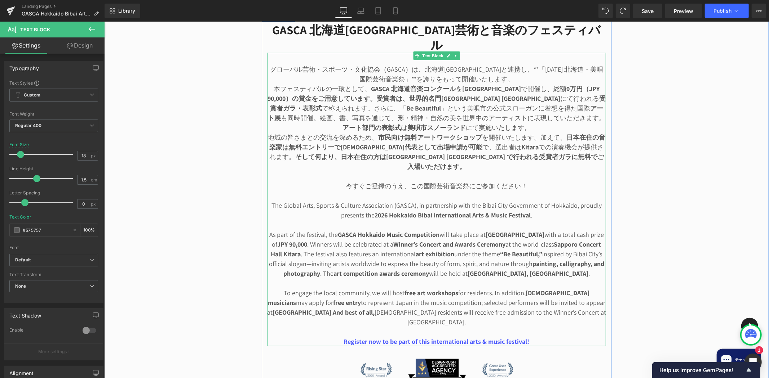
click at [523, 191] on p at bounding box center [436, 196] width 339 height 10
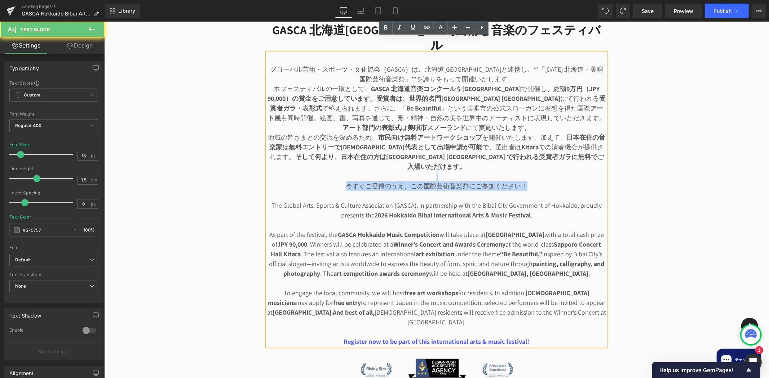
drag, startPoint x: 543, startPoint y: 160, endPoint x: 333, endPoint y: 154, distance: 210.5
click at [333, 154] on div "グローバル芸術・スポーツ・文化協会（GASCA）は、北海道[GEOGRAPHIC_DATA]と連携し、**「[DATE] 北海道・美唄 国際芸術音楽祭」**を…" at bounding box center [436, 200] width 339 height 294
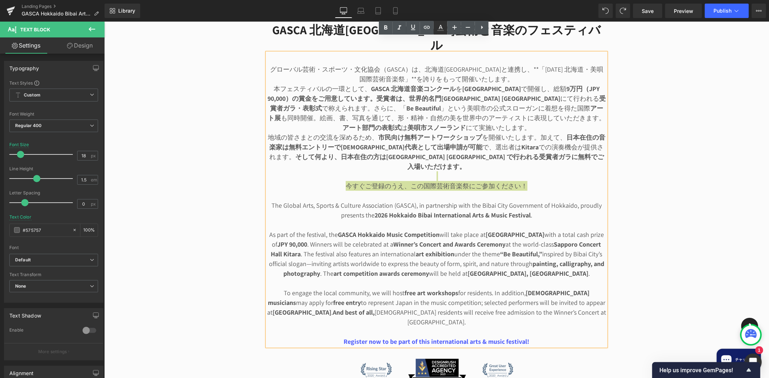
click at [438, 27] on icon at bounding box center [440, 27] width 9 height 9
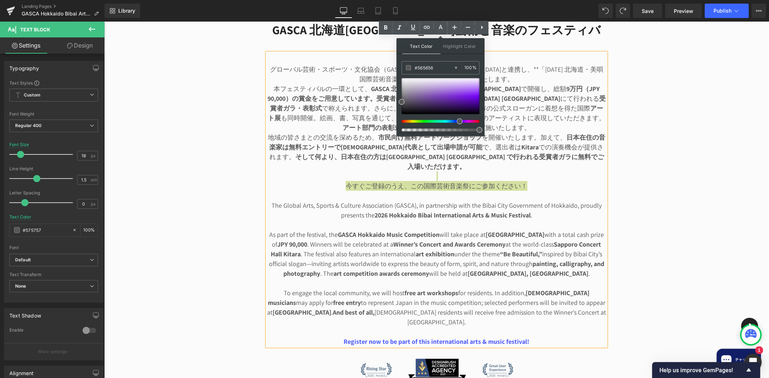
click at [457, 121] on div at bounding box center [438, 121] width 78 height 3
click at [478, 100] on div at bounding box center [440, 96] width 78 height 36
drag, startPoint x: 459, startPoint y: 121, endPoint x: 451, endPoint y: 122, distance: 7.6
click at [451, 122] on div at bounding box center [438, 121] width 78 height 3
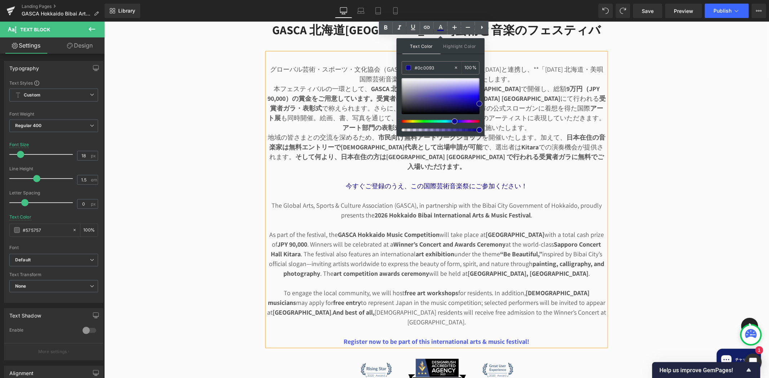
drag, startPoint x: 478, startPoint y: 101, endPoint x: 482, endPoint y: 105, distance: 5.6
click at [482, 105] on div "Text Color Highlight Color #333333 #242424 100 % transparent 0 %" at bounding box center [440, 87] width 88 height 98
click at [470, 121] on div at bounding box center [438, 121] width 78 height 3
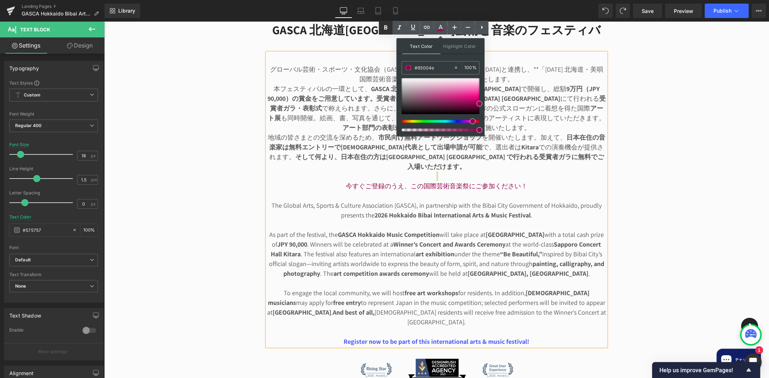
click at [386, 28] on icon at bounding box center [385, 27] width 9 height 9
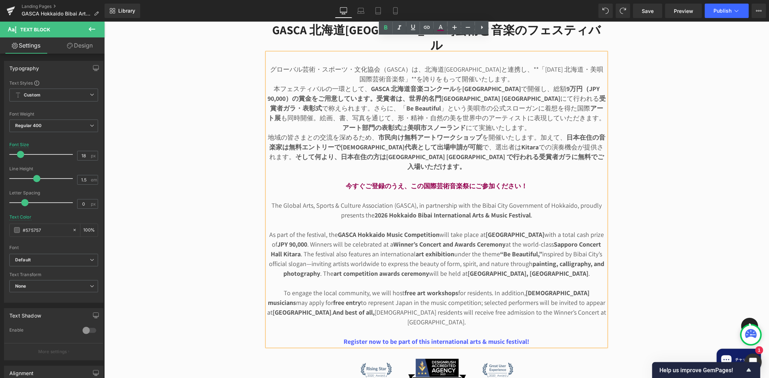
click at [556, 181] on p "今すぐご登録のうえ、この国際芸術音楽祭にご参加ください！" at bounding box center [436, 186] width 339 height 10
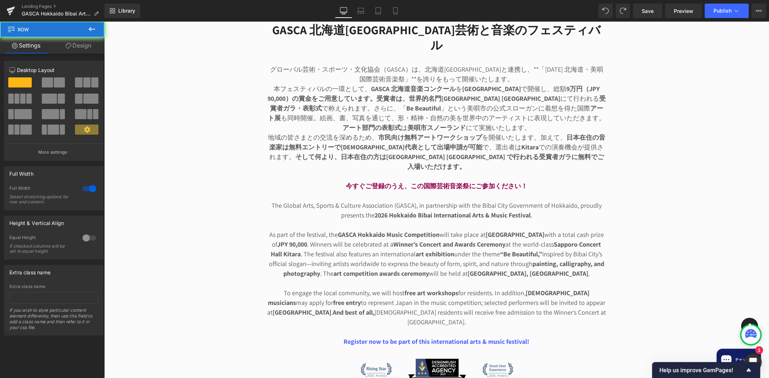
click at [544, 181] on p "今すぐご登録のうえ、この国際芸術音楽祭にご参加ください！" at bounding box center [436, 186] width 339 height 10
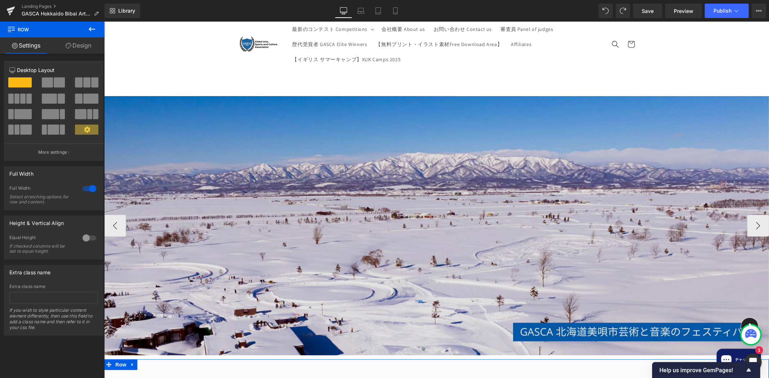
scroll to position [0, 0]
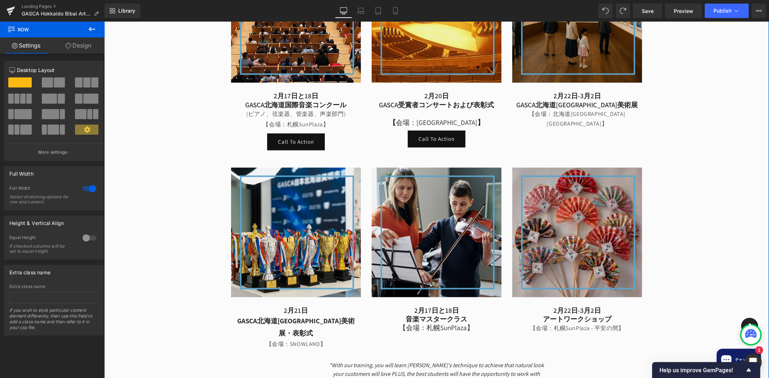
scroll to position [934, 0]
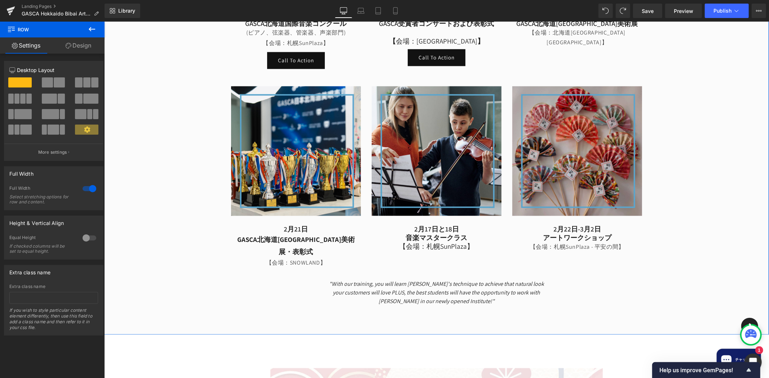
click at [513, 280] on p ""With our training, you will learn [PERSON_NAME]'s technique to achieve that na…" at bounding box center [436, 293] width 220 height 26
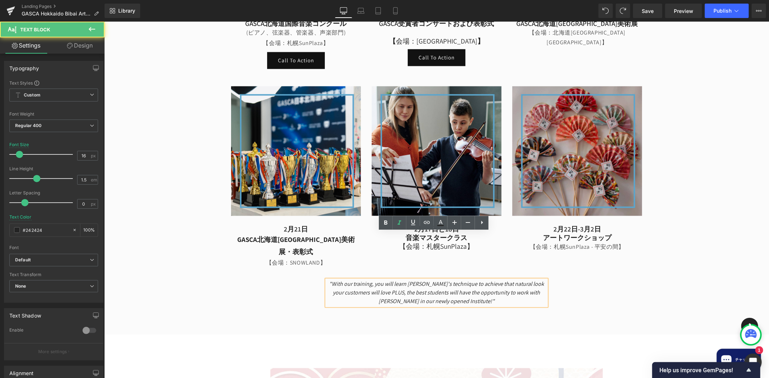
click at [610, 245] on div "GASCA北海道[GEOGRAPHIC_DATA]芸術音楽祭ハイライト Heading Image [DATE]と18日 GASCA北海道国際音楽コンクール …" at bounding box center [436, 73] width 432 height 465
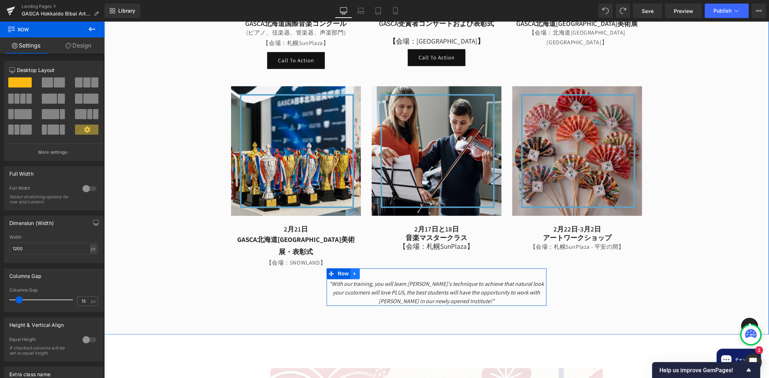
click at [350, 268] on link at bounding box center [354, 273] width 9 height 11
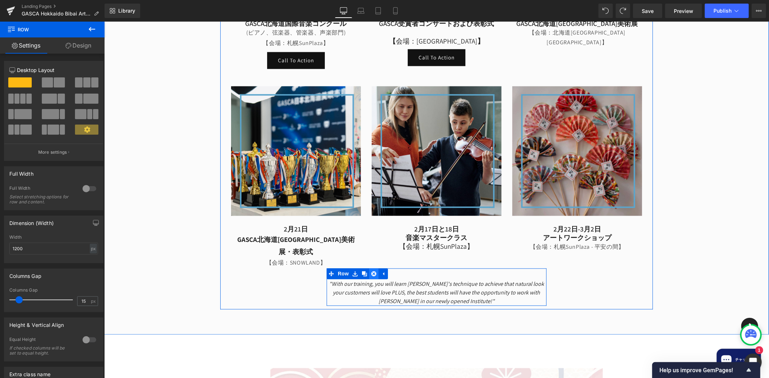
click at [371, 271] on icon at bounding box center [373, 273] width 5 height 5
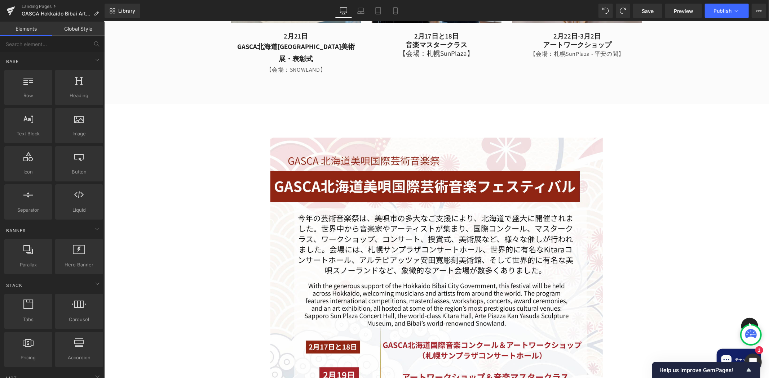
scroll to position [1121, 0]
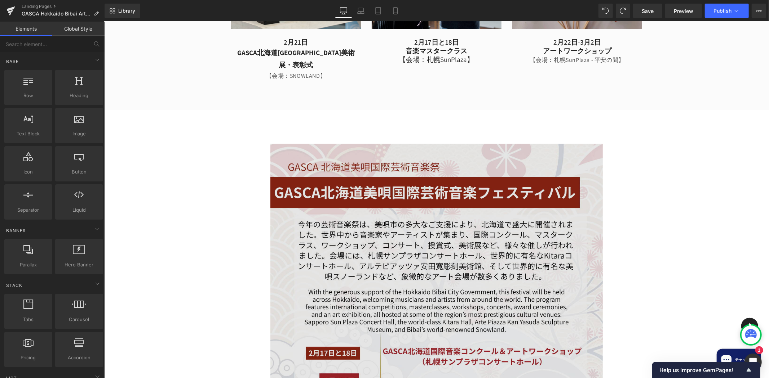
click at [502, 206] on img at bounding box center [436, 379] width 332 height 470
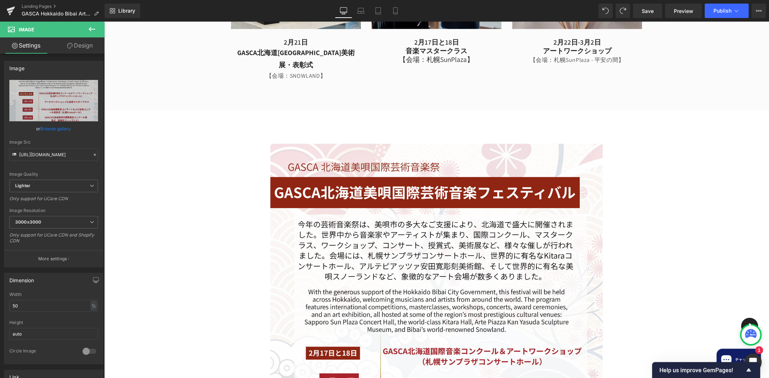
click at [94, 31] on icon at bounding box center [92, 29] width 9 height 9
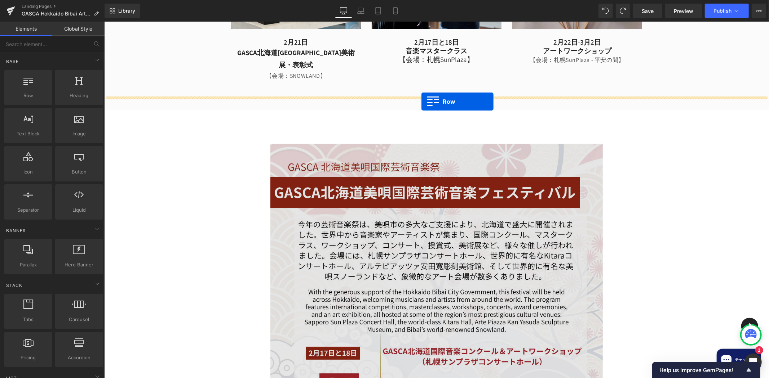
drag, startPoint x: 139, startPoint y: 107, endPoint x: 421, endPoint y: 101, distance: 281.8
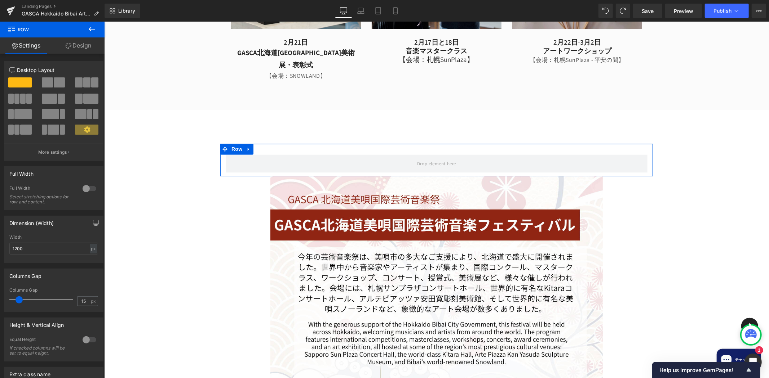
drag, startPoint x: 42, startPoint y: 85, endPoint x: 61, endPoint y: 85, distance: 18.8
click at [42, 85] on span at bounding box center [47, 82] width 11 height 10
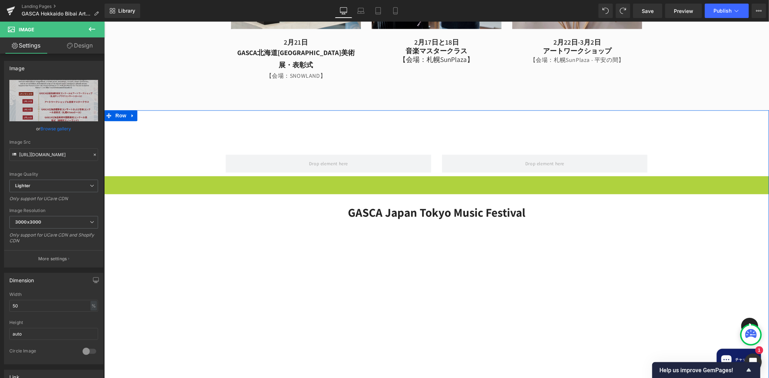
scroll to position [1128, 0]
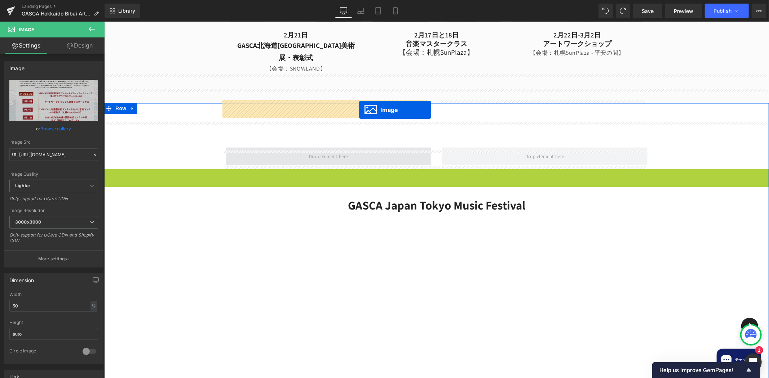
drag, startPoint x: 423, startPoint y: 365, endPoint x: 359, endPoint y: 110, distance: 263.4
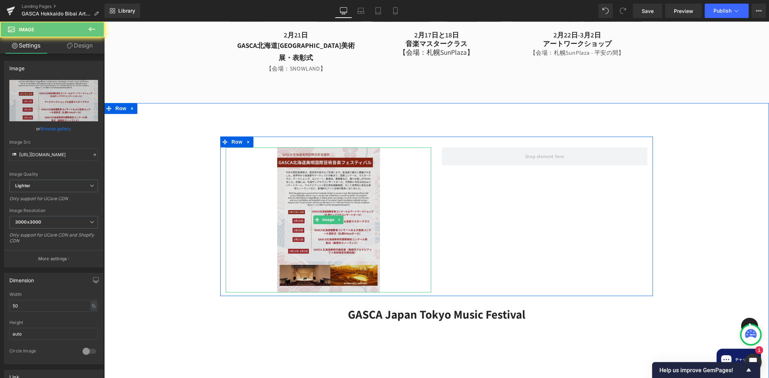
click at [331, 147] on img at bounding box center [328, 219] width 103 height 145
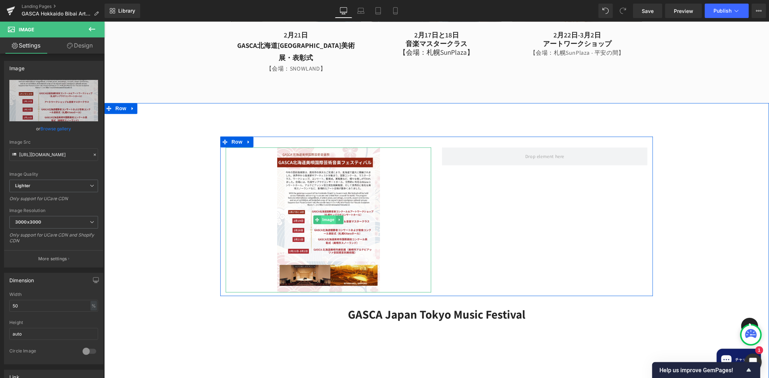
click at [322, 215] on span "Image" at bounding box center [327, 219] width 15 height 9
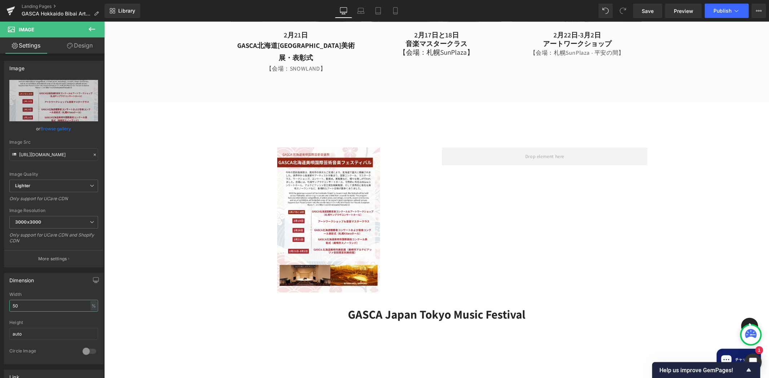
drag, startPoint x: -78, startPoint y: 278, endPoint x: -121, endPoint y: 273, distance: 43.5
click at [0, 273] on html "Image You are previewing how the will restyle your page. You can not edit Eleme…" at bounding box center [384, 189] width 769 height 378
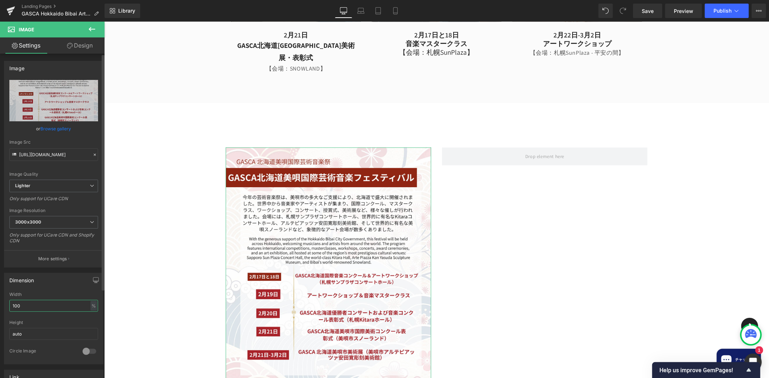
type input "100"
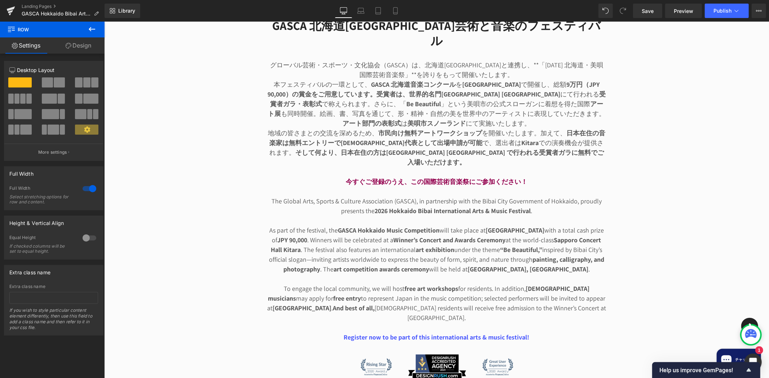
scroll to position [381, 0]
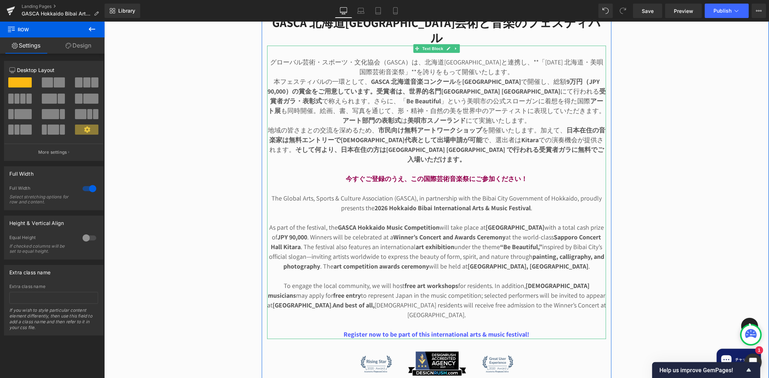
click at [465, 330] on span "Register now to be part of this international arts & music festival!" at bounding box center [436, 334] width 186 height 8
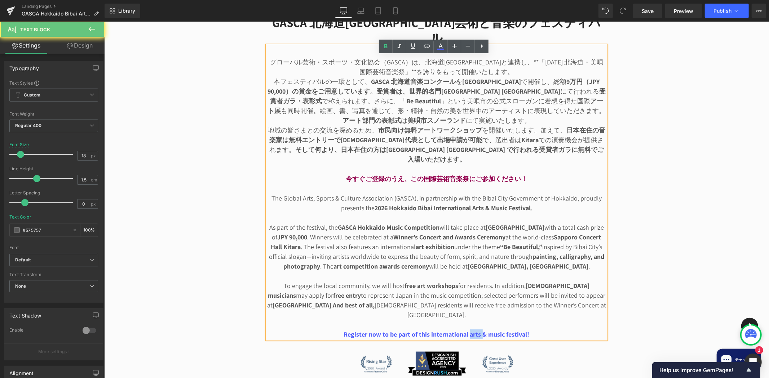
click at [465, 330] on span "Register now to be part of this international arts & music festival!" at bounding box center [436, 334] width 186 height 8
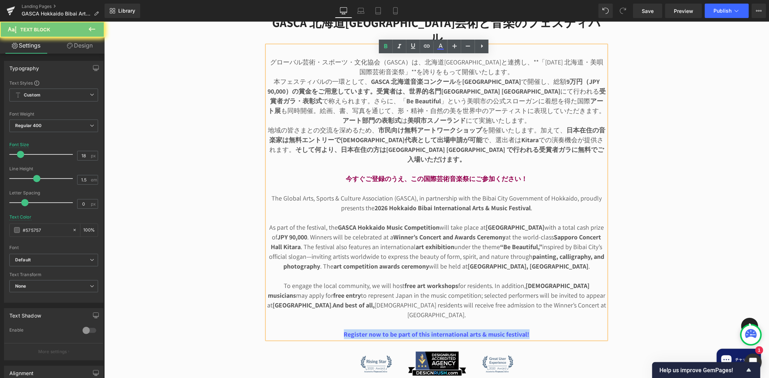
click at [465, 330] on span "Register now to be part of this international arts & music festival!" at bounding box center [436, 334] width 186 height 8
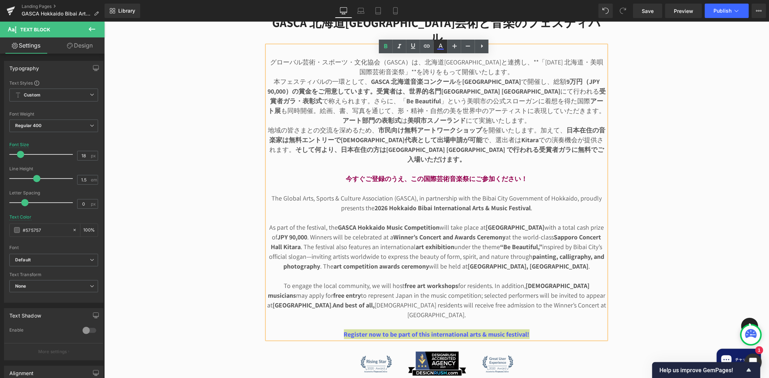
click at [441, 44] on icon at bounding box center [440, 46] width 9 height 9
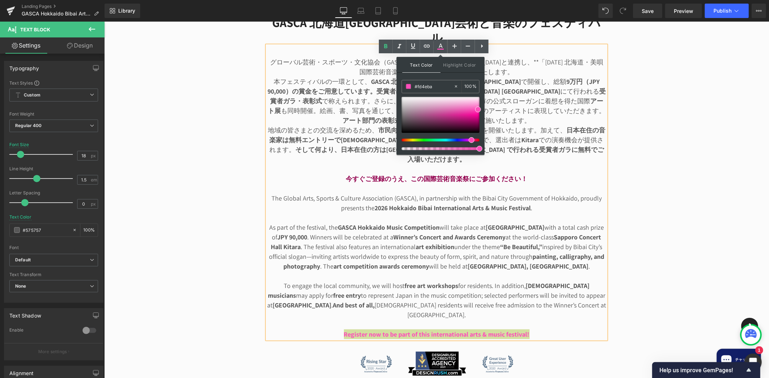
drag, startPoint x: 453, startPoint y: 142, endPoint x: 470, endPoint y: 142, distance: 16.6
click at [470, 142] on span at bounding box center [471, 140] width 6 height 6
drag, startPoint x: 479, startPoint y: 107, endPoint x: 480, endPoint y: 116, distance: 8.8
click at [480, 116] on span at bounding box center [479, 118] width 6 height 6
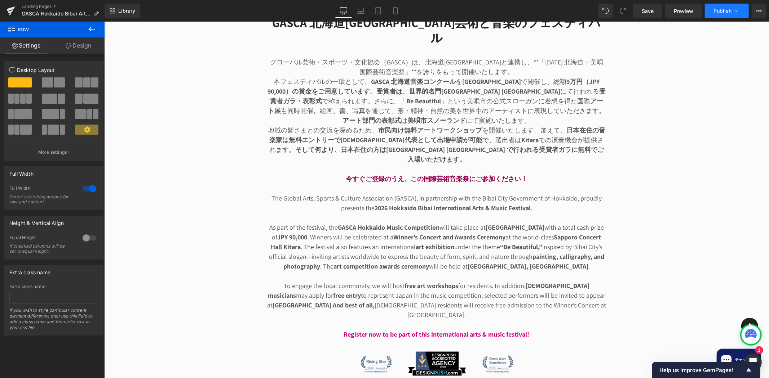
click at [737, 13] on icon at bounding box center [736, 10] width 7 height 7
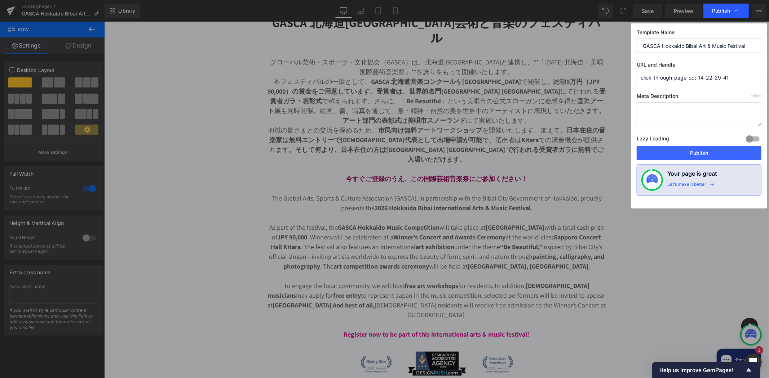
click at [720, 14] on div "Publish" at bounding box center [725, 11] width 45 height 14
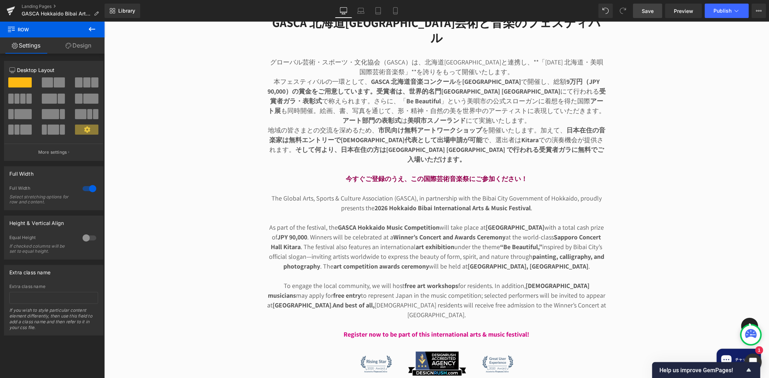
drag, startPoint x: 648, startPoint y: 9, endPoint x: 534, endPoint y: 100, distance: 145.8
click at [648, 9] on span "Save" at bounding box center [647, 11] width 12 height 8
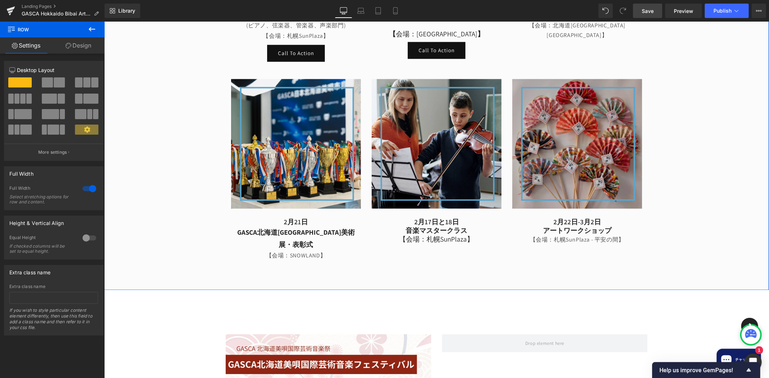
scroll to position [755, 0]
